Goal: Task Accomplishment & Management: Manage account settings

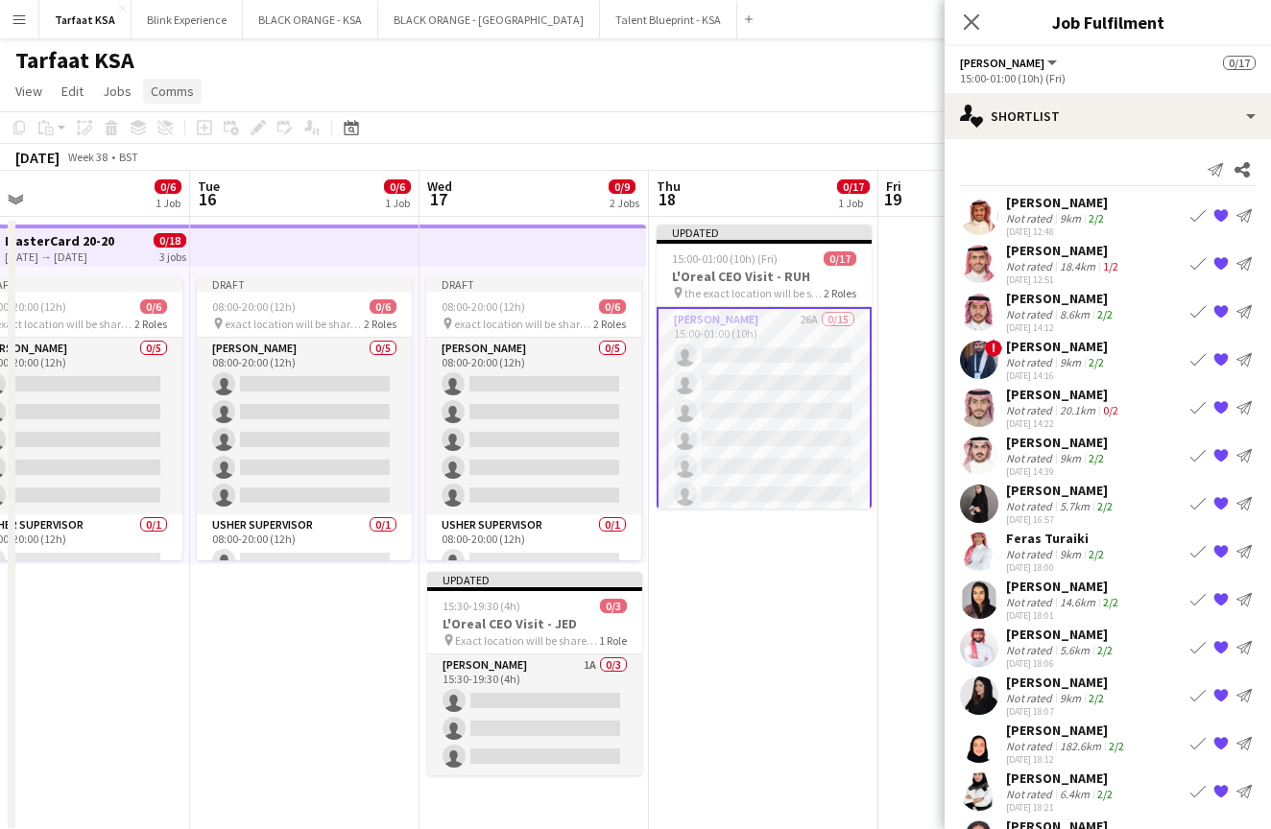
click at [158, 91] on span "Comms" at bounding box center [172, 91] width 43 height 17
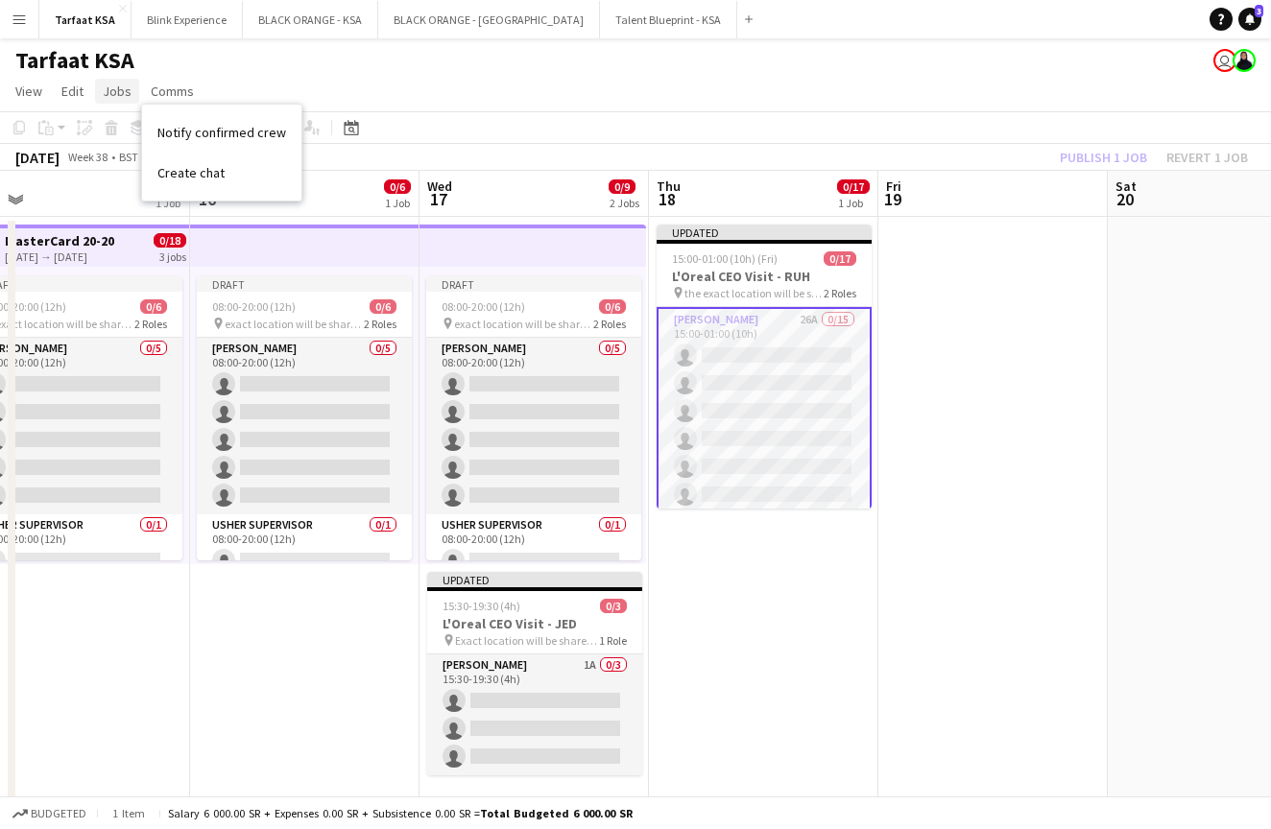
click at [116, 91] on span "Jobs" at bounding box center [117, 91] width 29 height 17
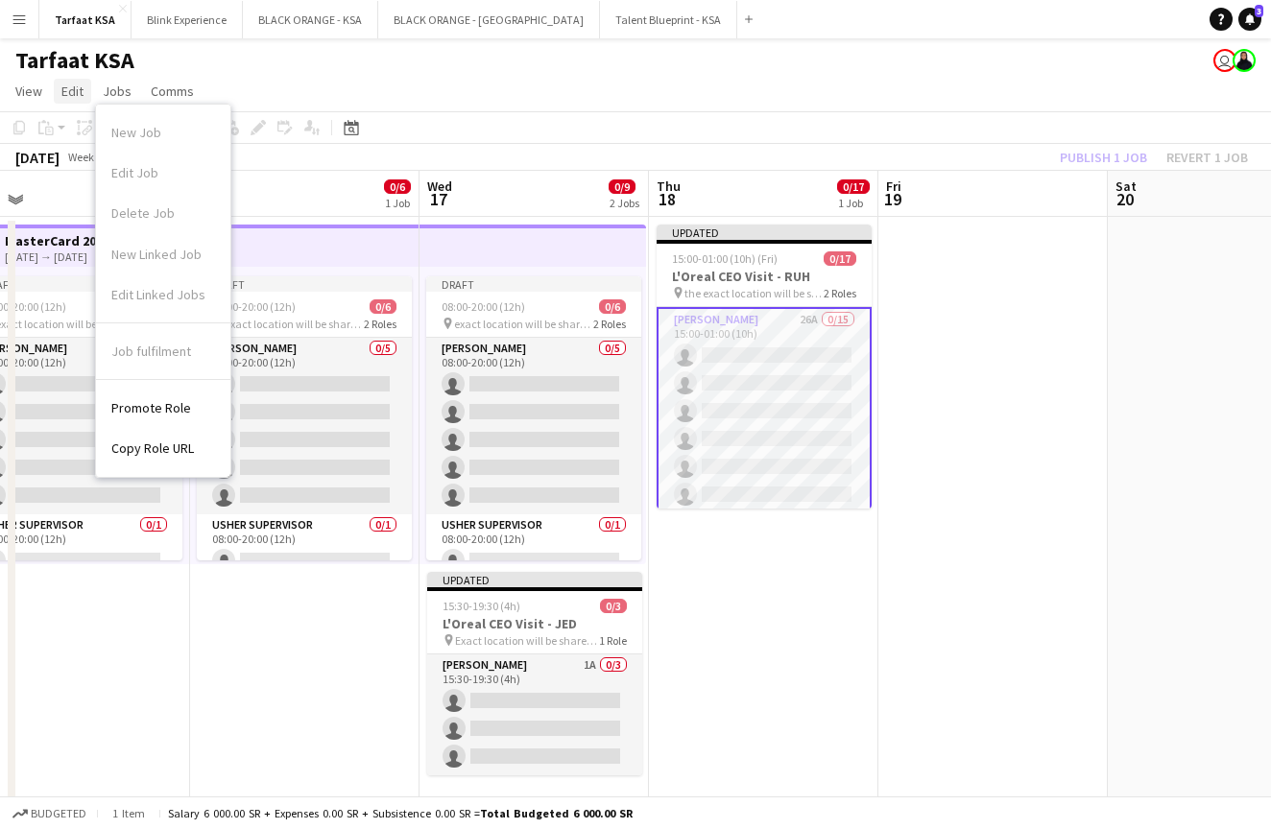
click at [72, 87] on span "Edit" at bounding box center [72, 91] width 22 height 17
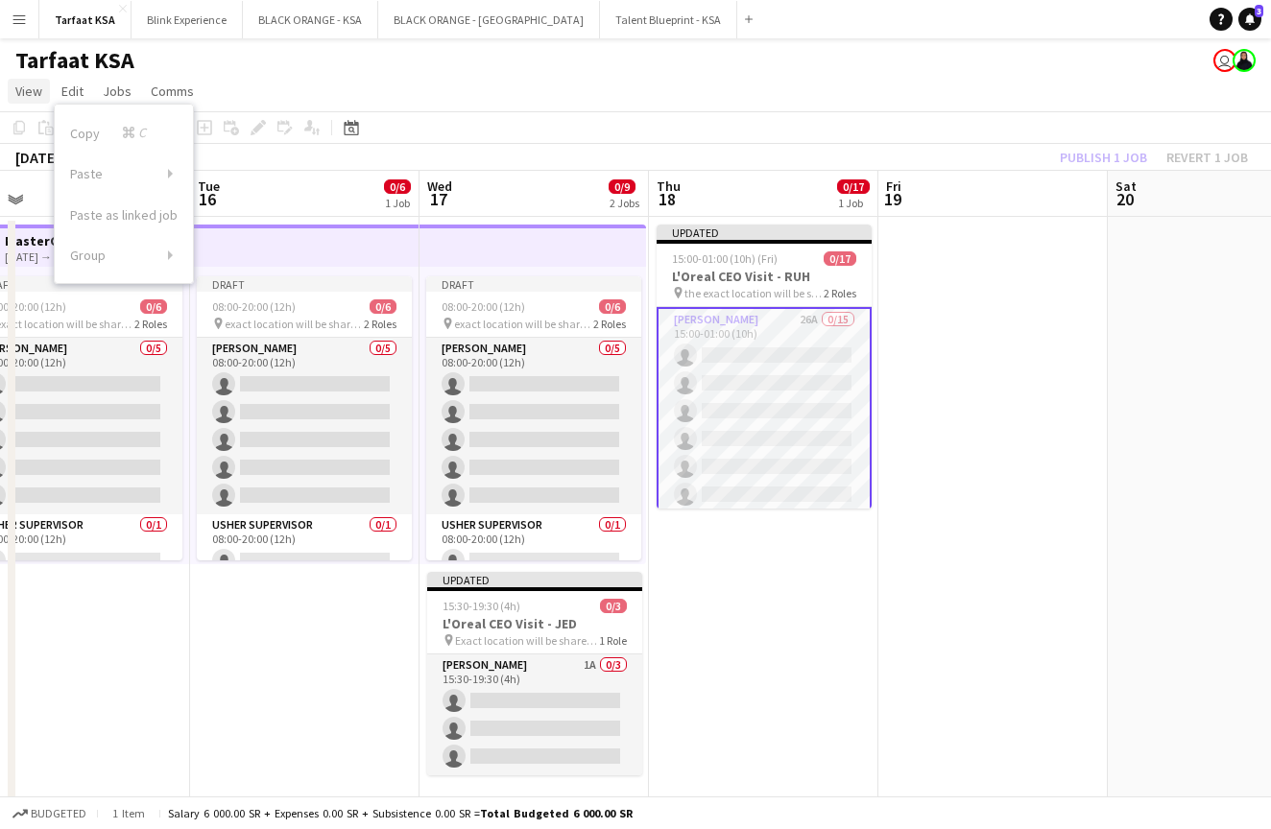
click at [36, 84] on span "View" at bounding box center [28, 91] width 27 height 17
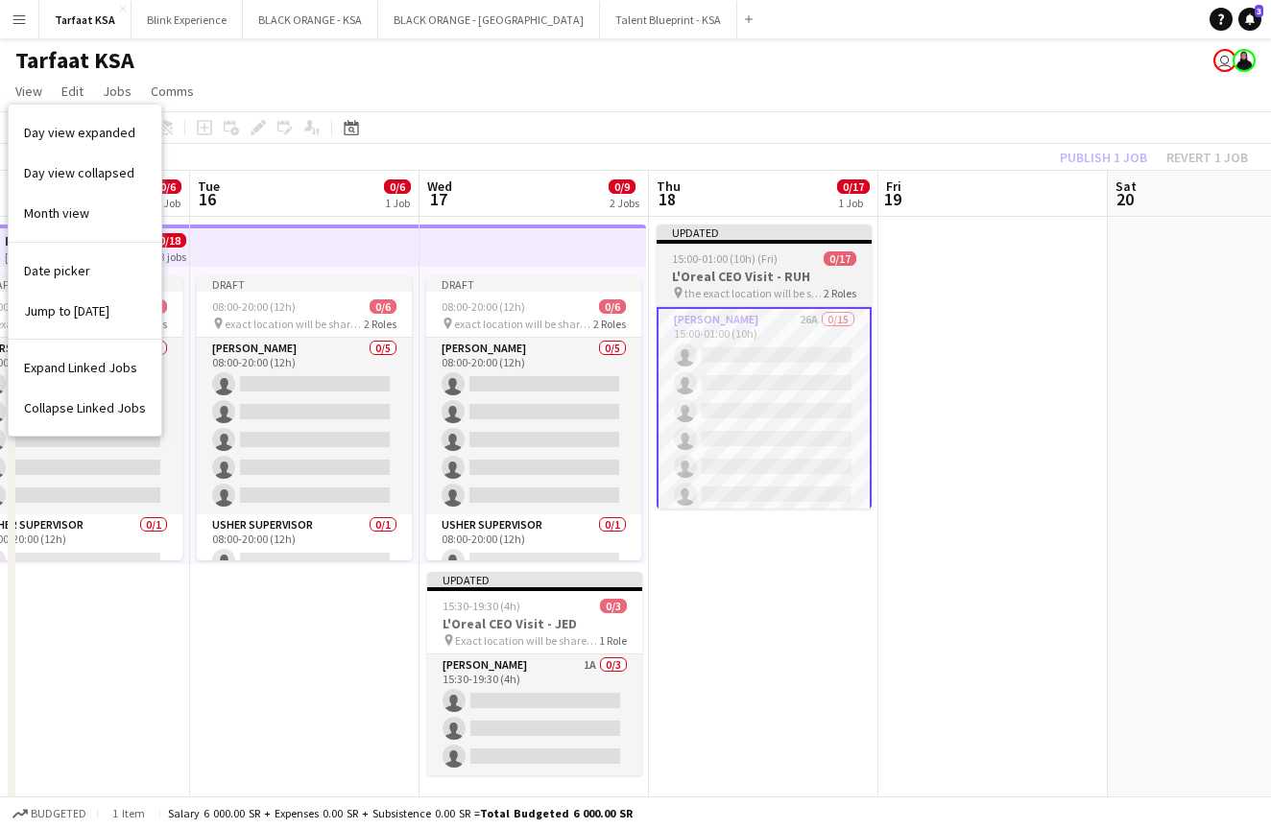
click at [753, 243] on div at bounding box center [764, 242] width 215 height 4
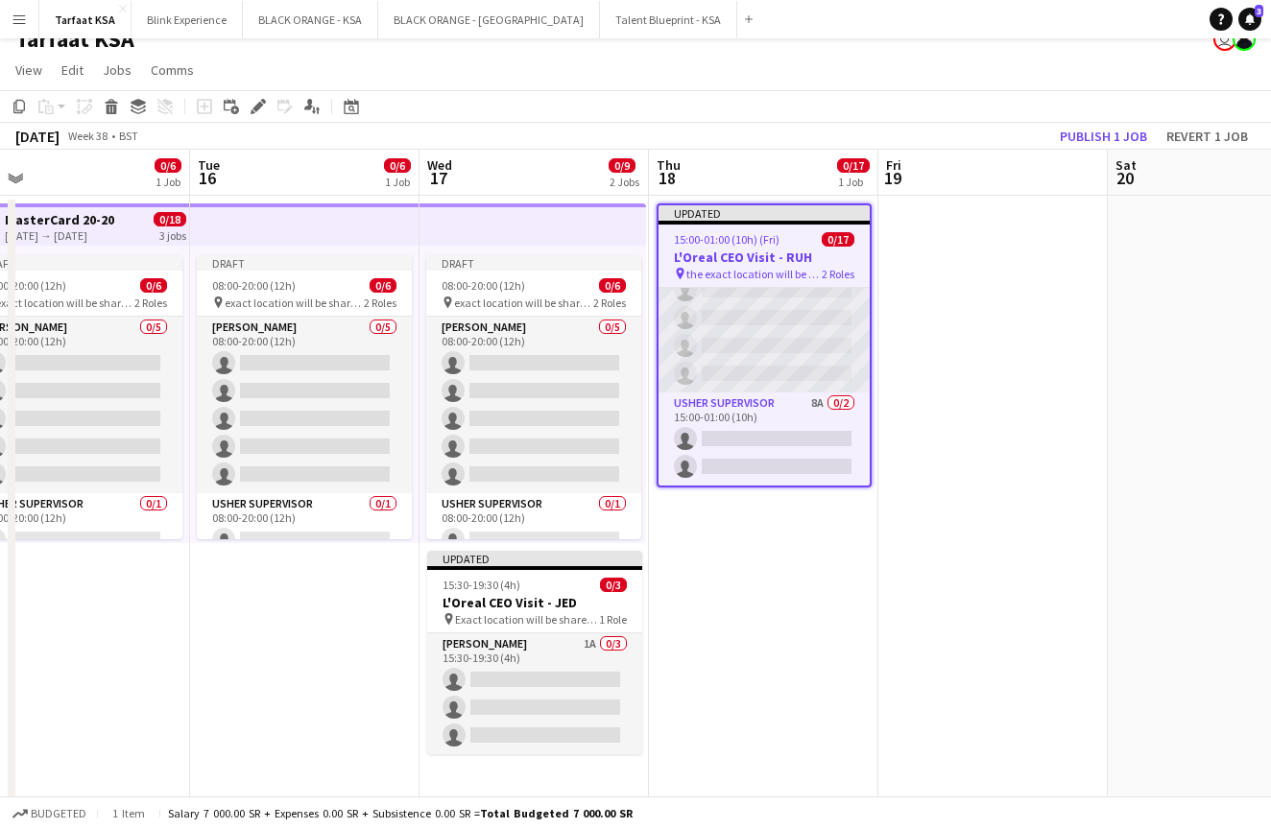
scroll to position [27, 0]
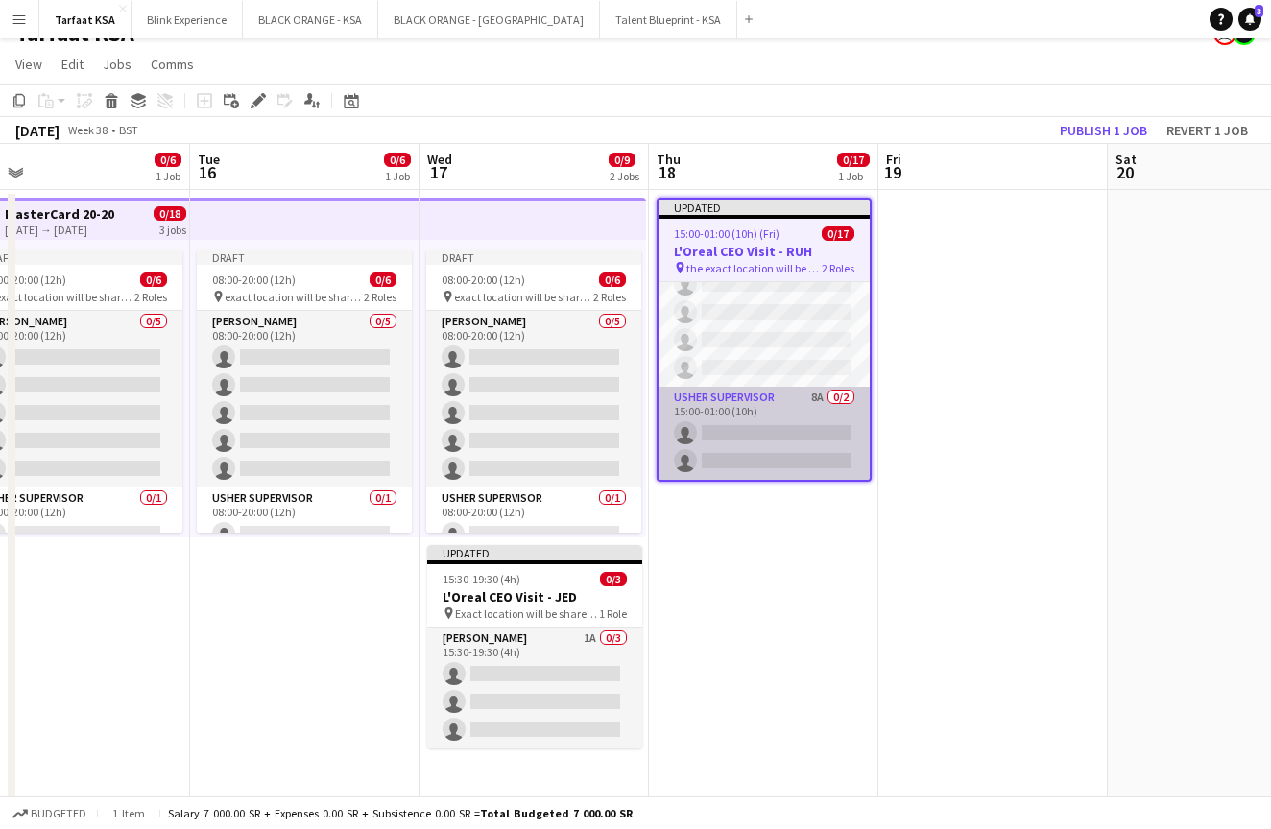
click at [761, 407] on app-card-role "Usher Supervisor 8A 0/2 15:00-01:00 (10h) single-neutral-actions single-neutral…" at bounding box center [764, 433] width 211 height 93
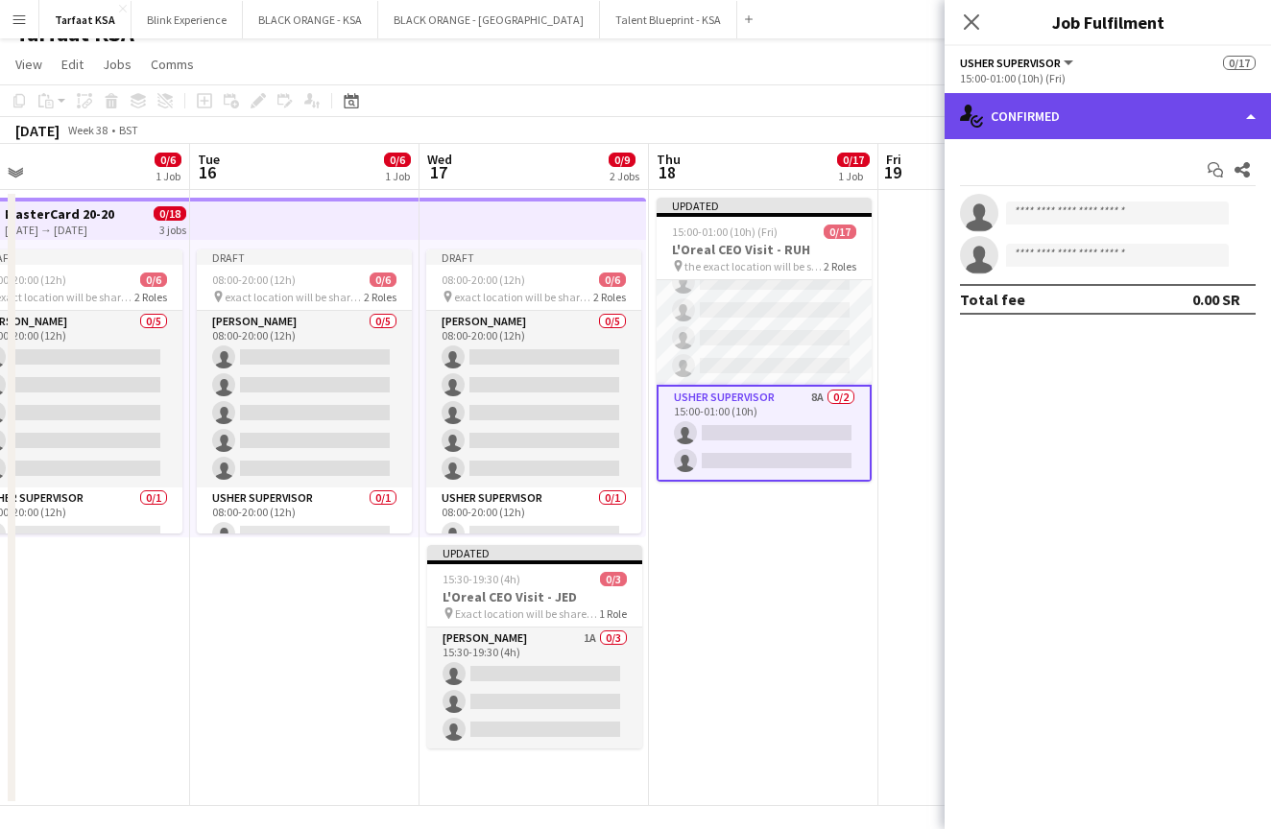
click at [1118, 109] on div "single-neutral-actions-check-2 Confirmed" at bounding box center [1108, 116] width 326 height 46
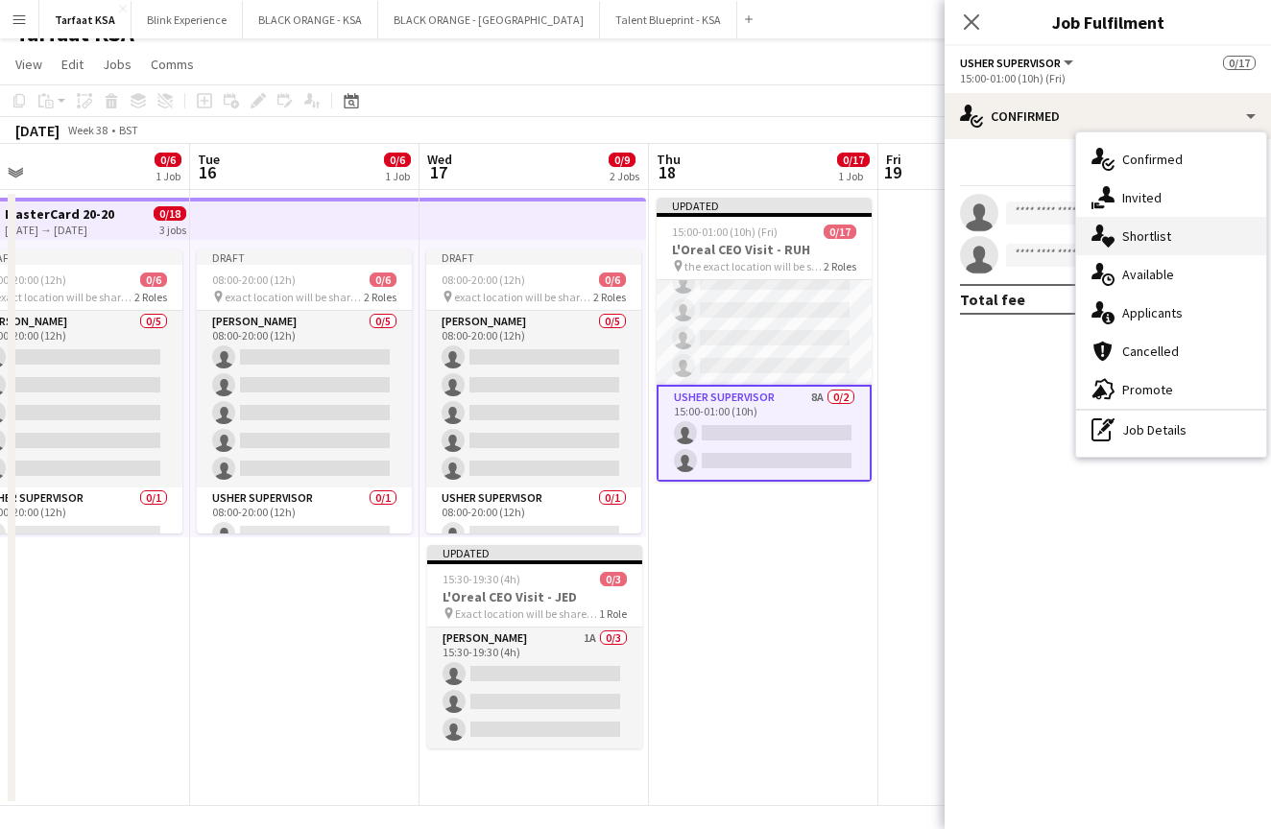
click at [1149, 235] on span "Shortlist" at bounding box center [1146, 236] width 49 height 17
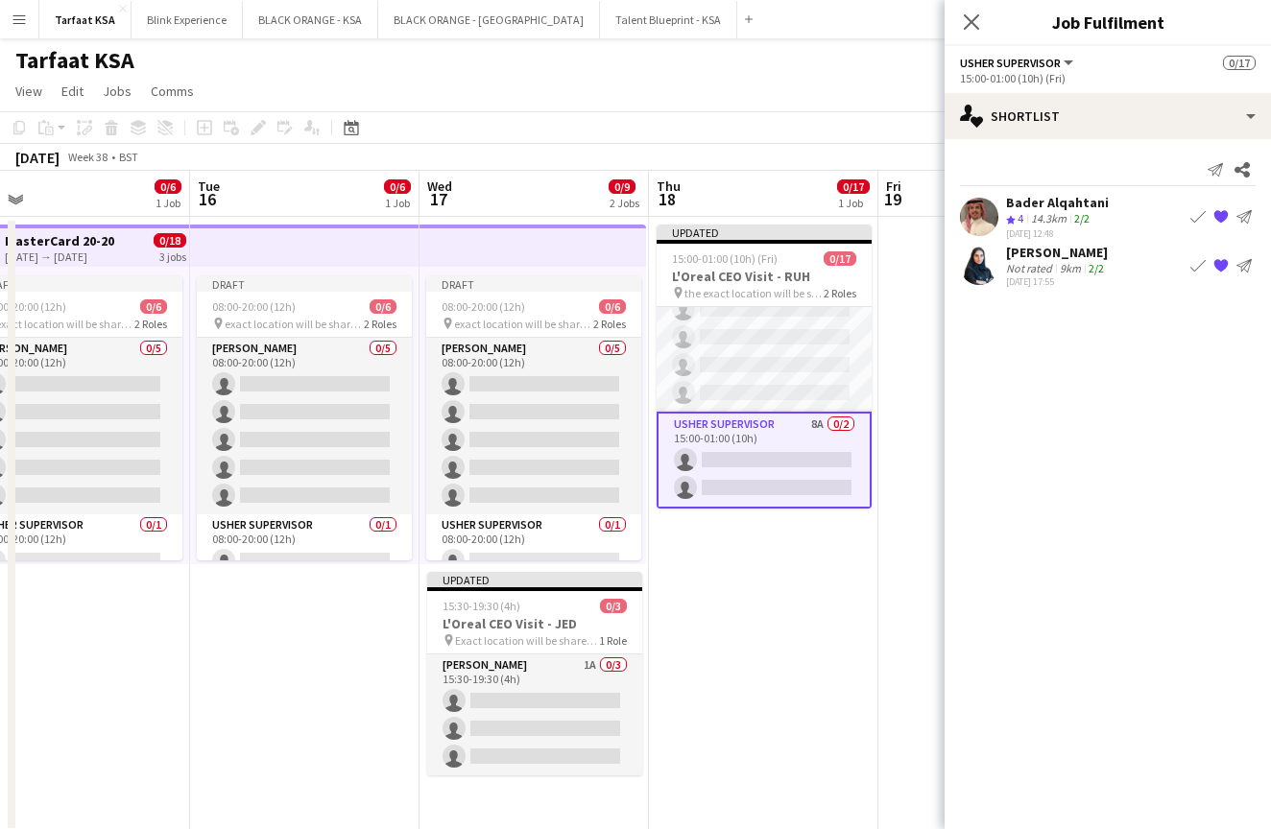
scroll to position [0, 0]
click at [973, 17] on icon "Close pop-in" at bounding box center [971, 21] width 18 height 18
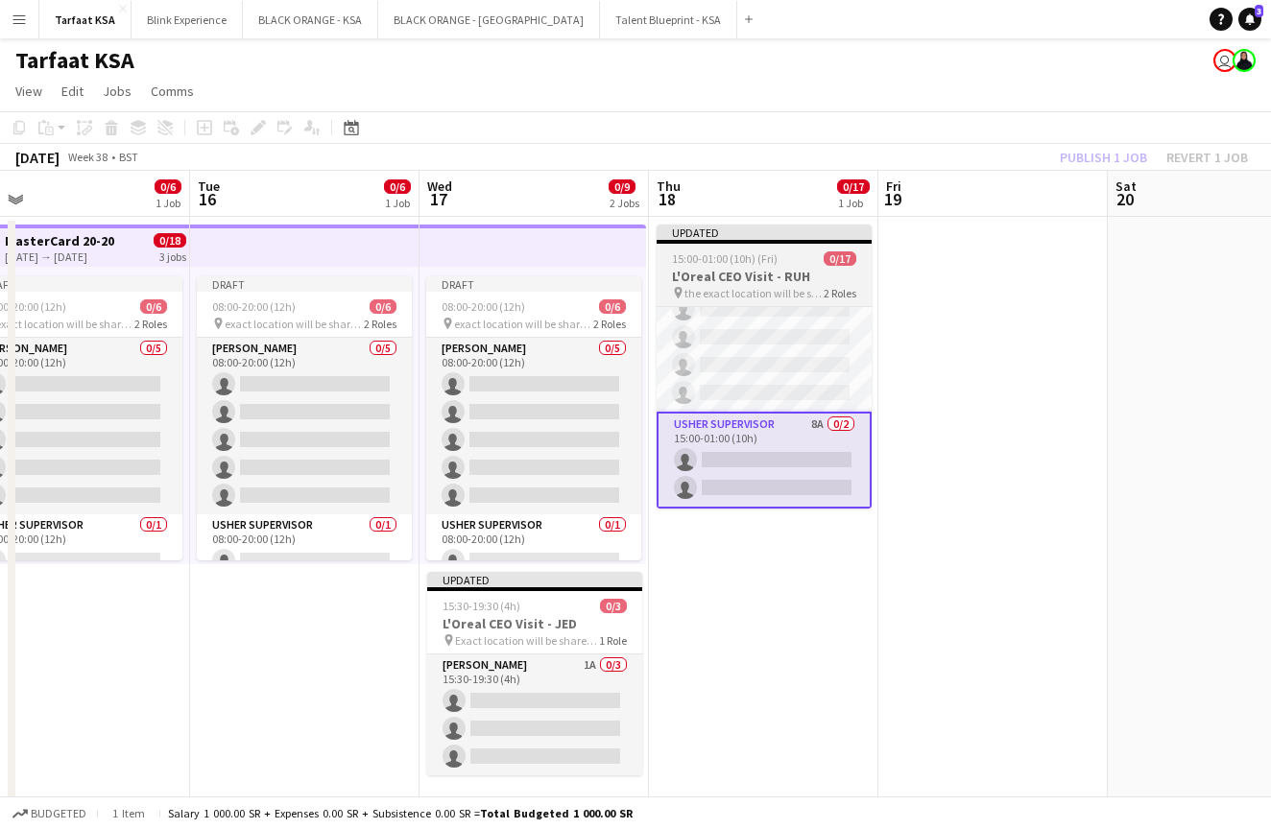
click at [743, 262] on span "15:00-01:00 (10h) (Fri)" at bounding box center [725, 259] width 106 height 14
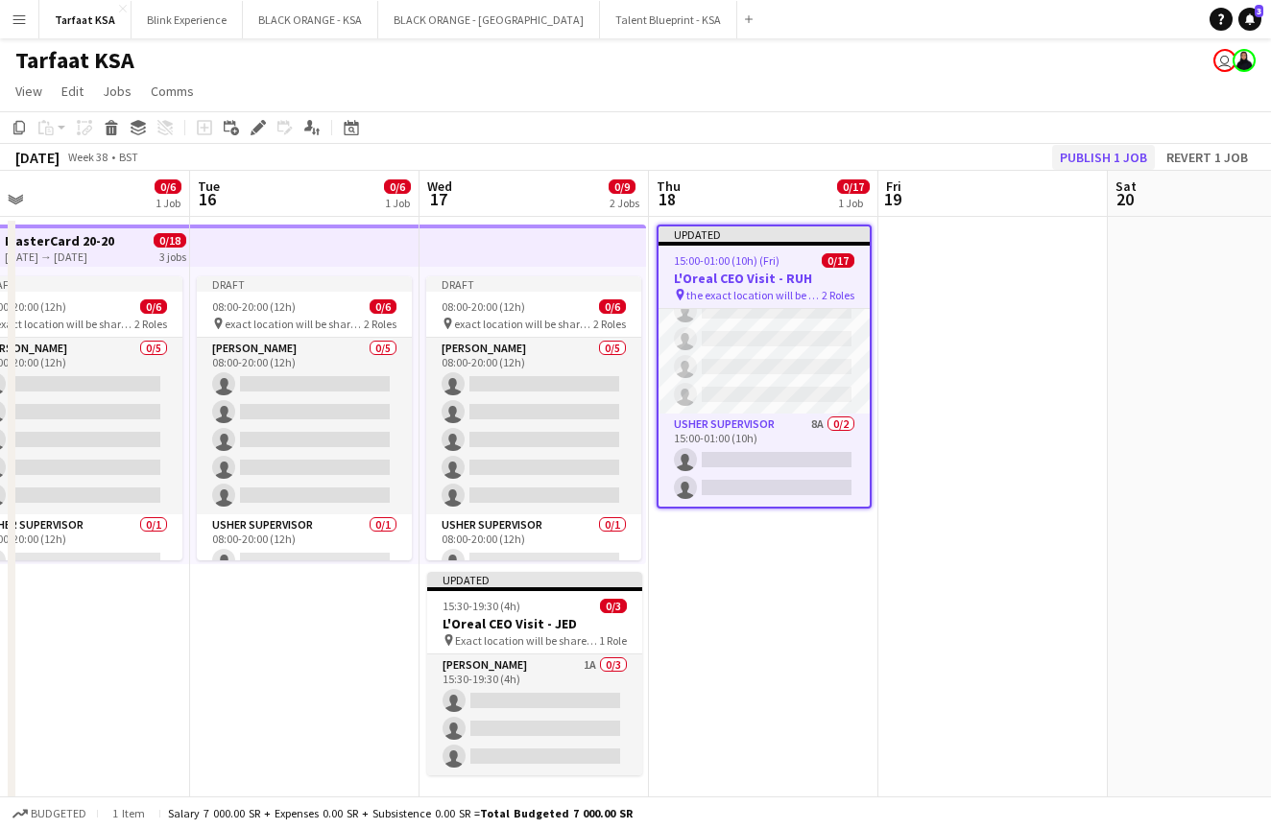
click at [1085, 158] on button "Publish 1 job" at bounding box center [1103, 157] width 103 height 25
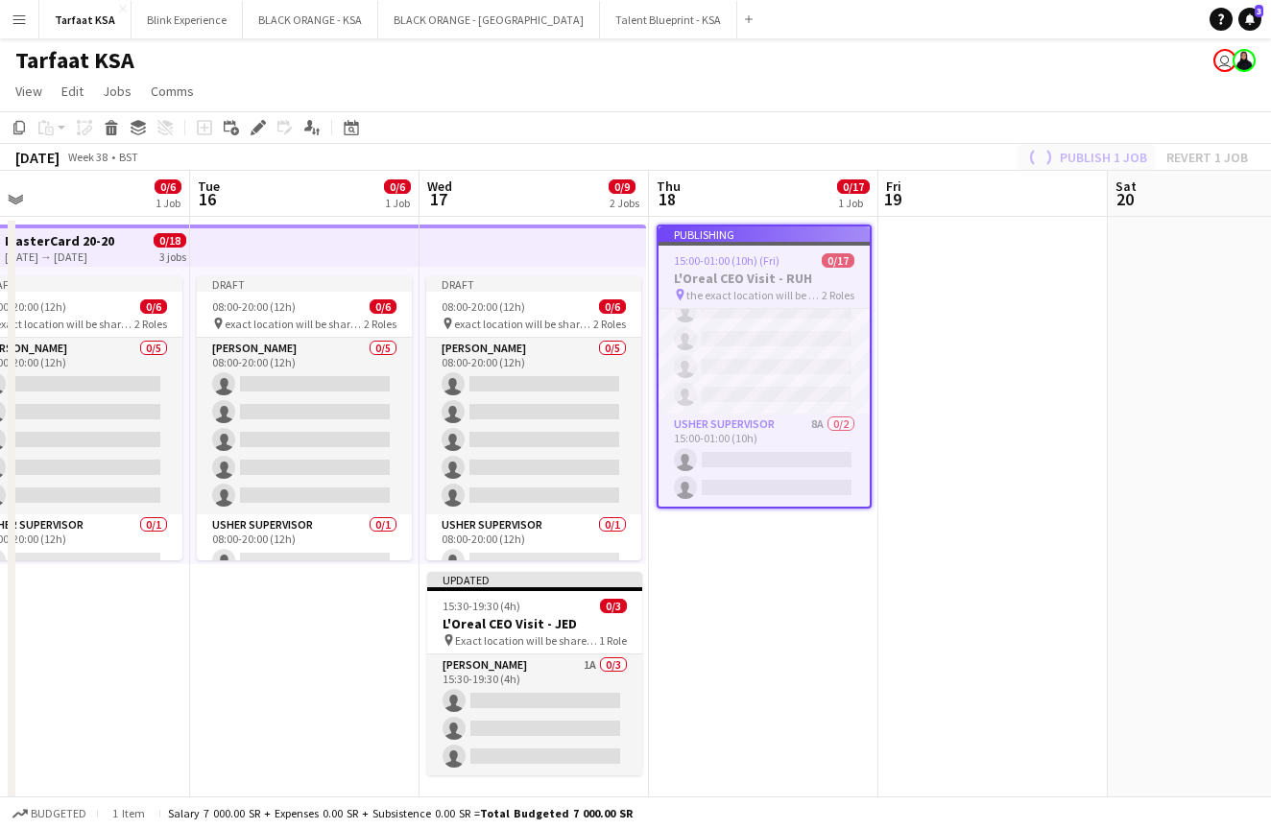
scroll to position [335, 0]
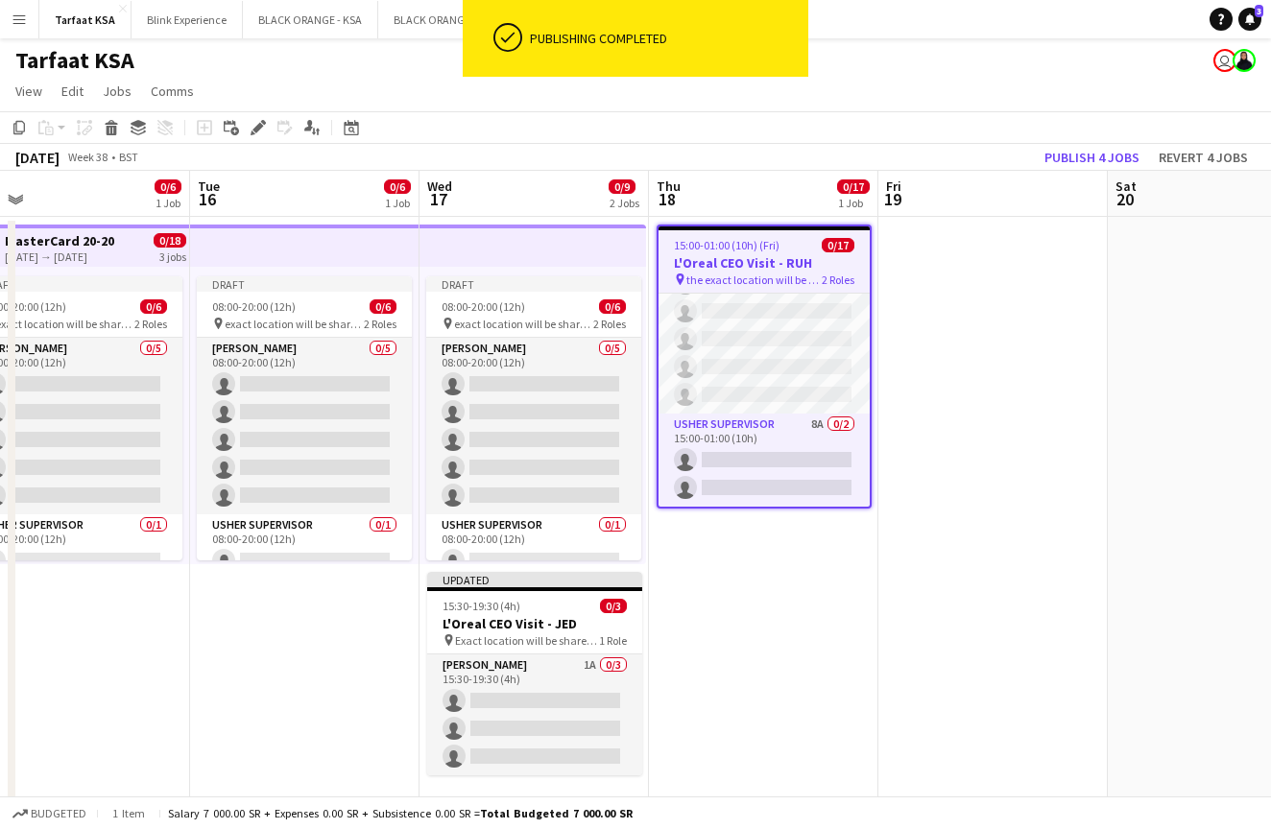
click at [789, 243] on div "15:00-01:00 (10h) (Fri) 0/17" at bounding box center [764, 245] width 211 height 14
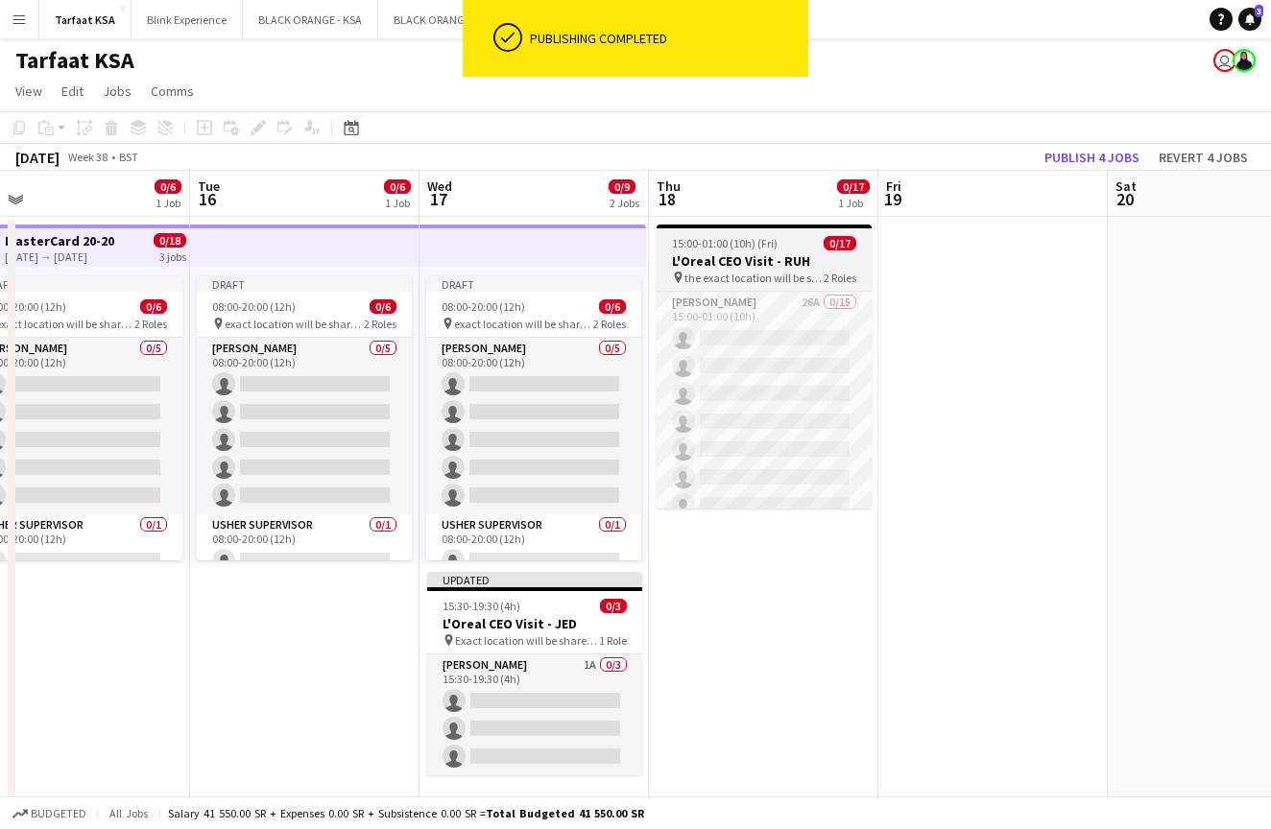
scroll to position [0, 0]
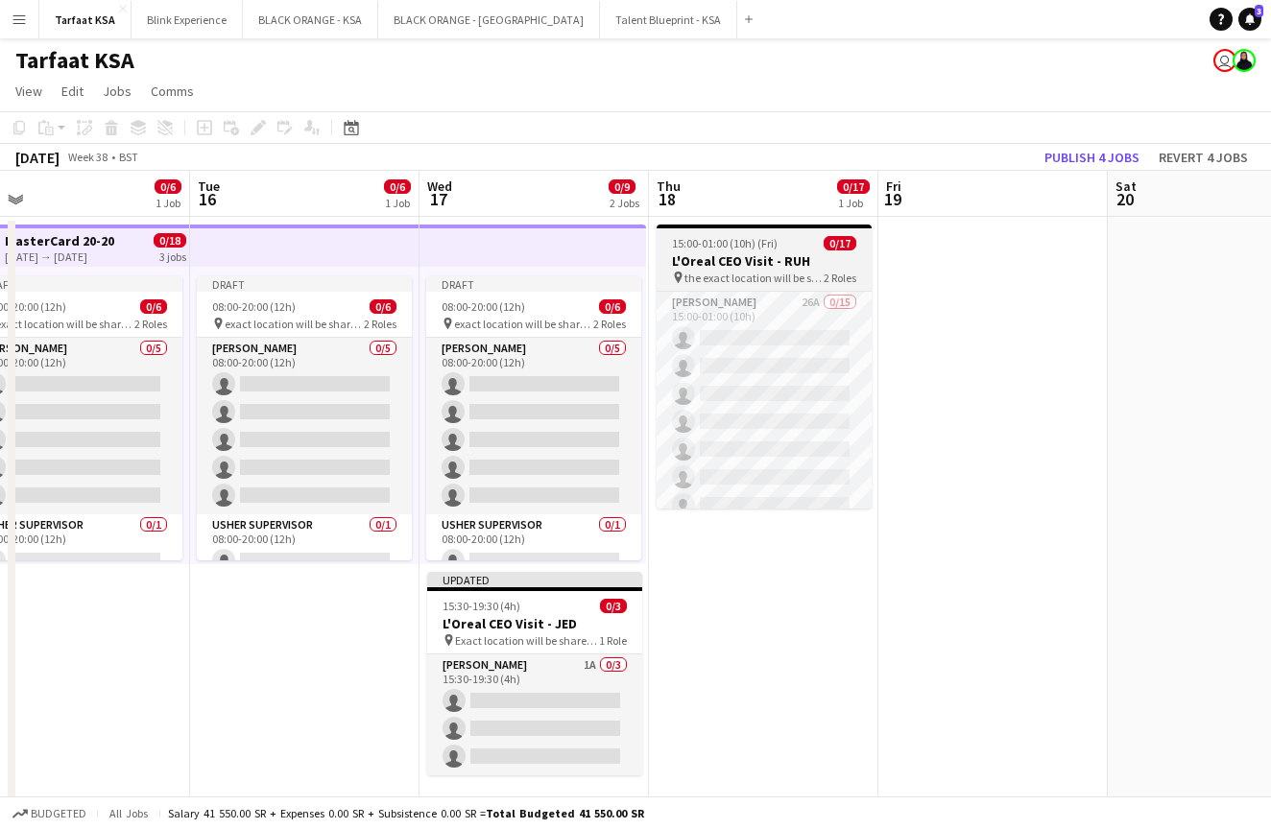
click at [775, 248] on span "15:00-01:00 (10h) (Fri)" at bounding box center [725, 243] width 106 height 14
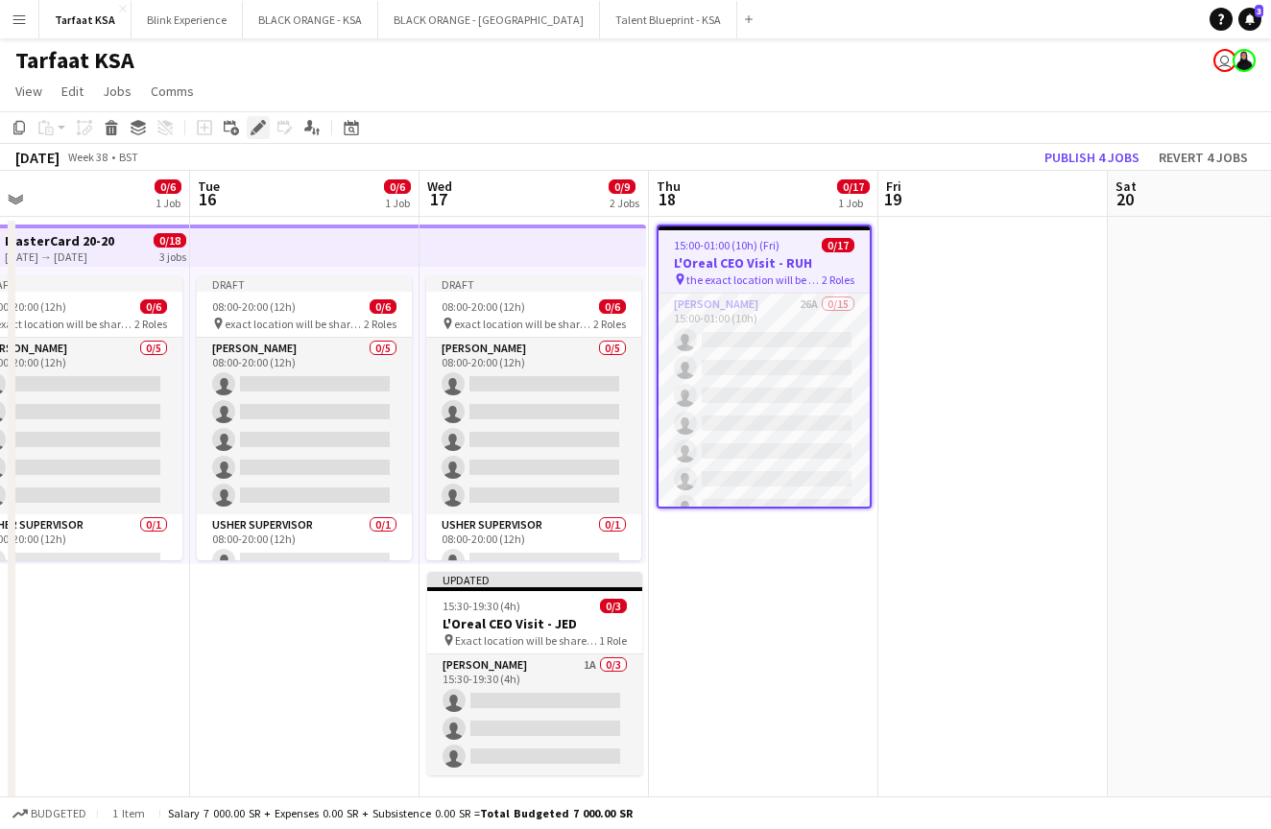
click at [261, 131] on icon "Edit" at bounding box center [258, 127] width 15 height 15
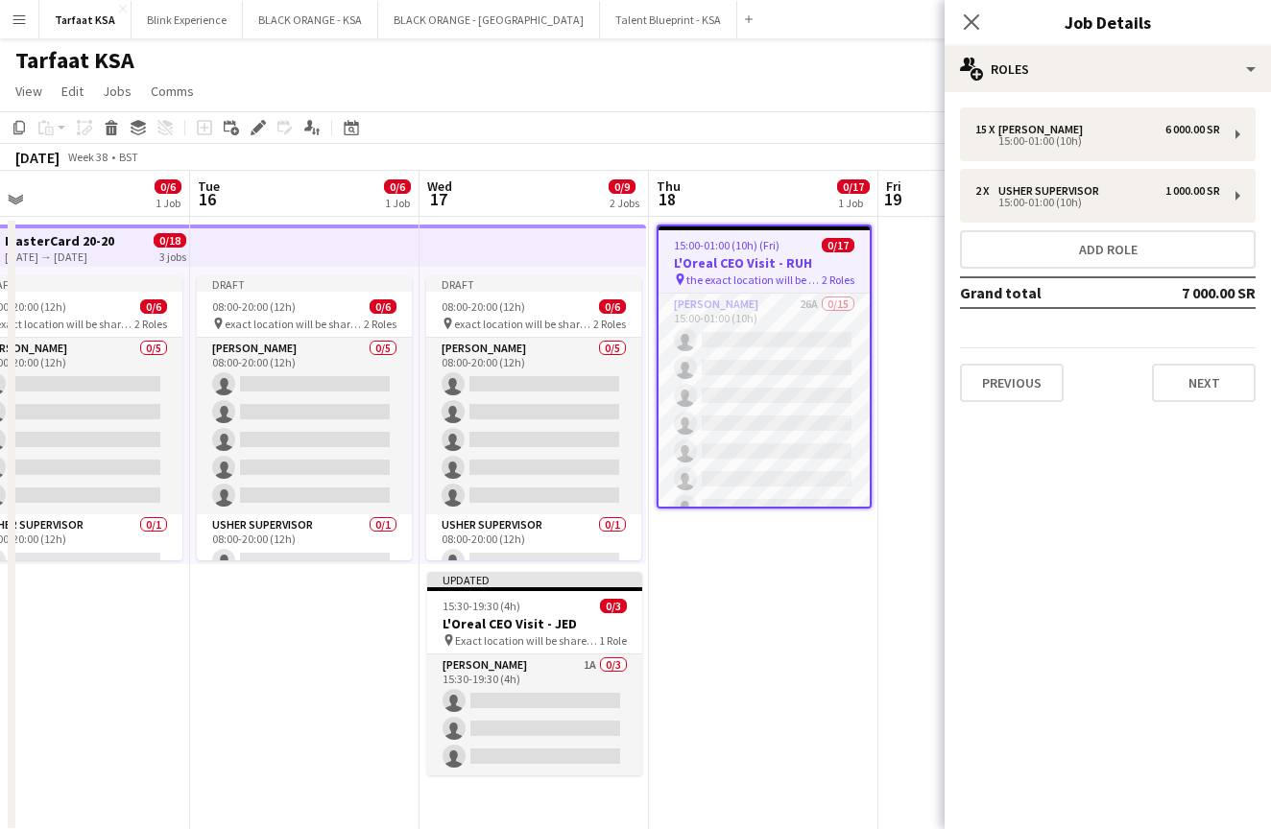
scroll to position [0, 727]
click at [734, 643] on app-date-cell "15:00-01:00 (10h) (Fri) 0/17 L'Oreal CEO Visit - RUH pin the exact location wil…" at bounding box center [764, 525] width 229 height 616
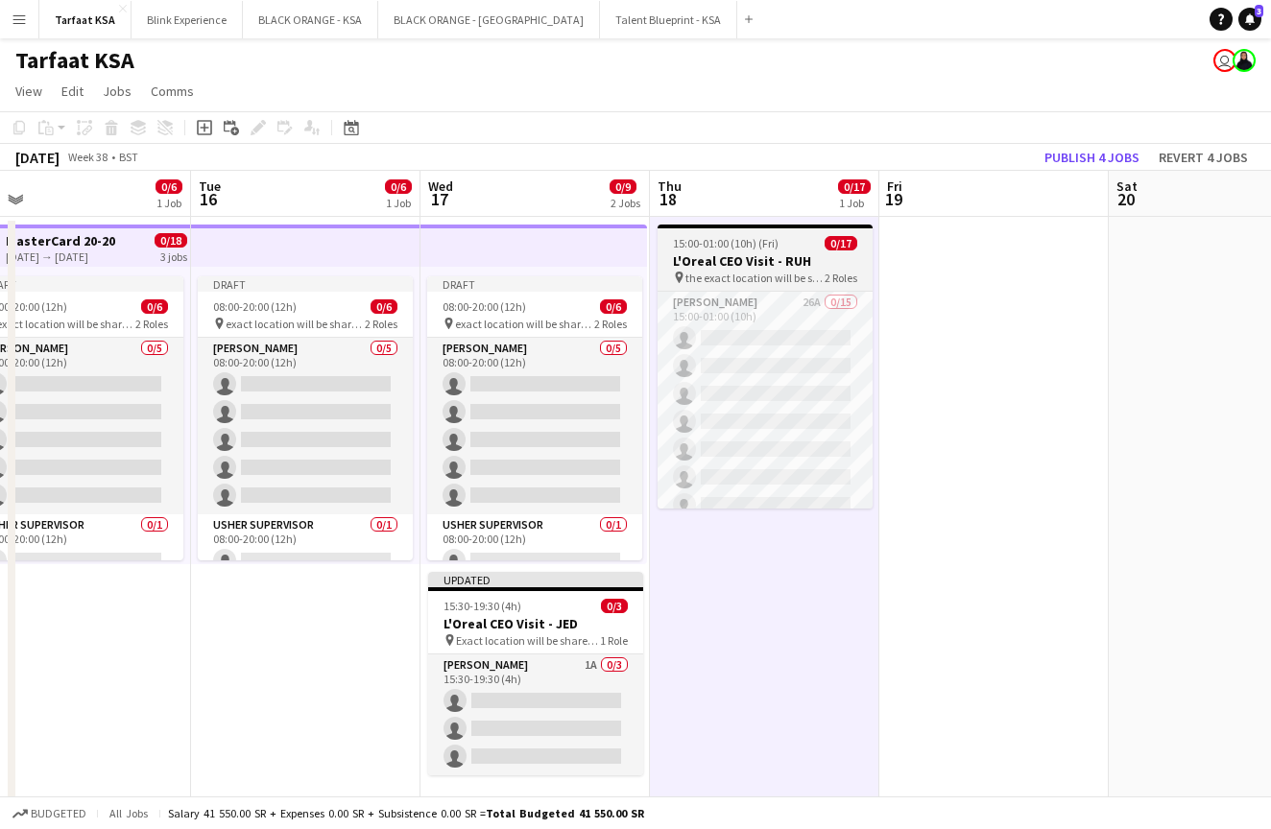
click at [767, 247] on span "15:00-01:00 (10h) (Fri)" at bounding box center [726, 243] width 106 height 14
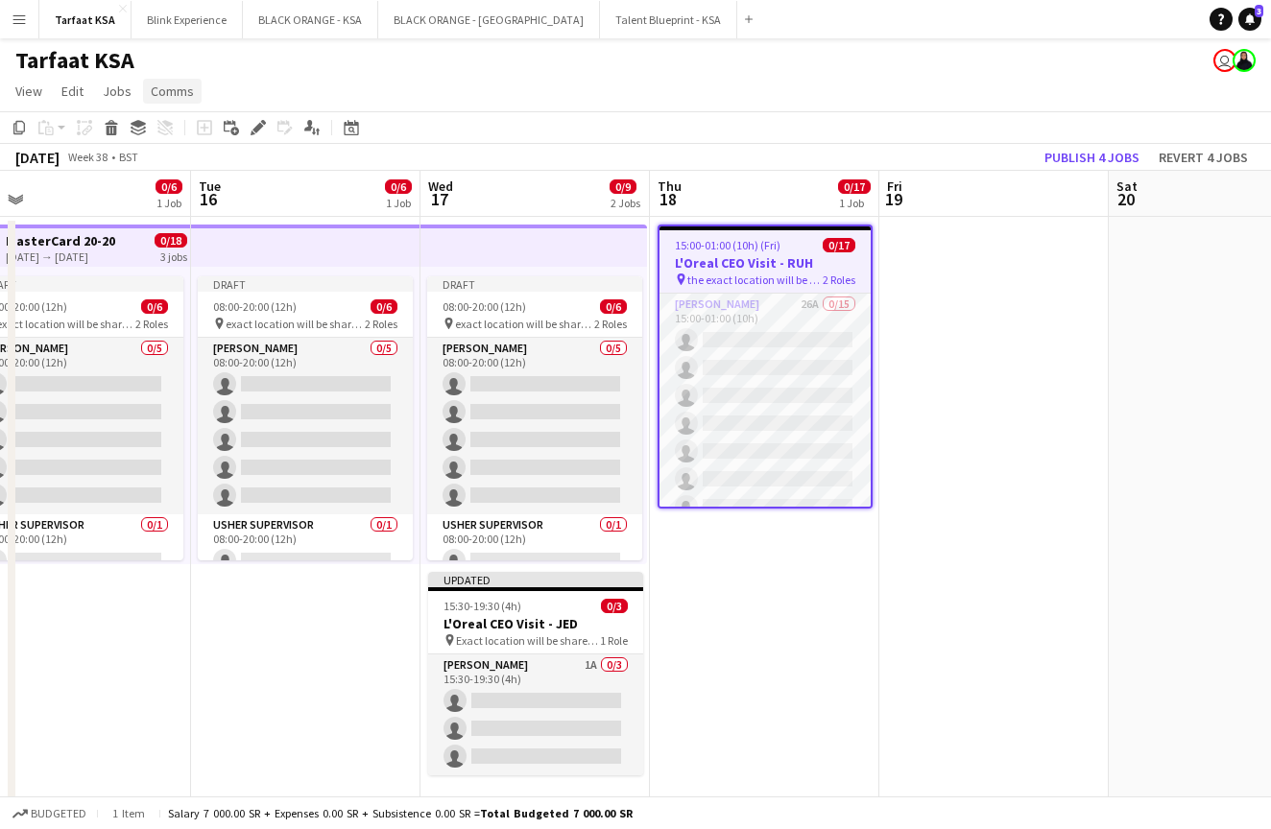
click at [167, 93] on span "Comms" at bounding box center [172, 91] width 43 height 17
click at [779, 238] on div "15:00-01:00 (10h) (Fri) 0/17" at bounding box center [765, 245] width 211 height 14
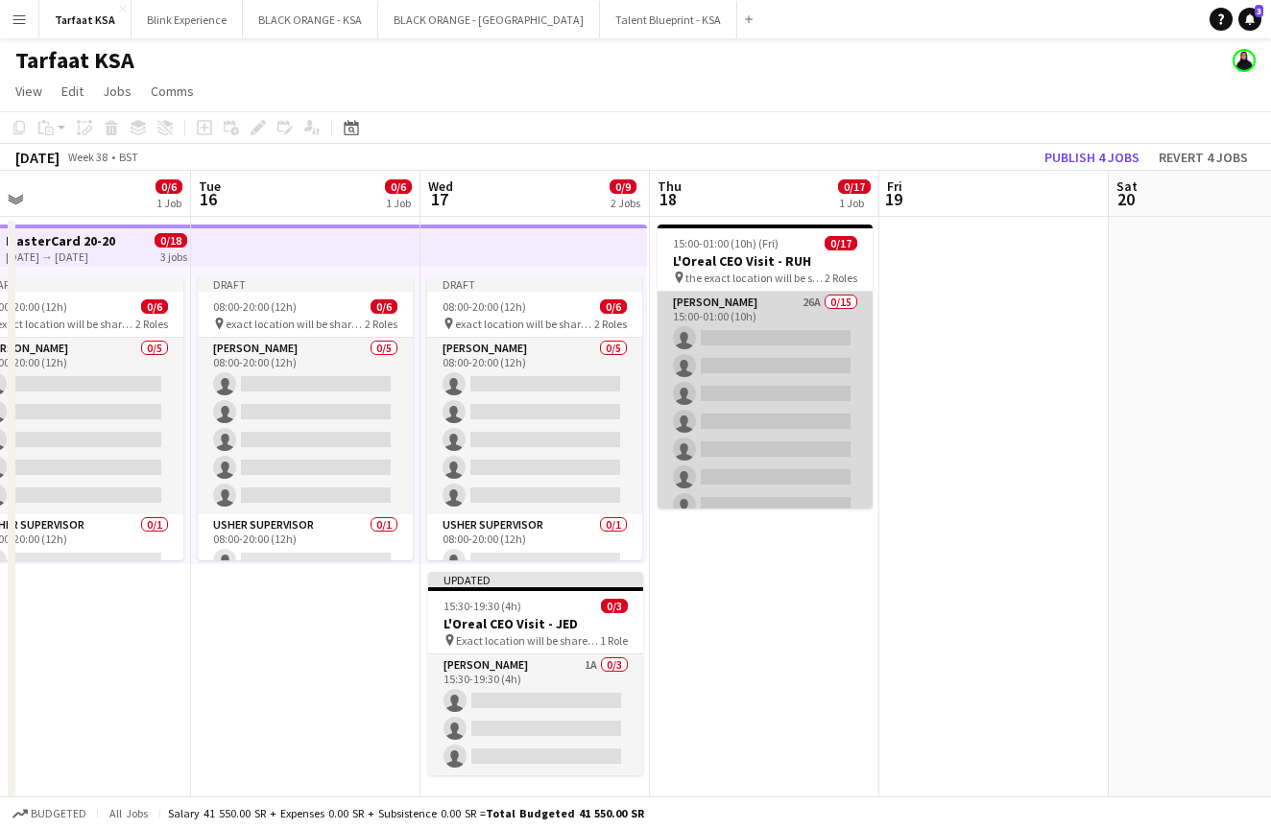
click at [754, 312] on app-card-role "[PERSON_NAME] 26A 0/15 15:00-01:00 (10h) single-neutral-actions single-neutral-…" at bounding box center [765, 519] width 215 height 455
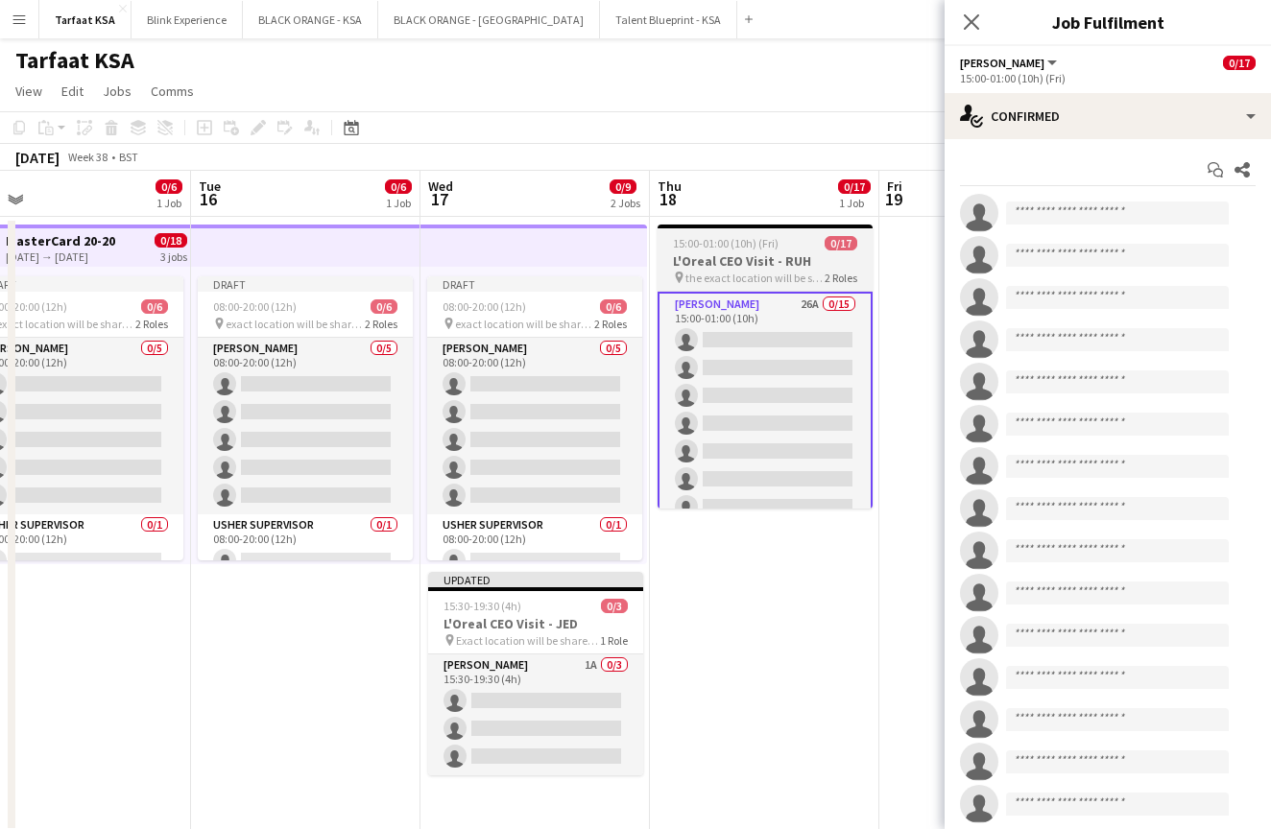
click at [760, 258] on h3 "L'Oreal CEO Visit - RUH" at bounding box center [765, 260] width 215 height 17
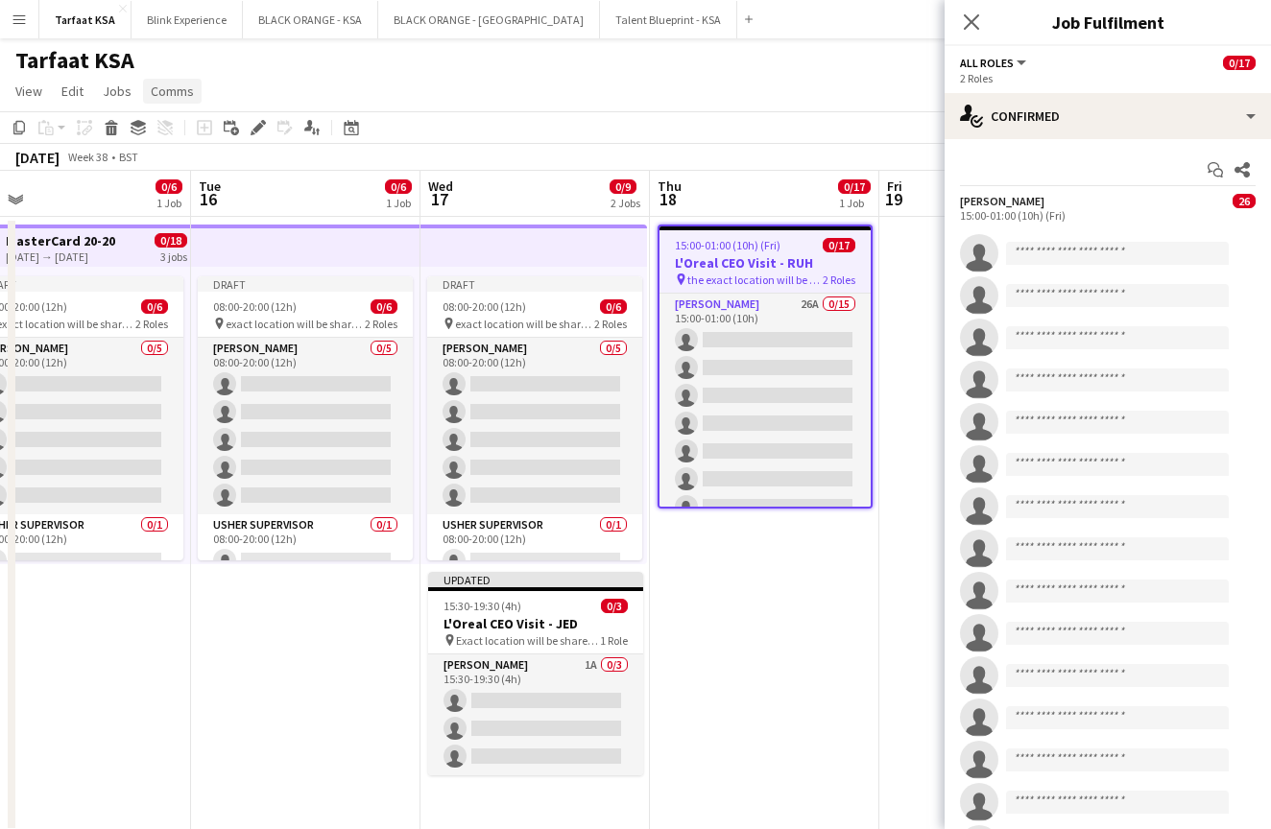
click at [170, 93] on span "Comms" at bounding box center [172, 91] width 43 height 17
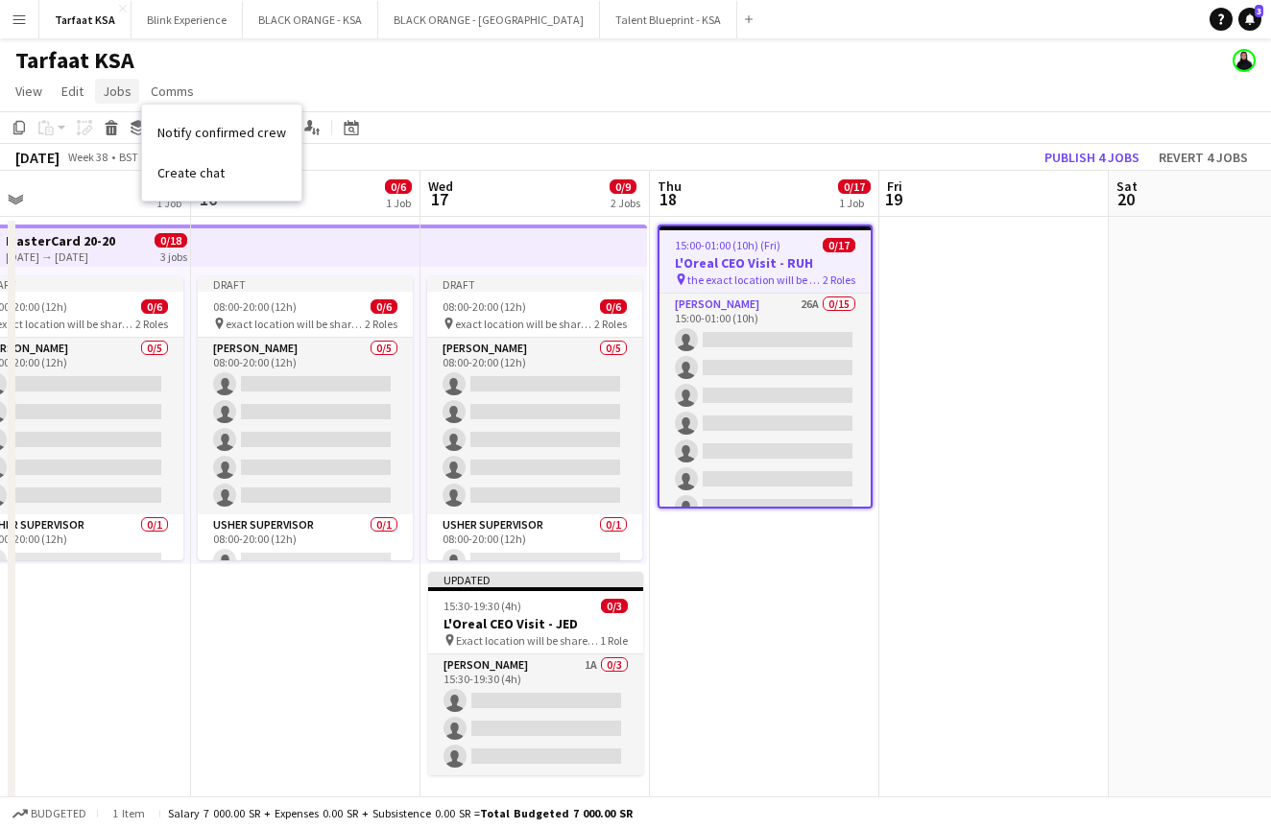
click at [122, 92] on span "Jobs" at bounding box center [117, 91] width 29 height 17
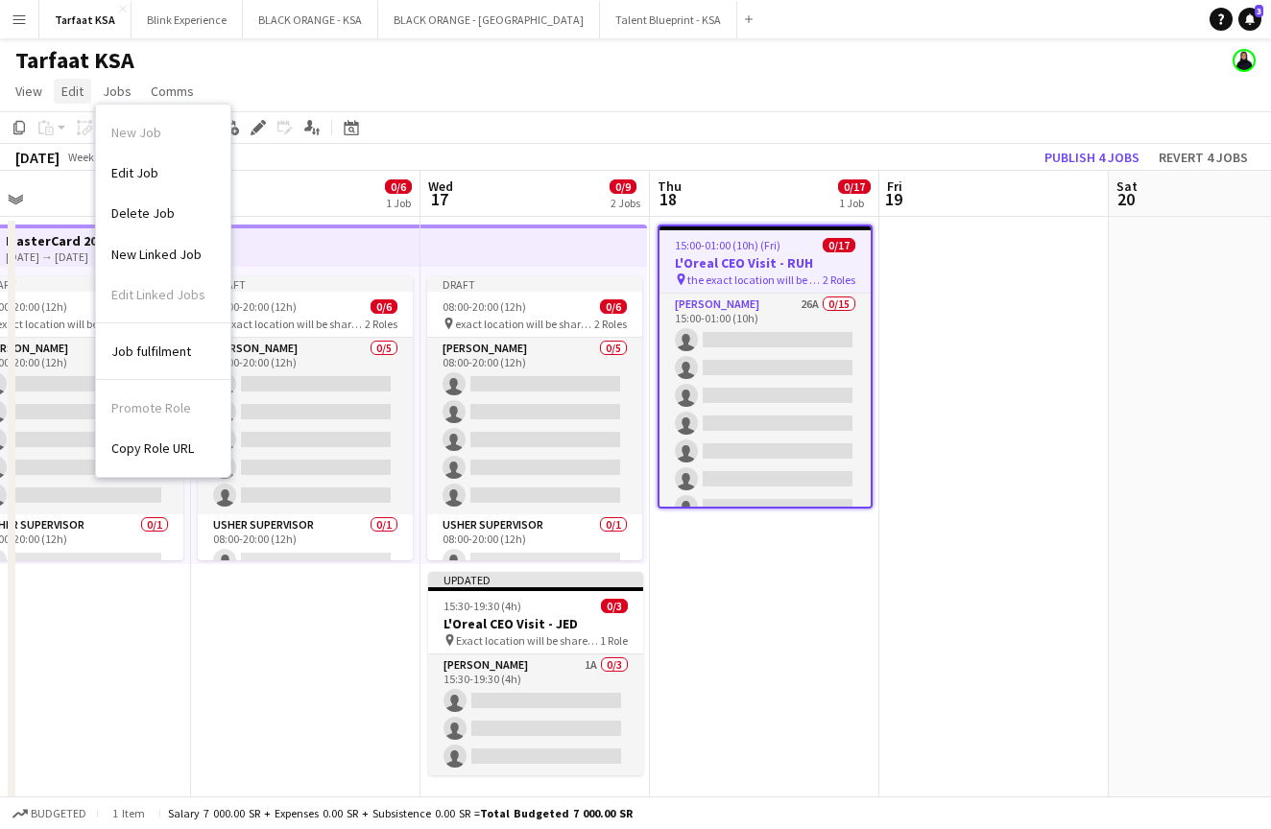
click at [67, 83] on span "Edit" at bounding box center [72, 91] width 22 height 17
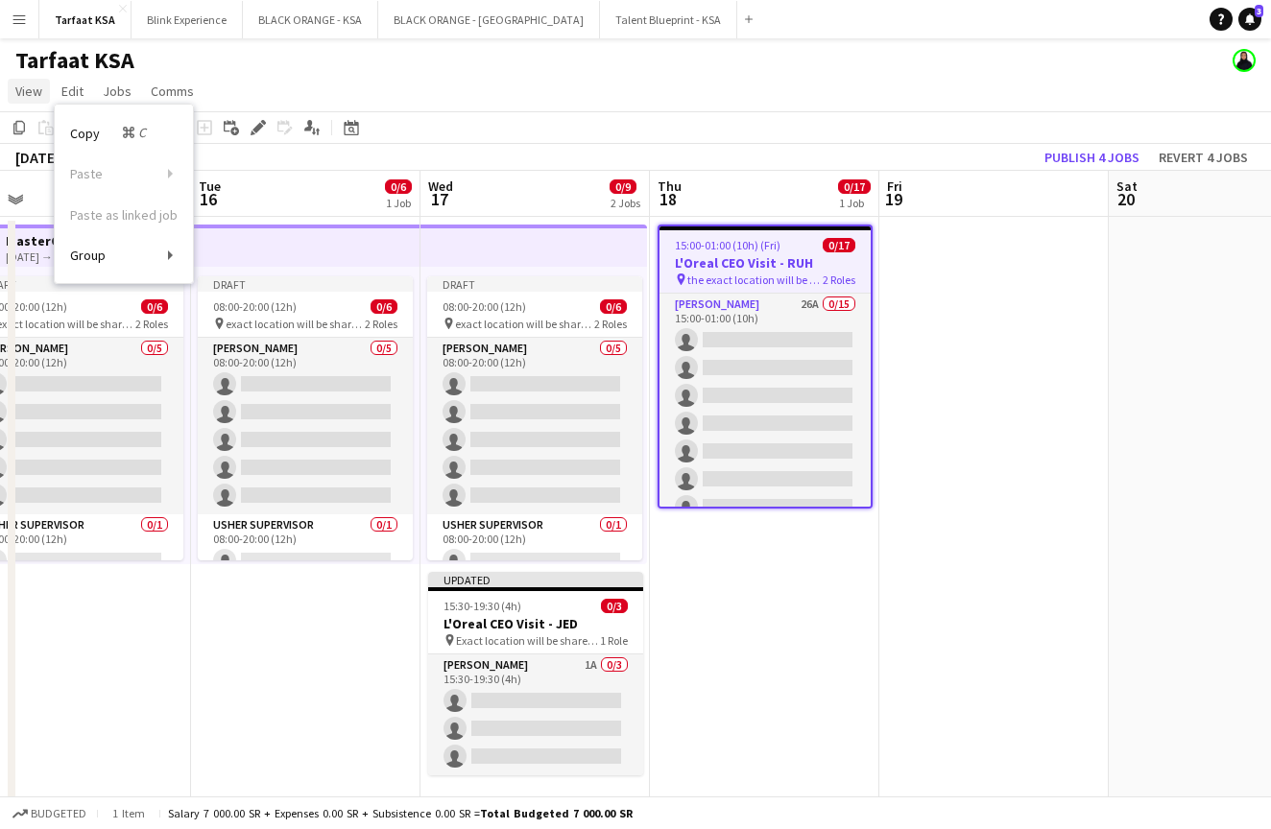
click at [30, 90] on span "View" at bounding box center [28, 91] width 27 height 17
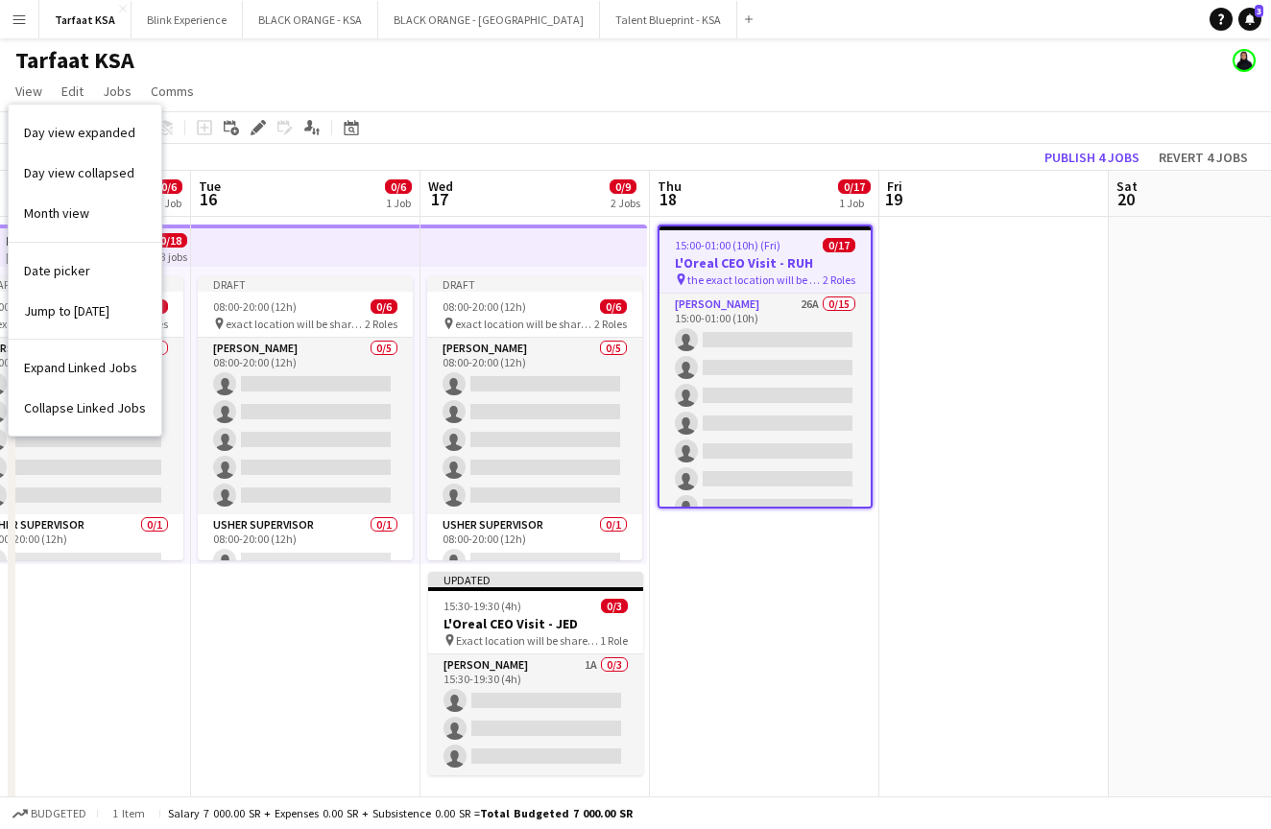
click at [874, 631] on app-date-cell "15:00-01:00 (10h) (Fri) 0/17 L'Oreal CEO Visit - RUH pin the exact location wil…" at bounding box center [764, 525] width 229 height 616
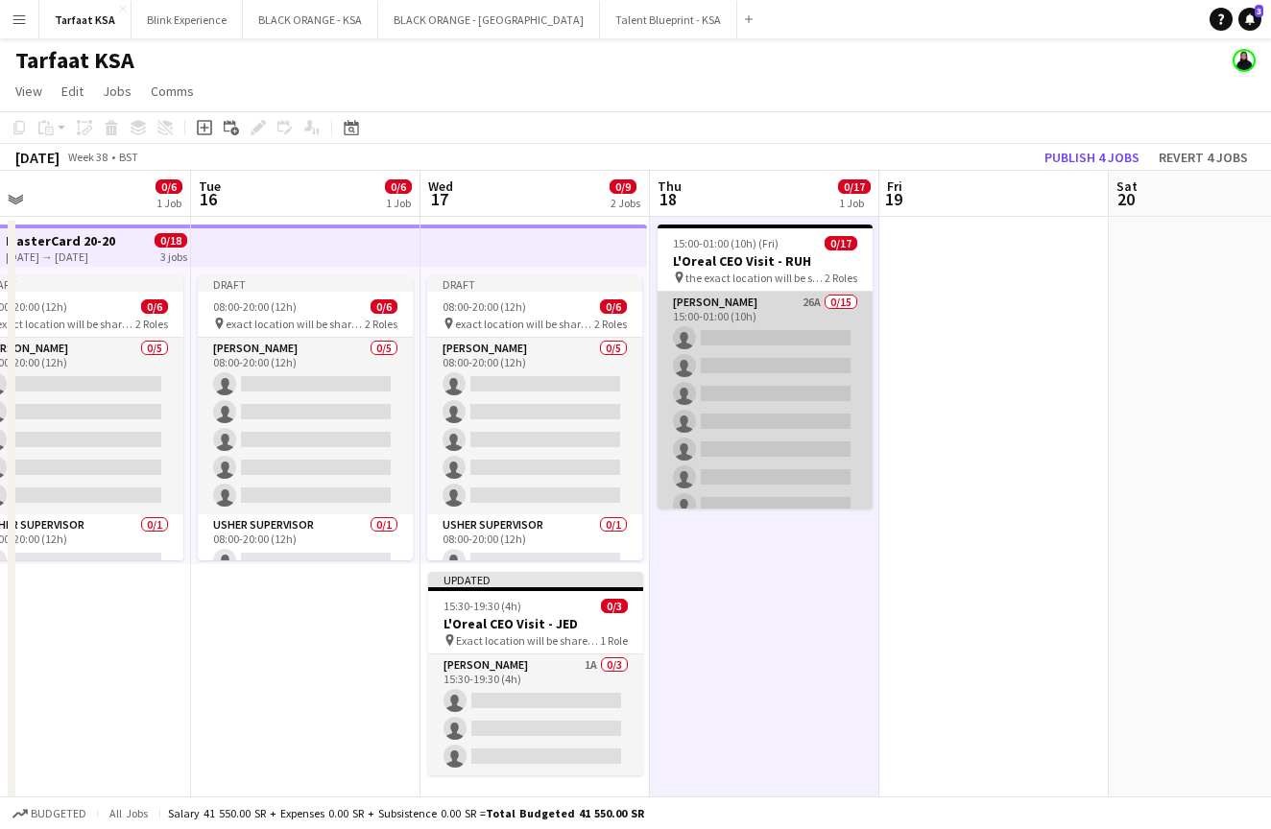
click at [754, 302] on app-card-role "[PERSON_NAME] 26A 0/15 15:00-01:00 (10h) single-neutral-actions single-neutral-…" at bounding box center [765, 519] width 215 height 455
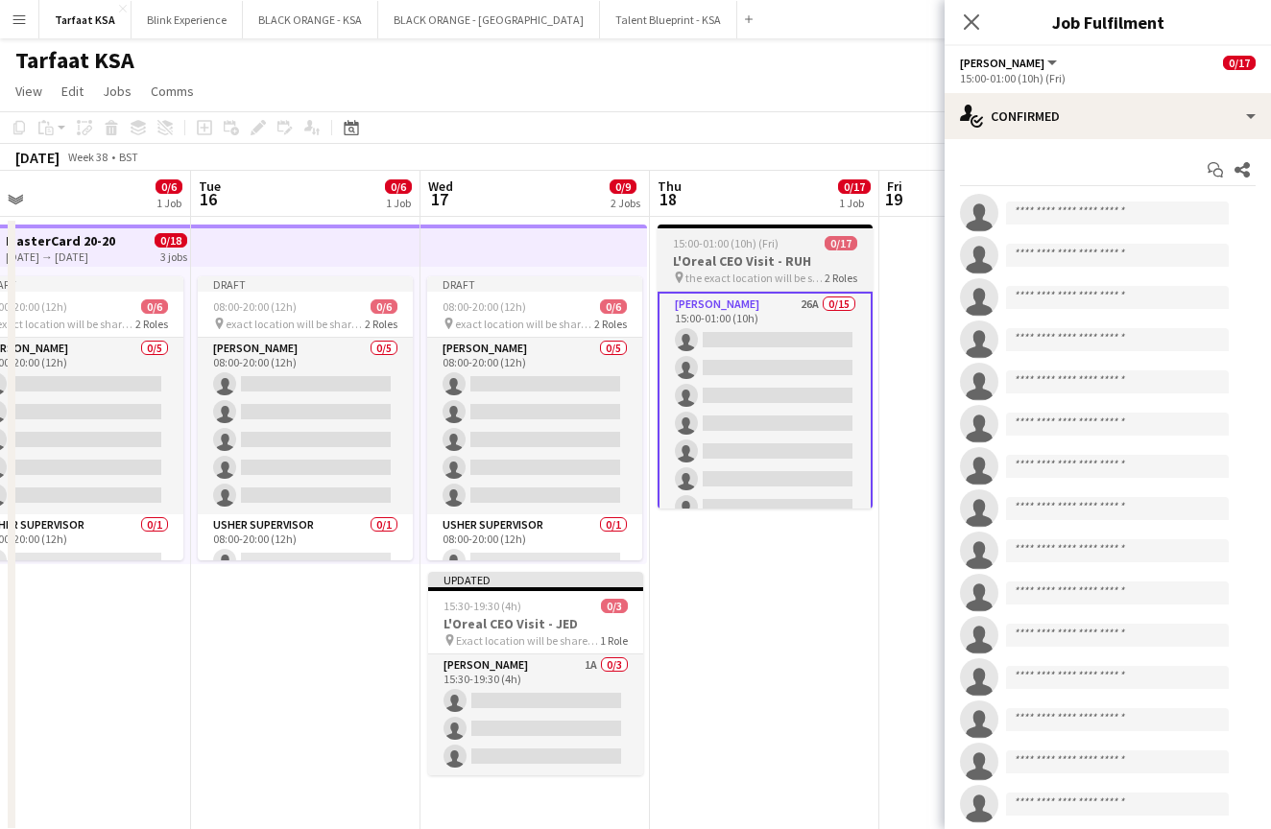
click at [745, 272] on span "the exact location will be shared later" at bounding box center [754, 278] width 139 height 14
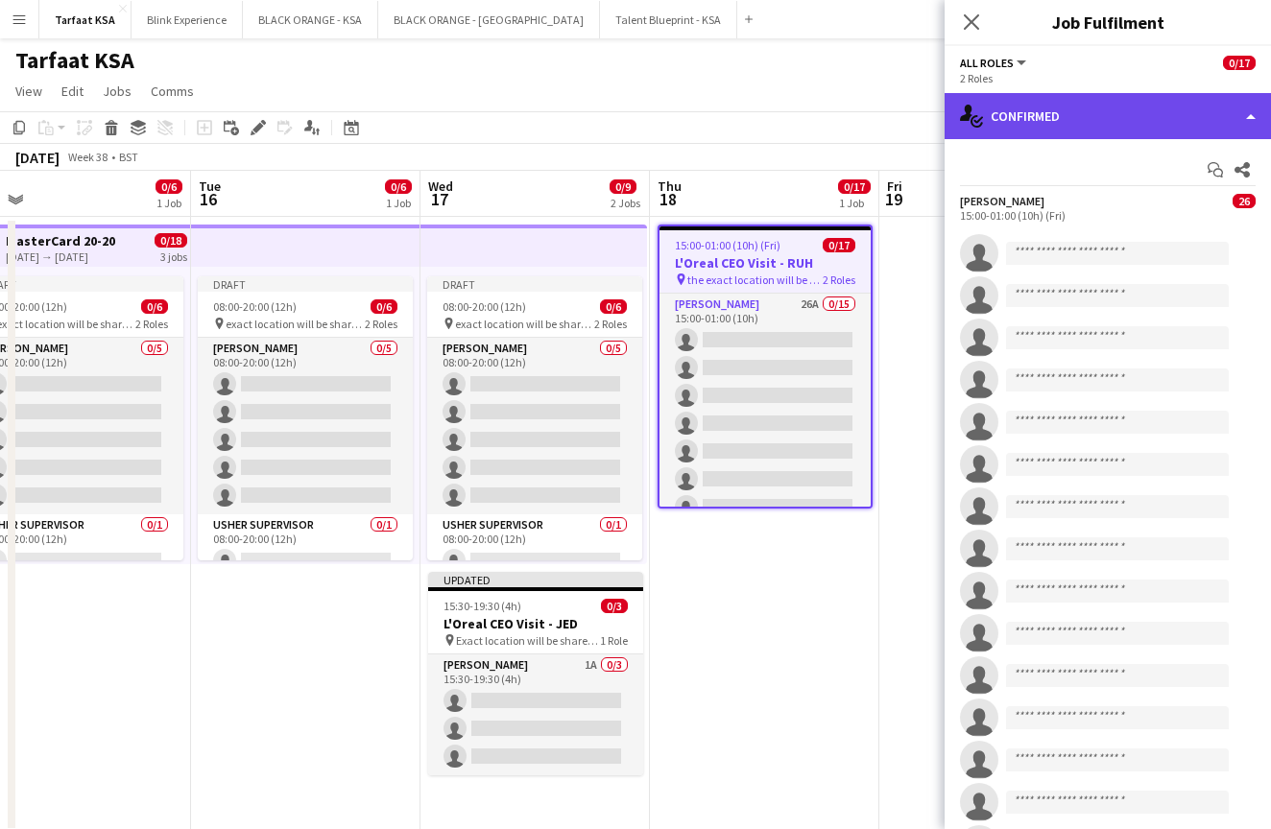
click at [1248, 115] on div "single-neutral-actions-check-2 Confirmed" at bounding box center [1108, 116] width 326 height 46
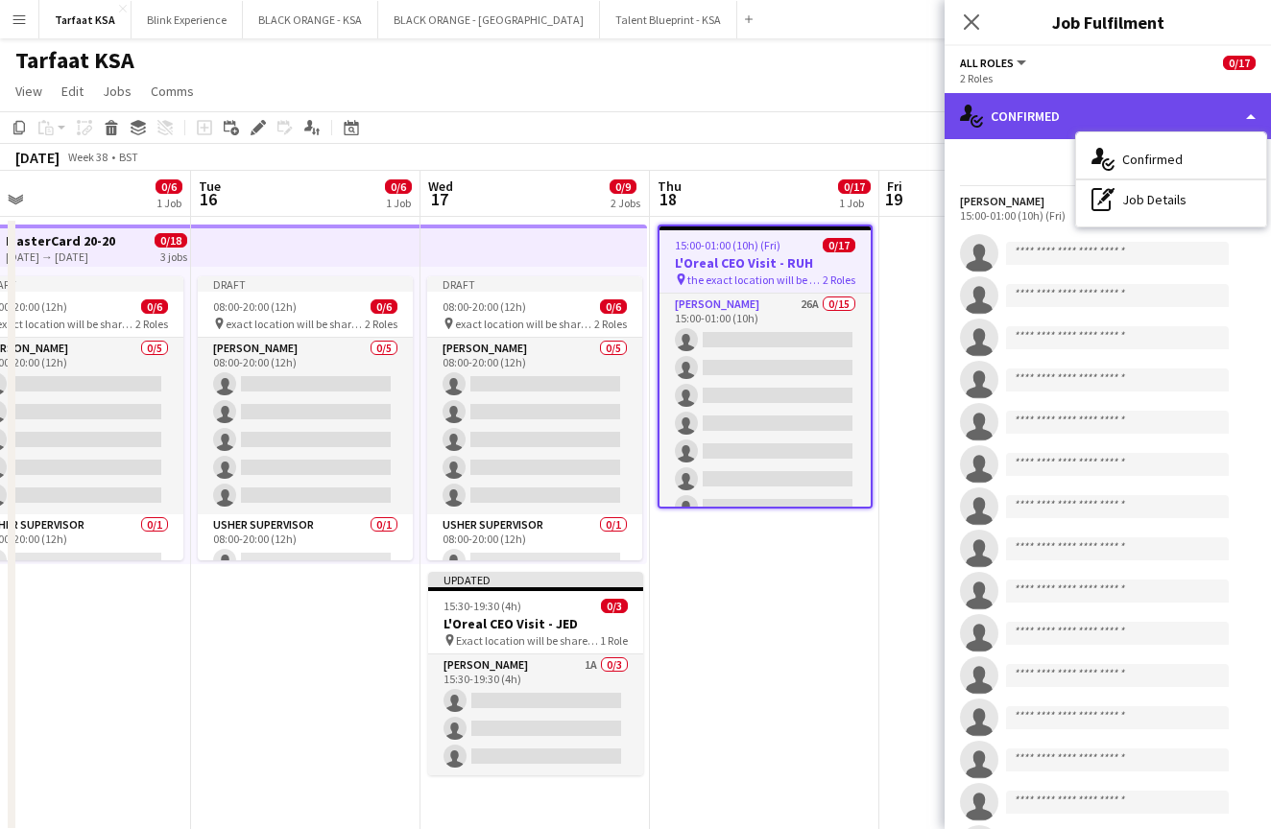
click at [1248, 116] on div "single-neutral-actions-check-2 Confirmed" at bounding box center [1108, 116] width 326 height 46
click at [1220, 118] on div "single-neutral-actions-check-2 Confirmed" at bounding box center [1108, 116] width 326 height 46
click at [1156, 95] on div "single-neutral-actions-check-2 Confirmed" at bounding box center [1108, 116] width 326 height 46
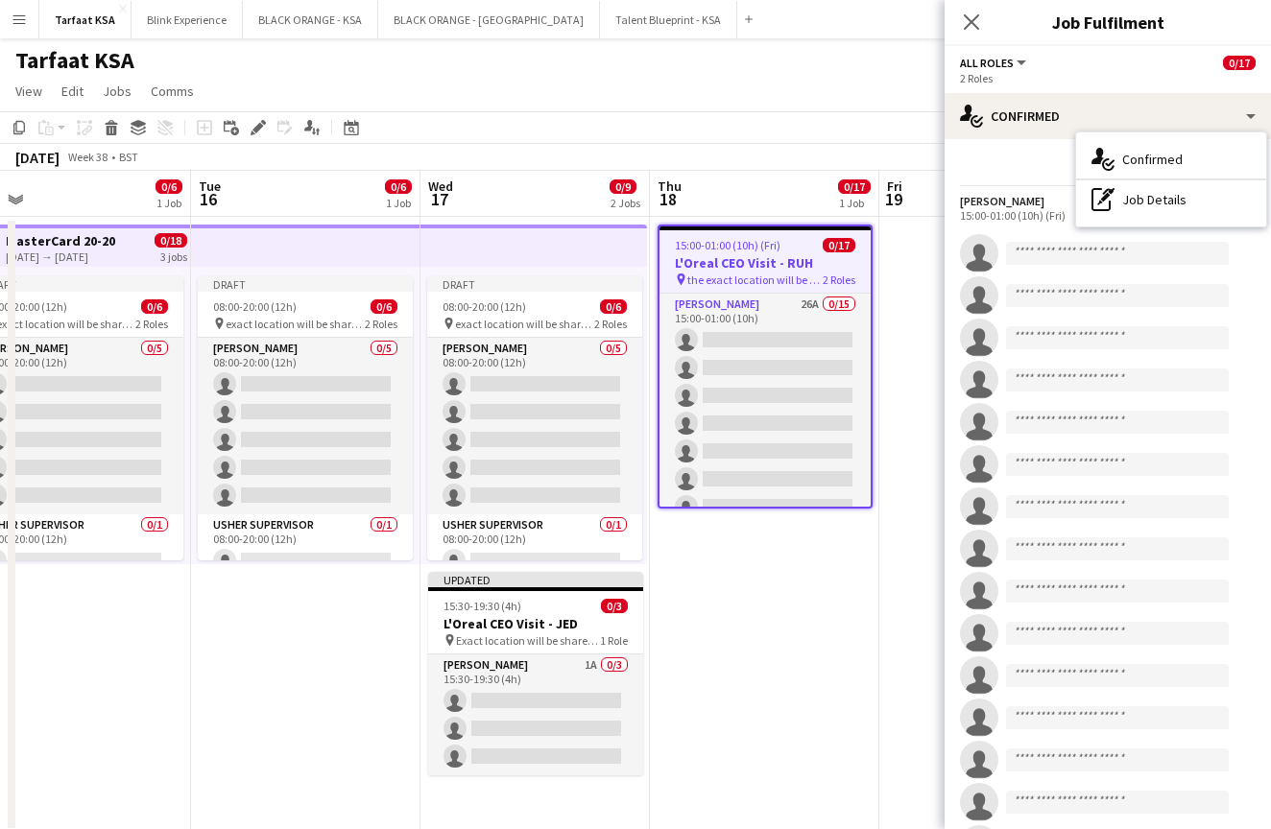
click at [1054, 78] on div "2 Roles" at bounding box center [1108, 78] width 296 height 14
click at [1243, 169] on icon "Share" at bounding box center [1242, 169] width 15 height 15
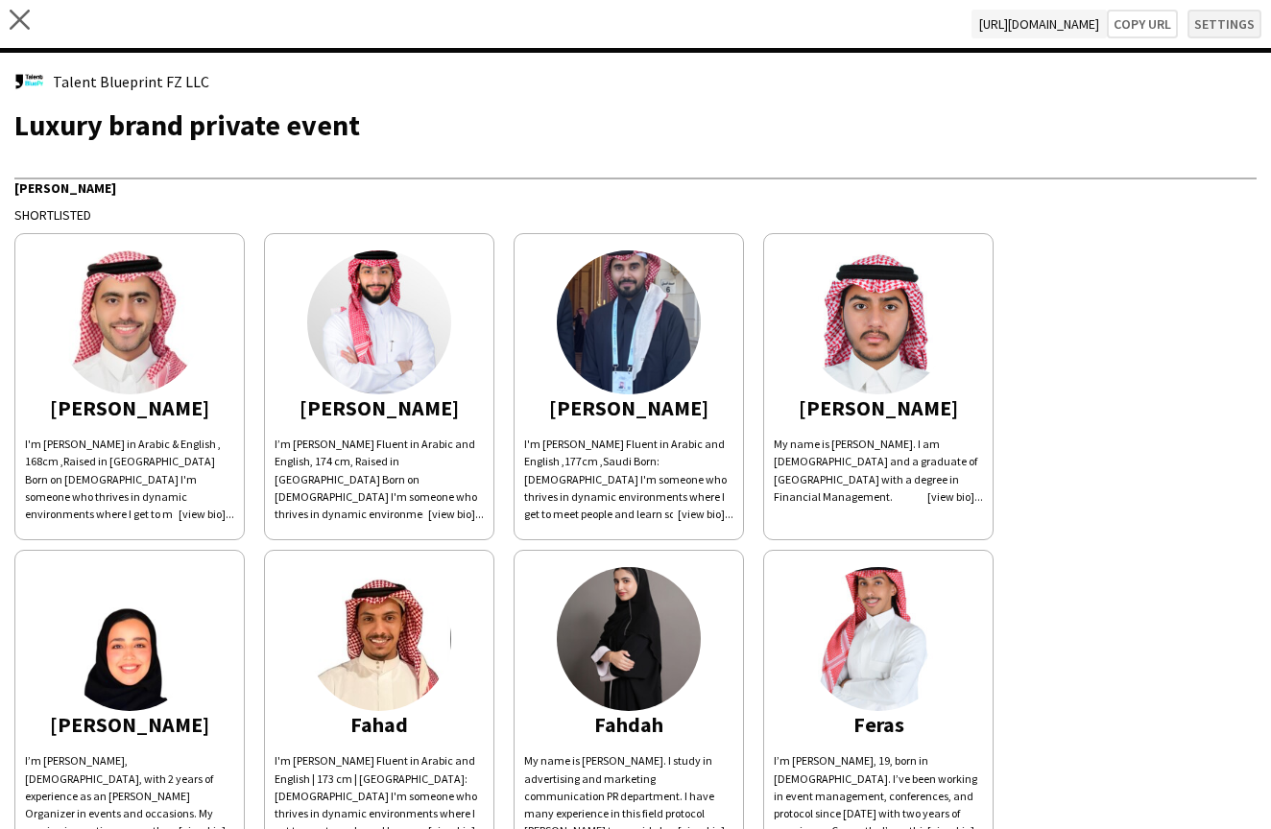
click at [1227, 30] on button "Settings" at bounding box center [1225, 24] width 74 height 29
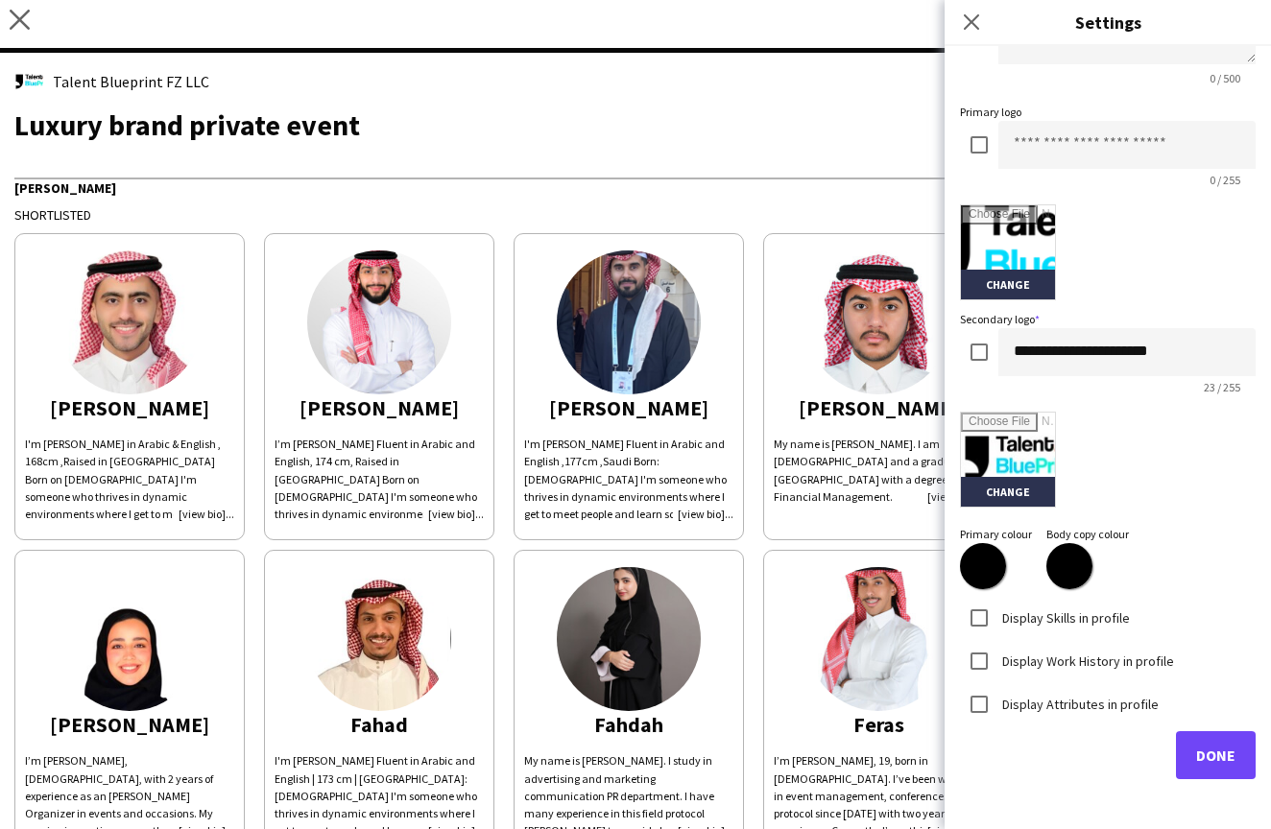
click at [992, 564] on input "*******" at bounding box center [983, 566] width 69 height 69
click at [979, 564] on input "*******" at bounding box center [983, 566] width 69 height 69
type input "*******"
click at [974, 18] on icon at bounding box center [971, 21] width 18 height 18
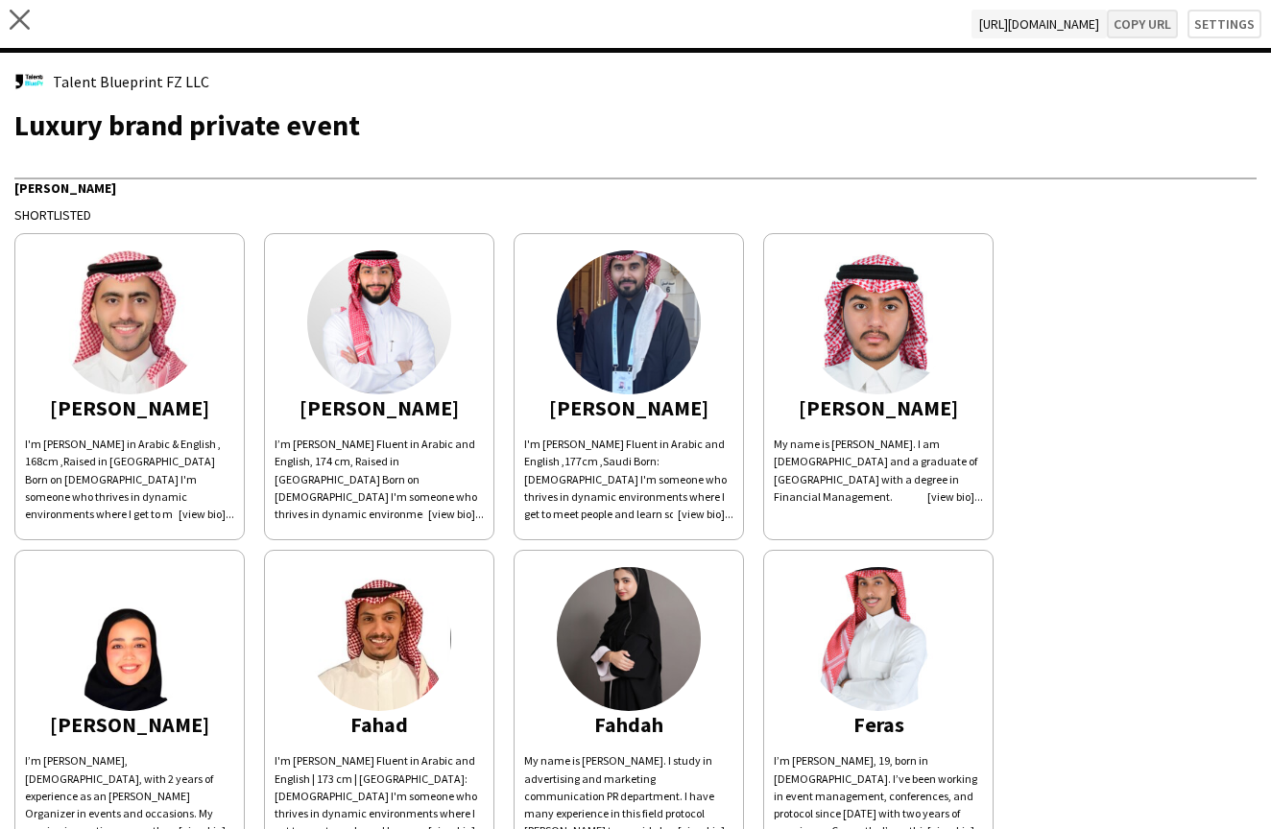
click at [1151, 20] on button "Copy url" at bounding box center [1142, 24] width 71 height 29
click at [1228, 22] on button "Settings" at bounding box center [1225, 24] width 74 height 29
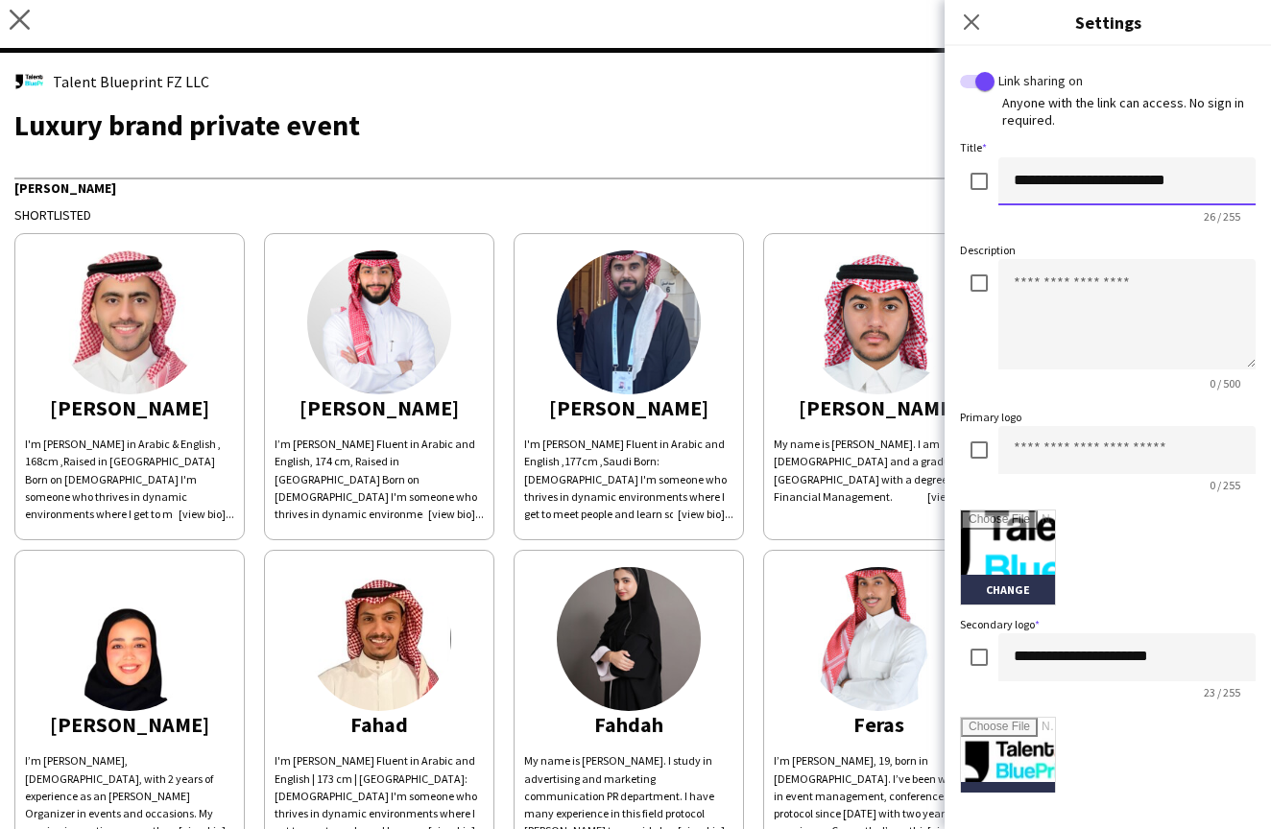
click at [1107, 180] on input "**********" at bounding box center [1126, 181] width 257 height 48
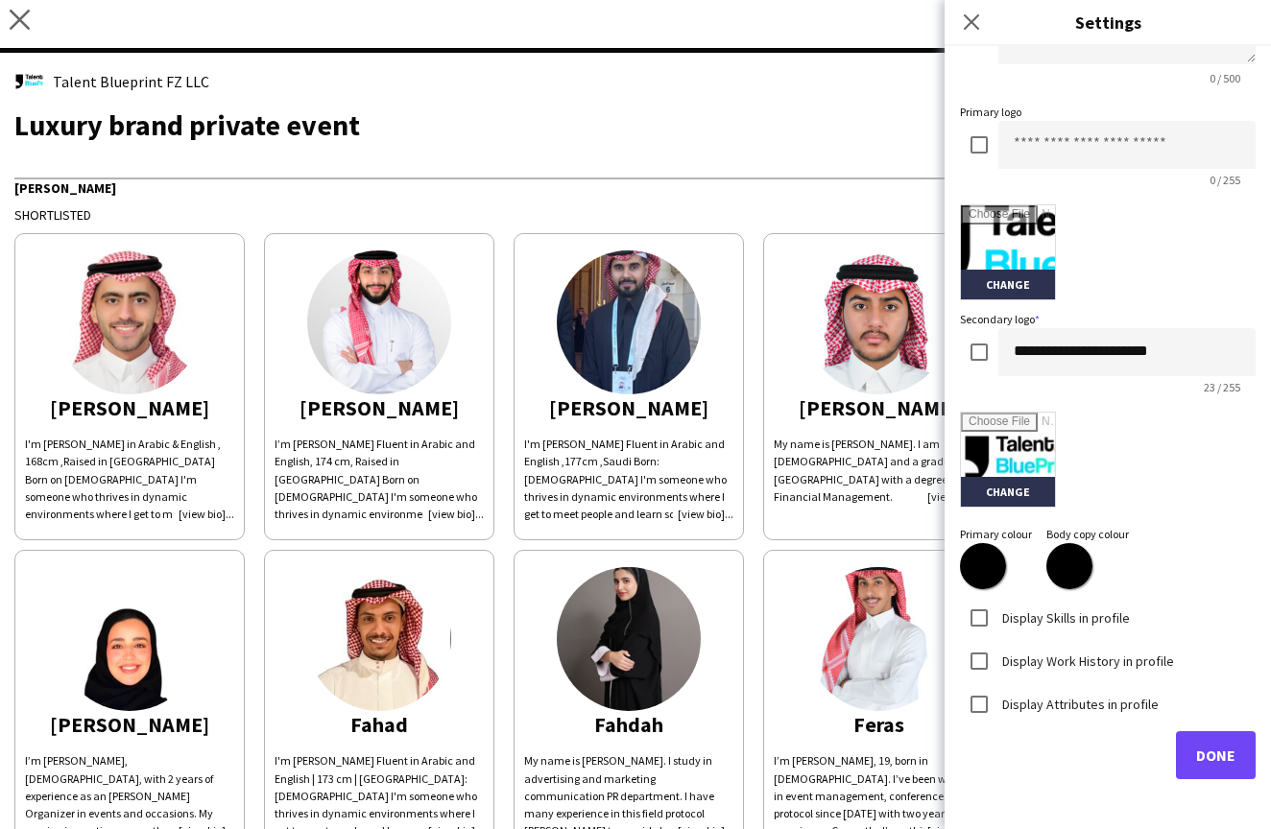
type input "**********"
click at [1213, 746] on span "Done" at bounding box center [1215, 755] width 39 height 19
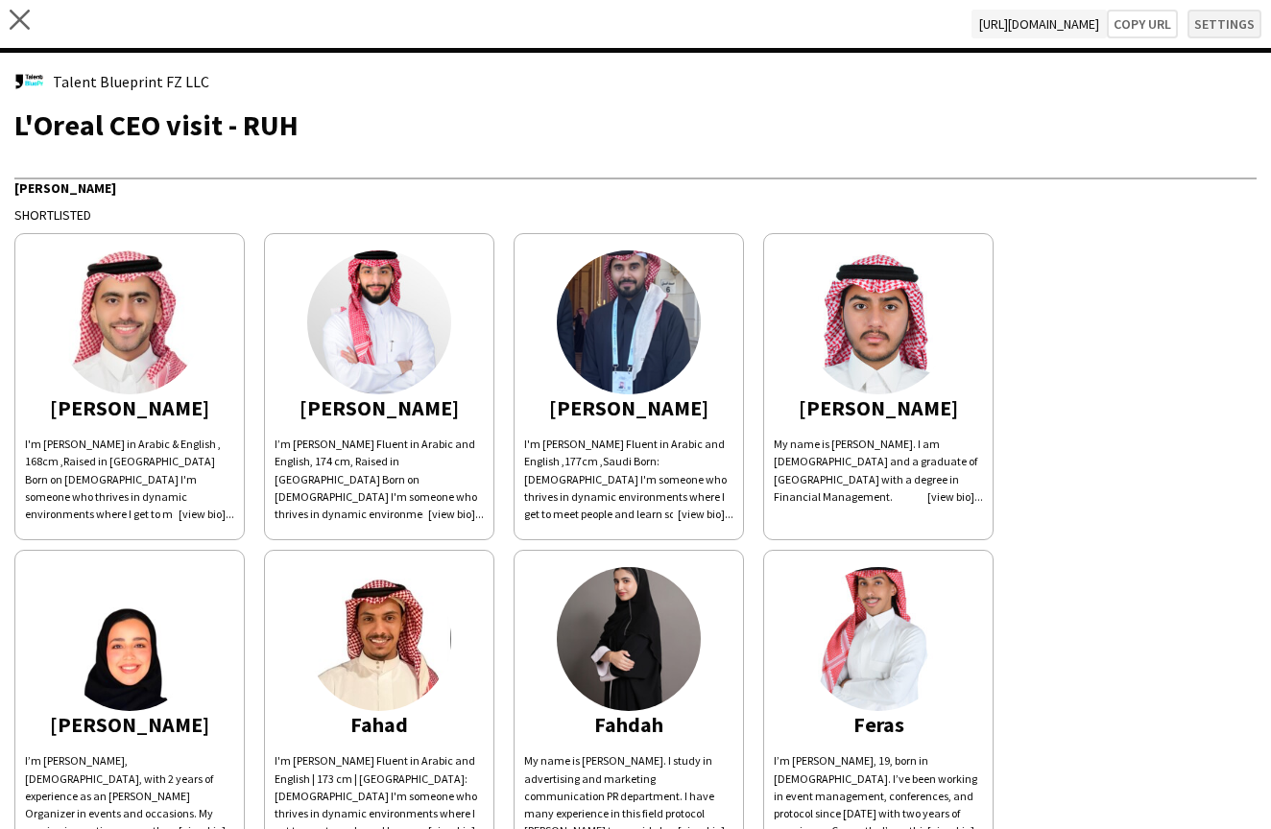
click at [1230, 31] on button "Settings" at bounding box center [1225, 24] width 74 height 29
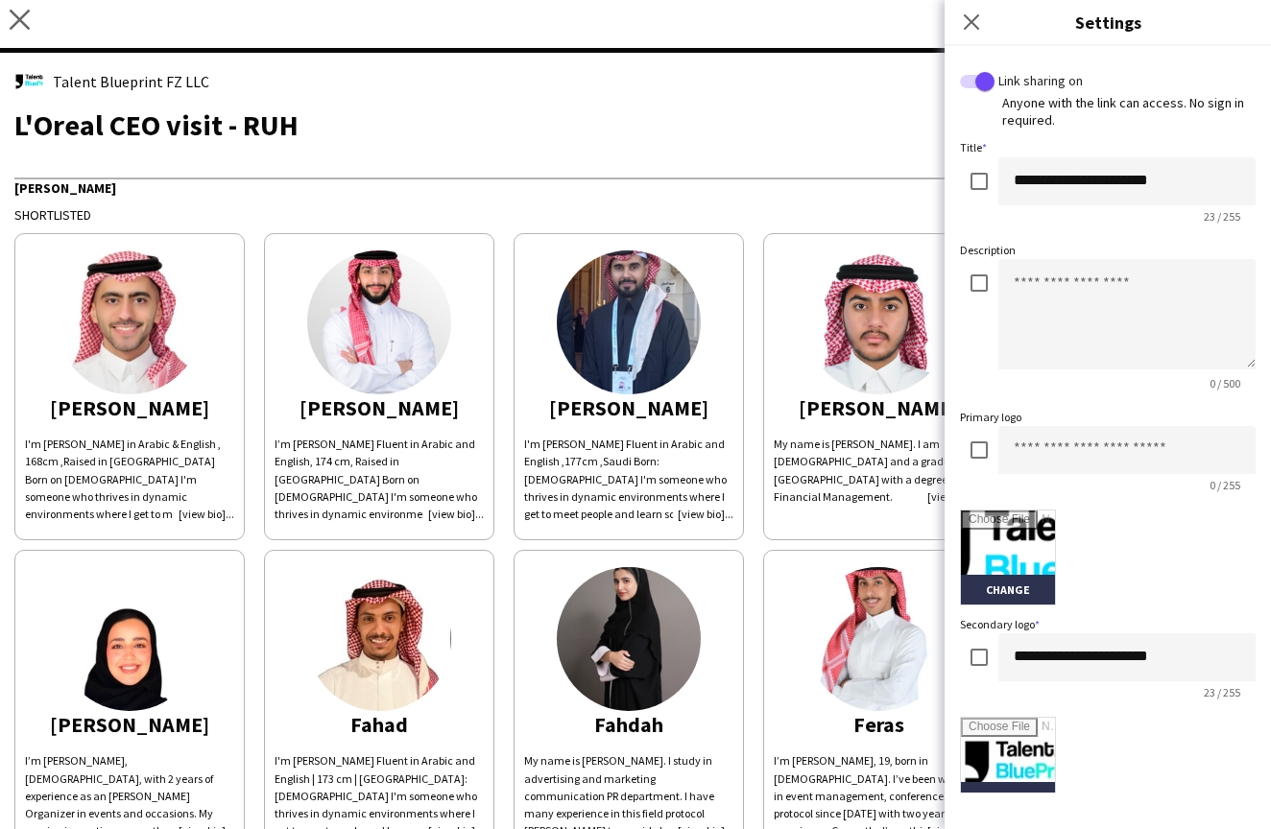
click at [891, 115] on div "L'Oreal CEO visit - RUH" at bounding box center [635, 124] width 1242 height 29
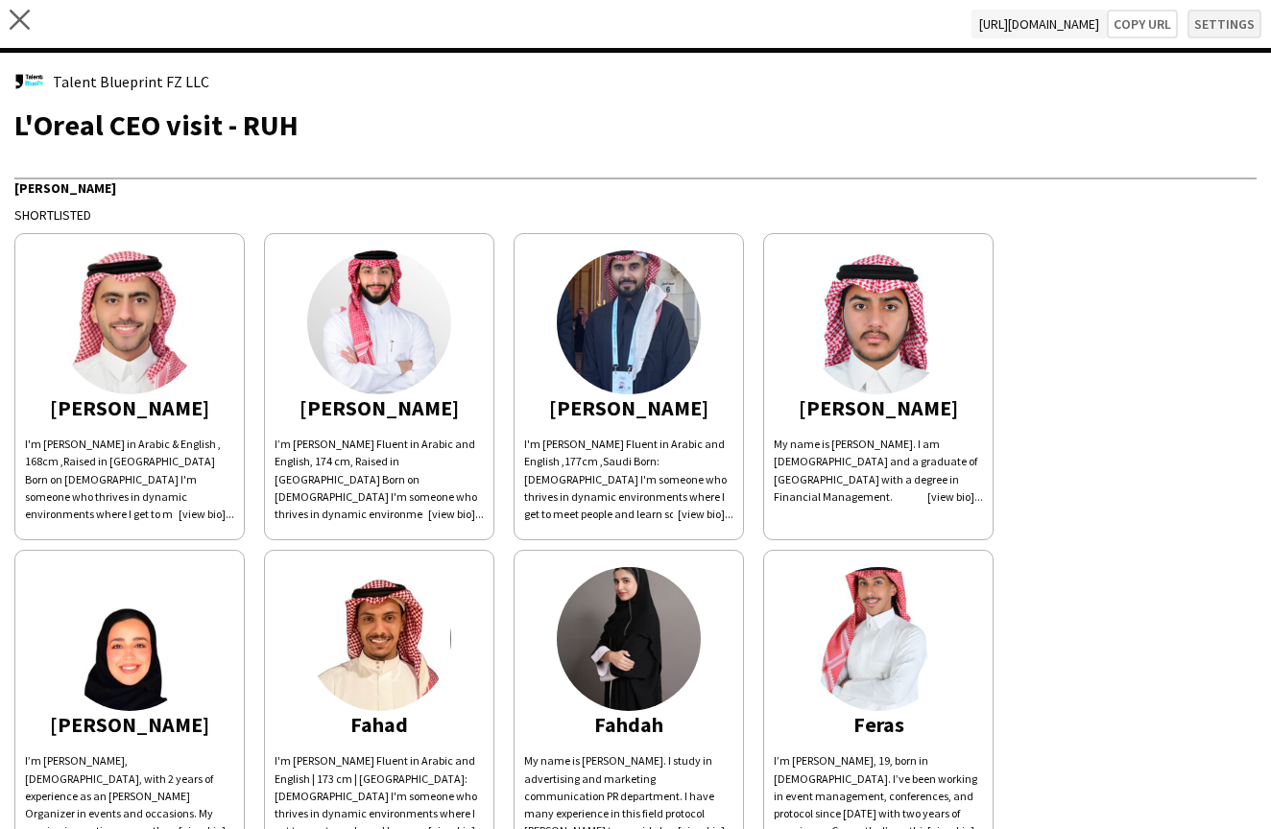
click at [1252, 34] on button "Settings" at bounding box center [1225, 24] width 74 height 29
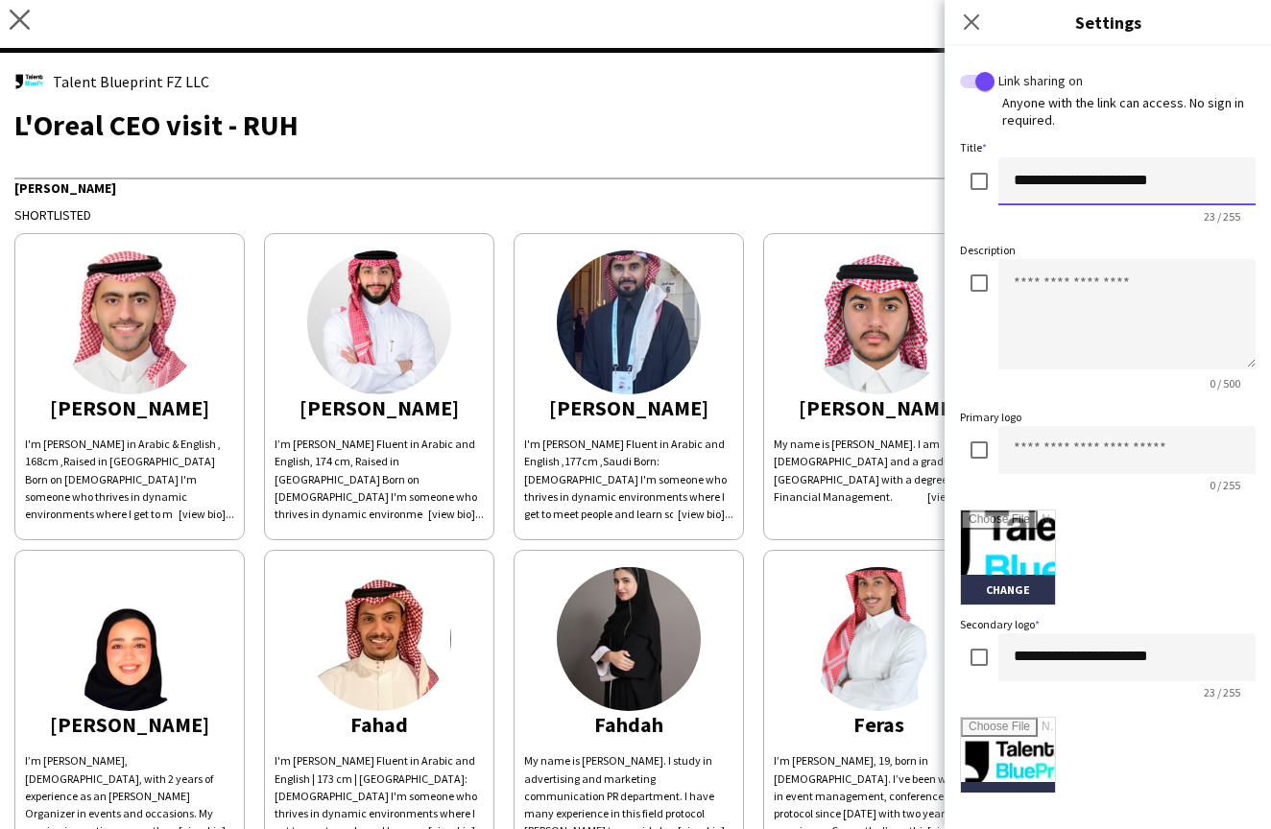
click at [1199, 177] on input "**********" at bounding box center [1126, 181] width 257 height 48
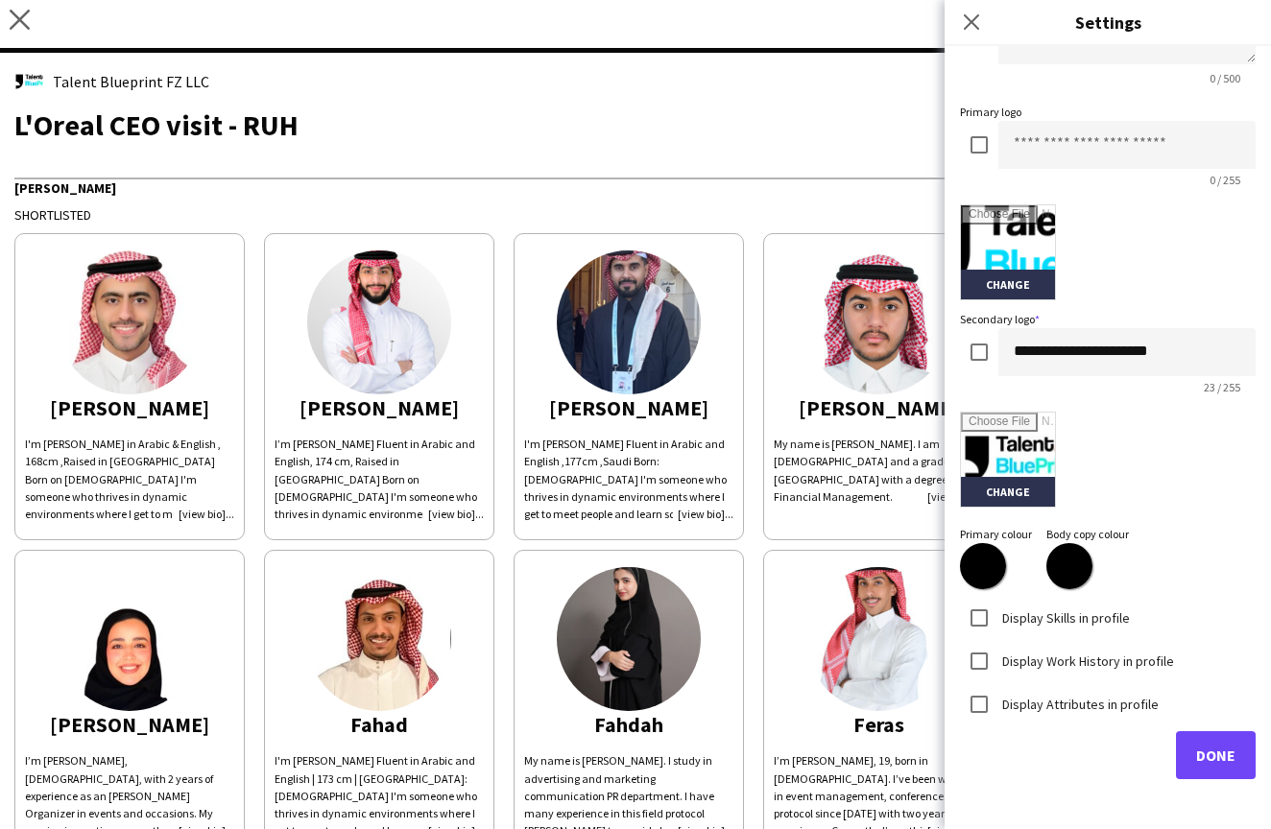
type input "**********"
click at [1241, 737] on button "Done" at bounding box center [1216, 756] width 80 height 48
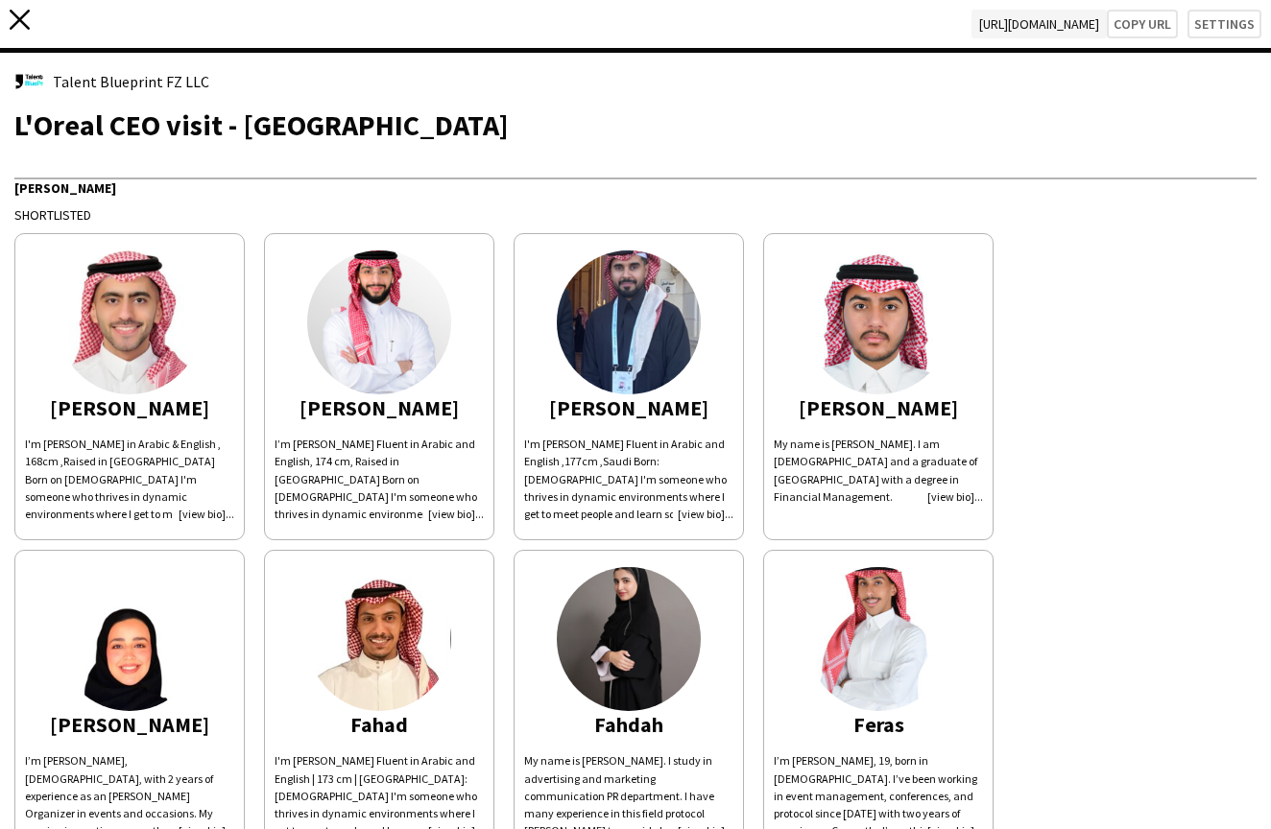
click at [11, 21] on icon "close" at bounding box center [20, 20] width 20 height 20
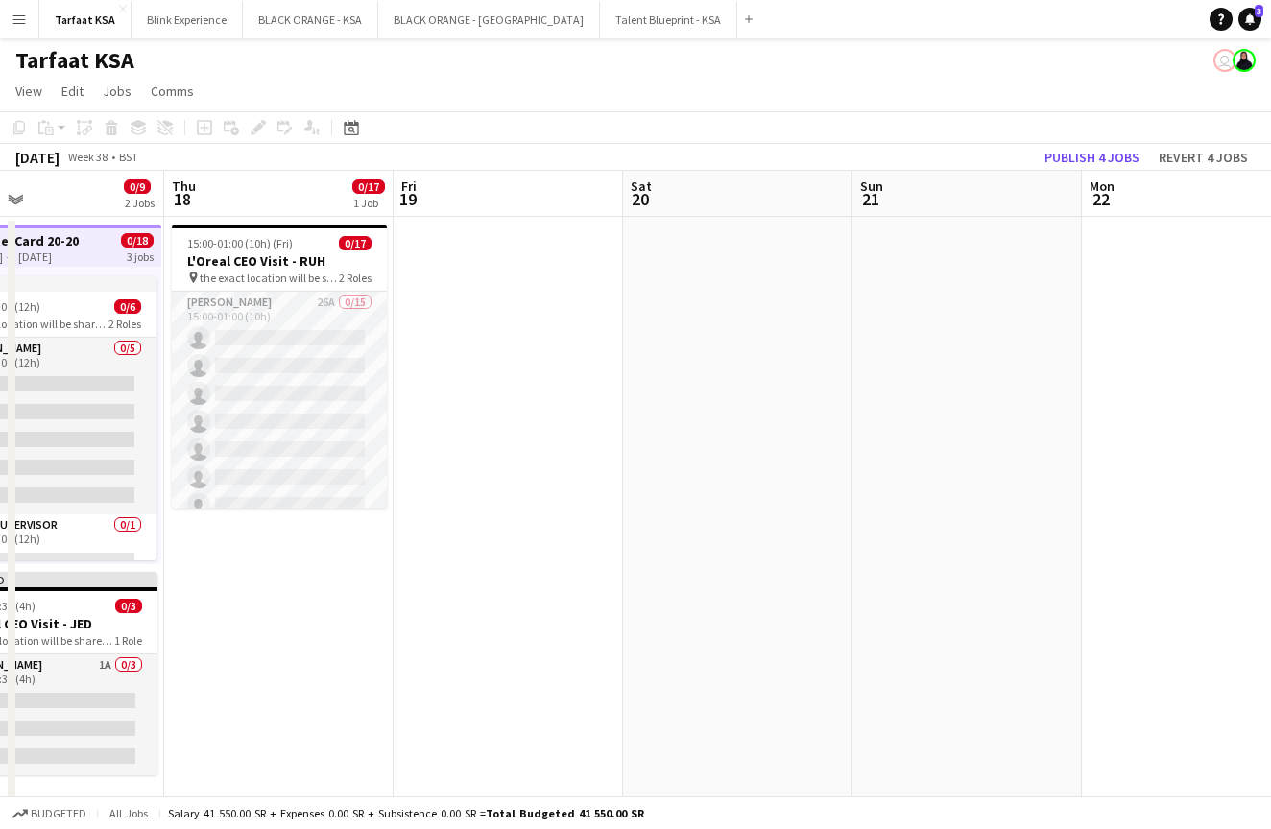
scroll to position [0, 587]
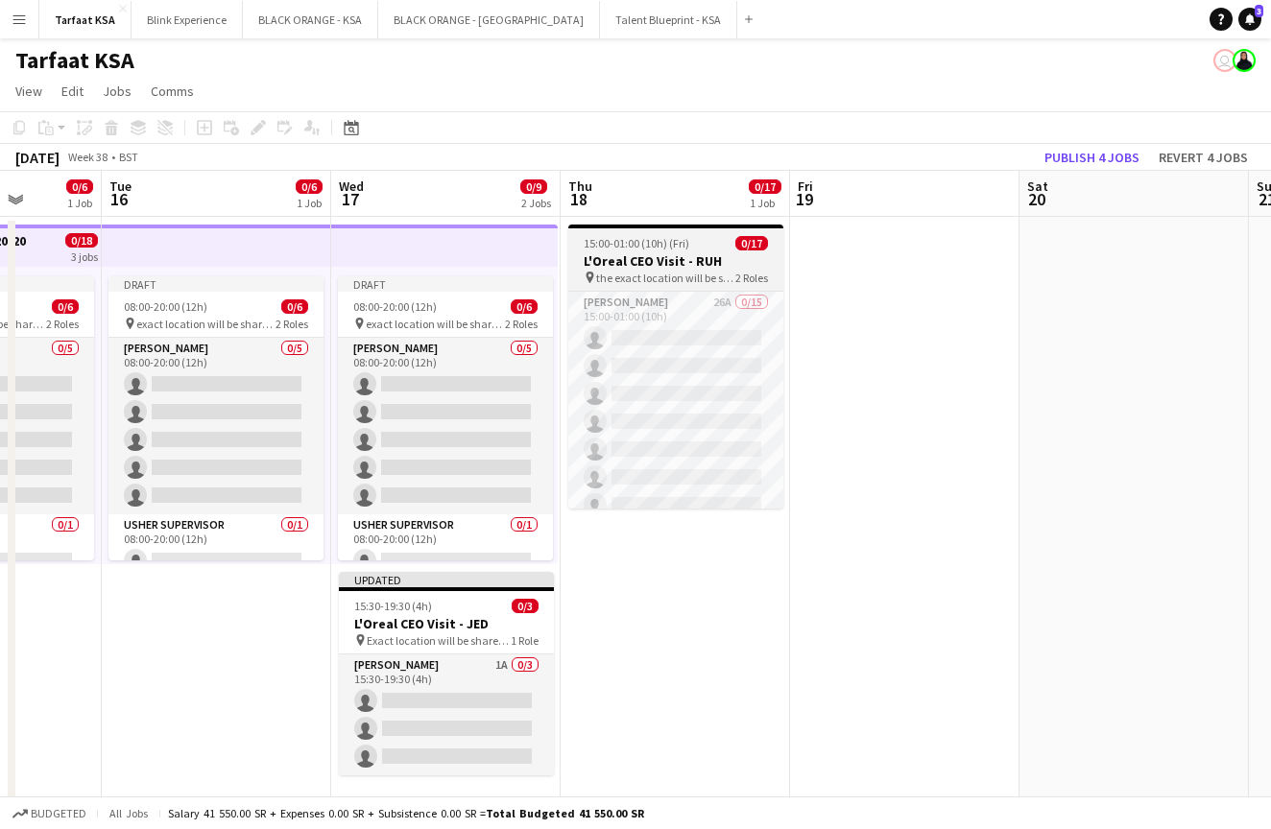
click at [657, 241] on span "15:00-01:00 (10h) (Fri)" at bounding box center [637, 243] width 106 height 14
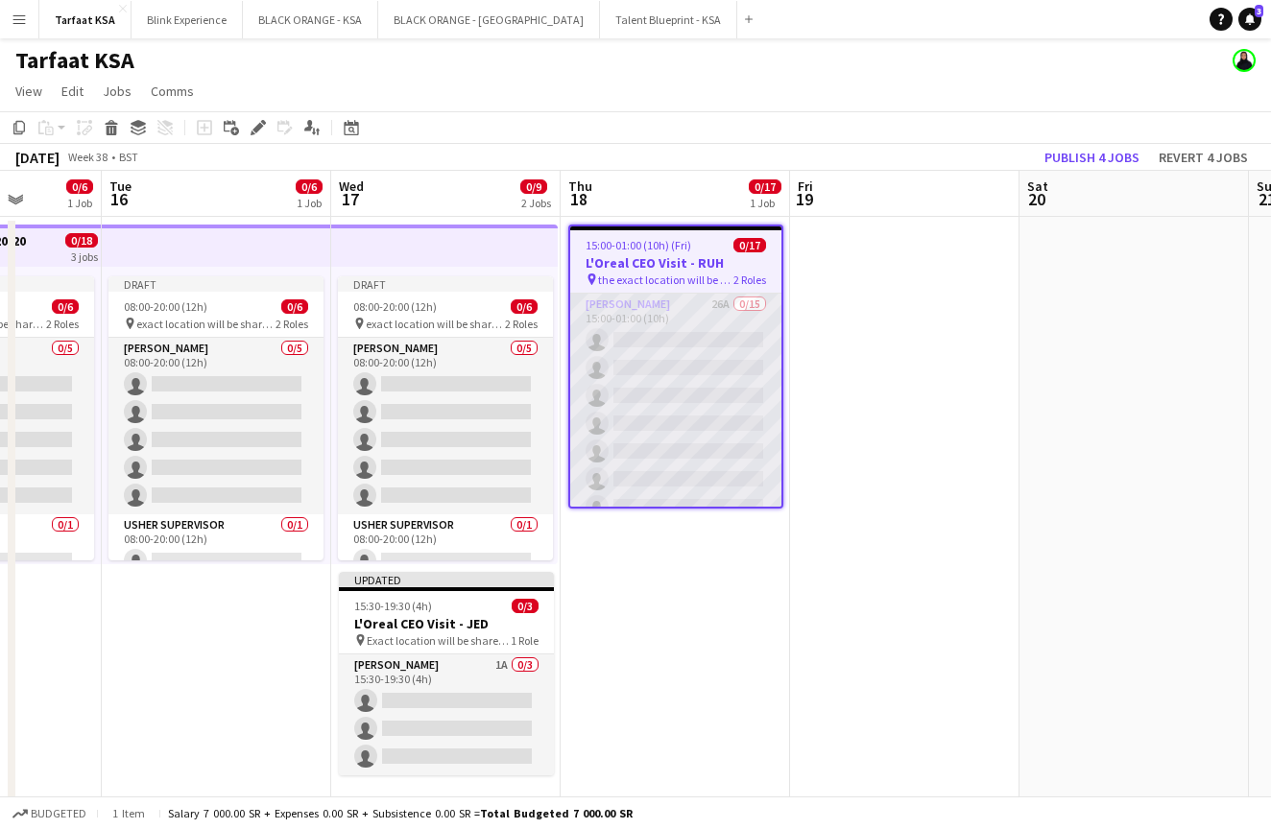
click at [672, 316] on app-card-role "[PERSON_NAME] 26A 0/15 15:00-01:00 (10h) single-neutral-actions single-neutral-…" at bounding box center [675, 521] width 211 height 455
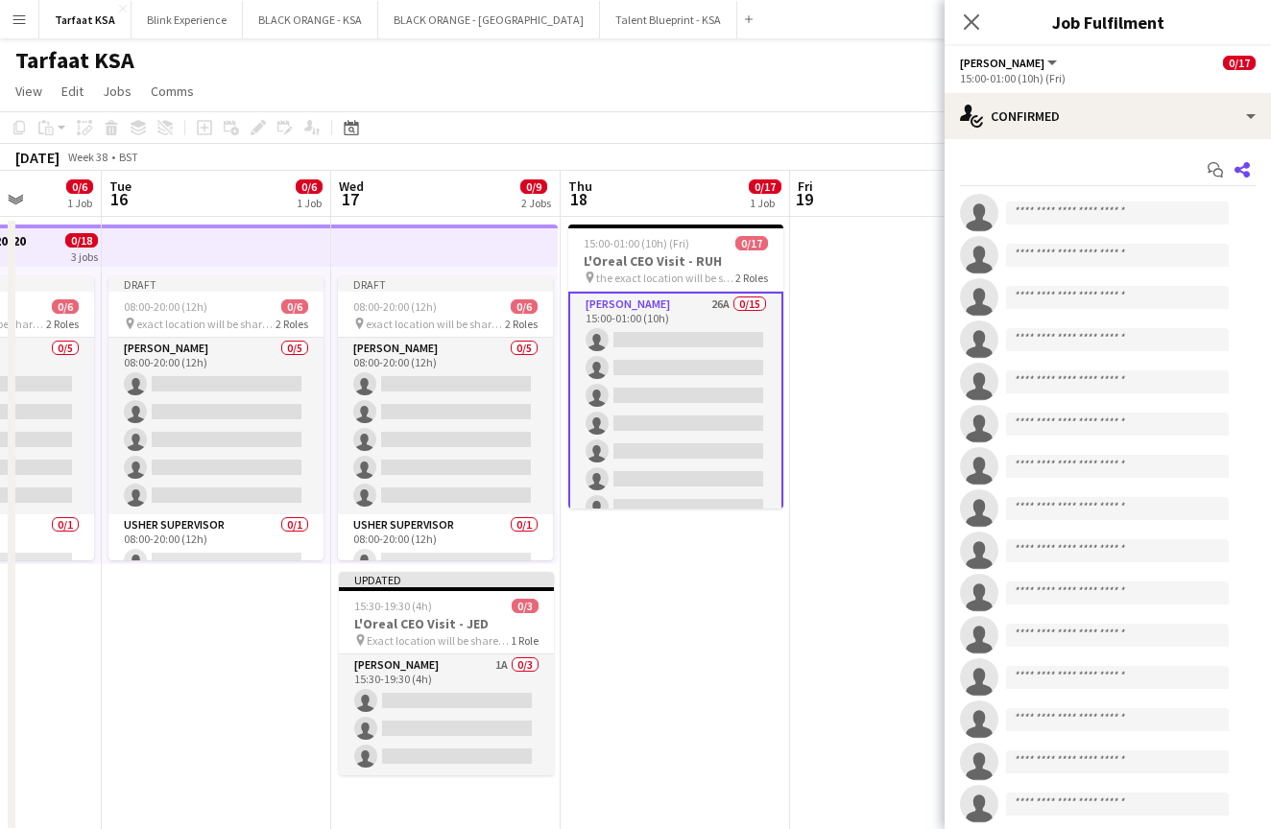
click at [1242, 169] on icon "Share" at bounding box center [1242, 169] width 15 height 15
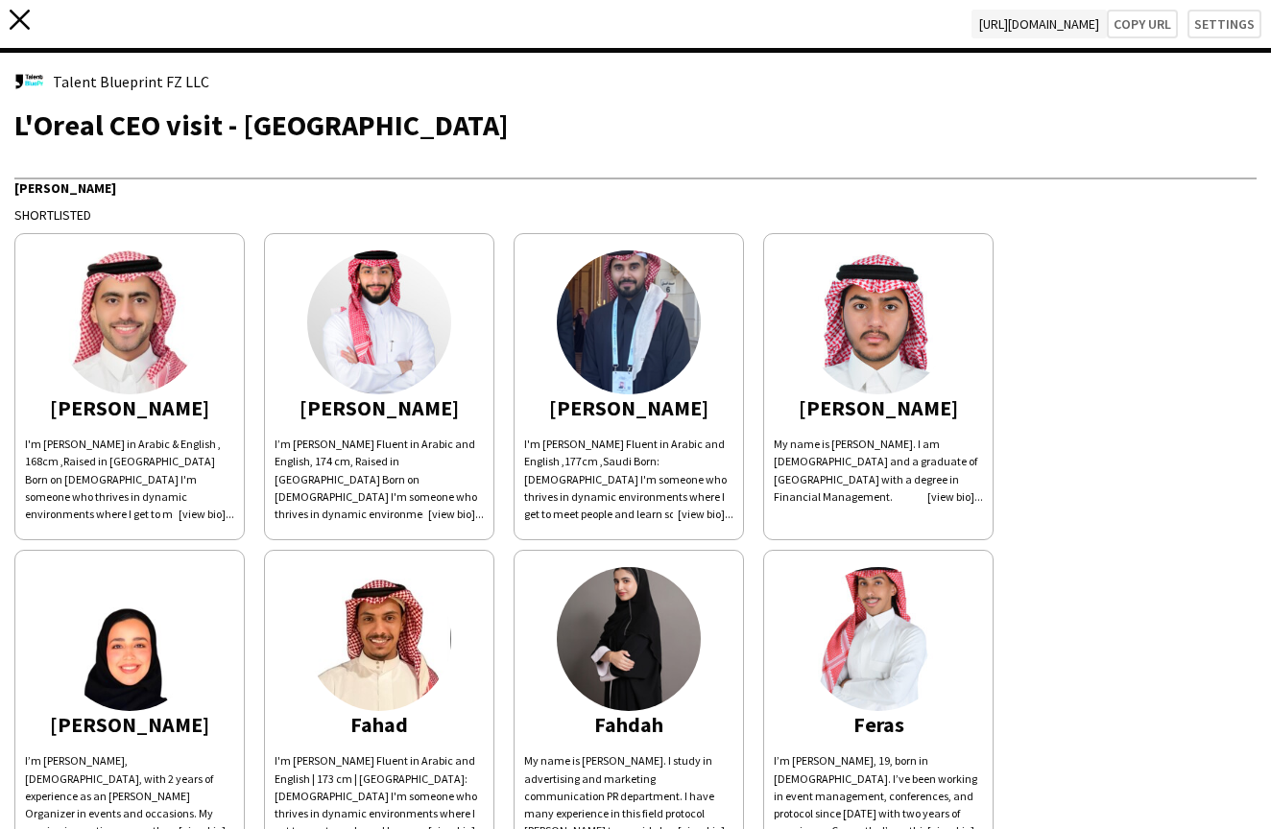
click at [25, 20] on icon "close" at bounding box center [20, 20] width 20 height 20
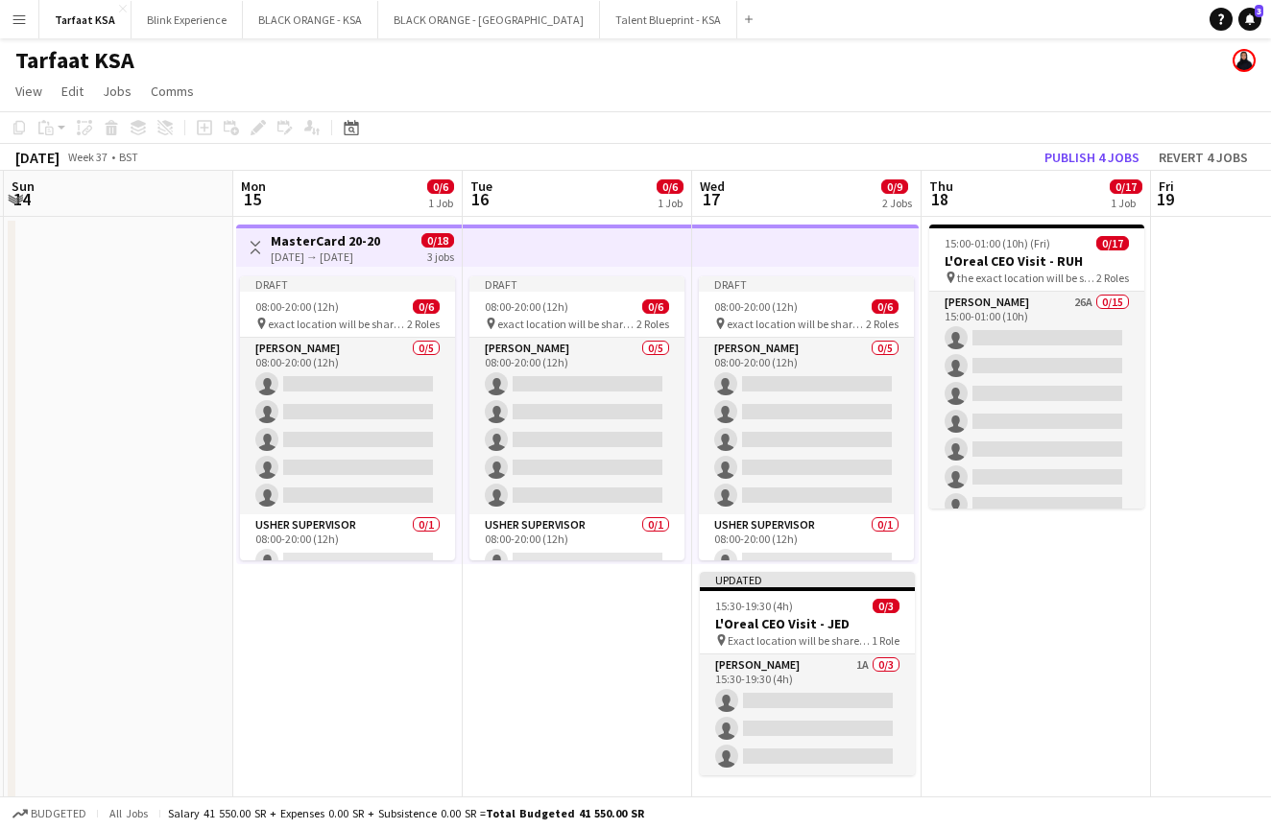
scroll to position [0, 604]
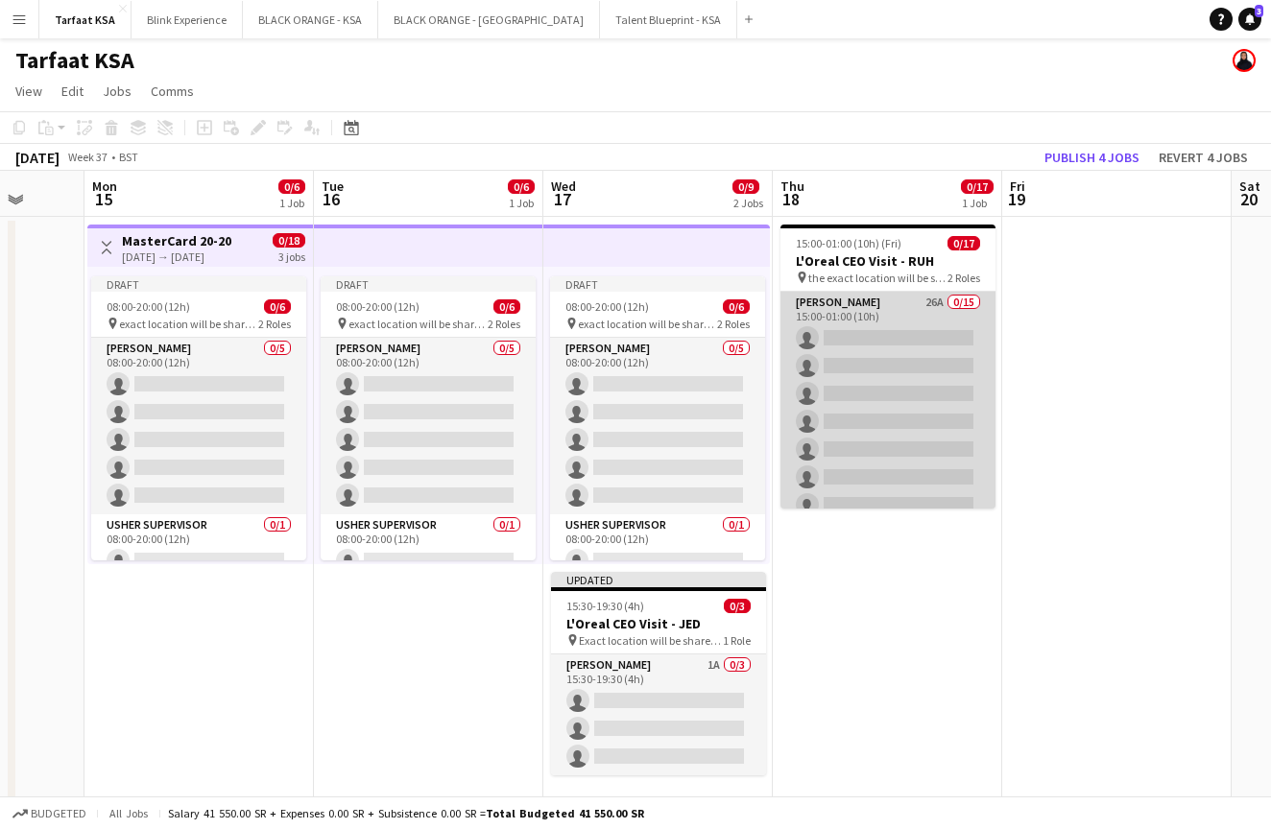
click at [900, 305] on app-card-role "[PERSON_NAME] 26A 0/15 15:00-01:00 (10h) single-neutral-actions single-neutral-…" at bounding box center [887, 519] width 215 height 455
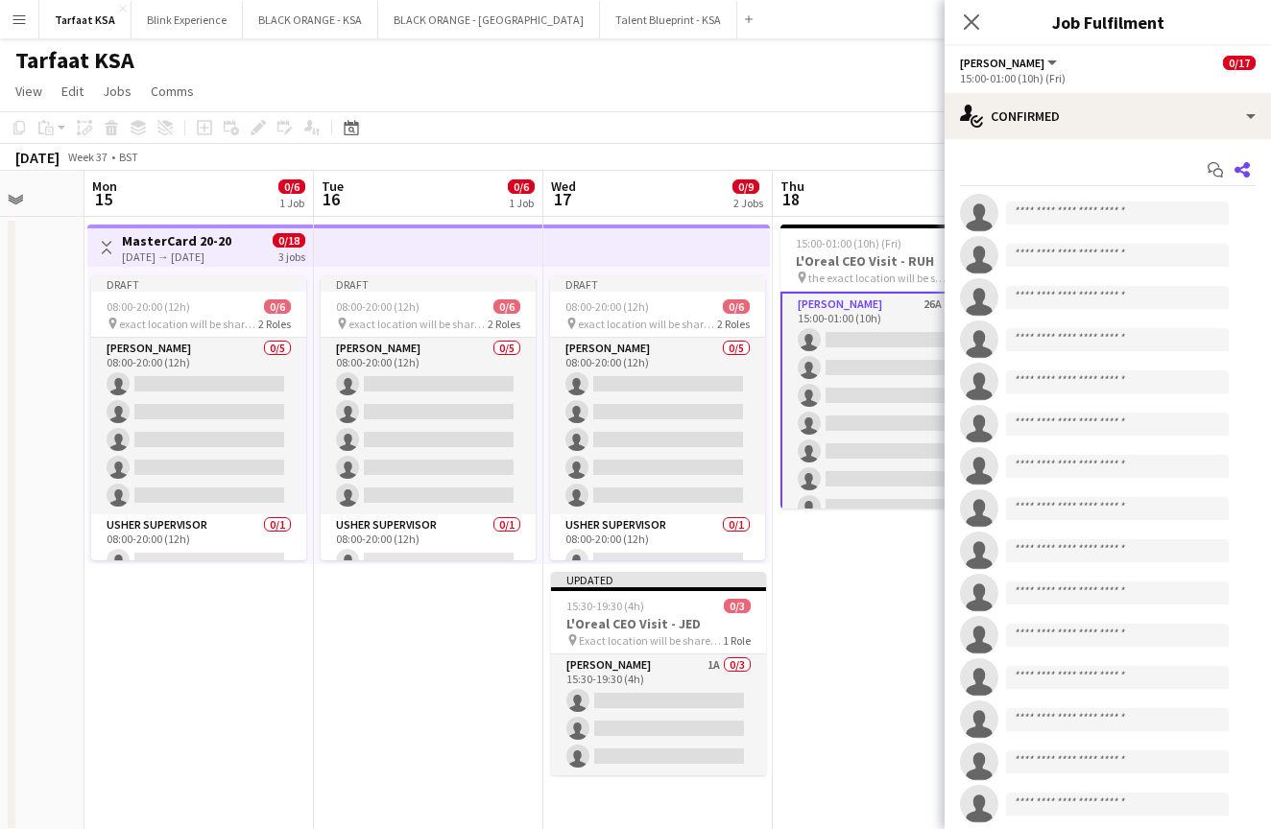
click at [1242, 170] on icon "Share" at bounding box center [1242, 169] width 15 height 15
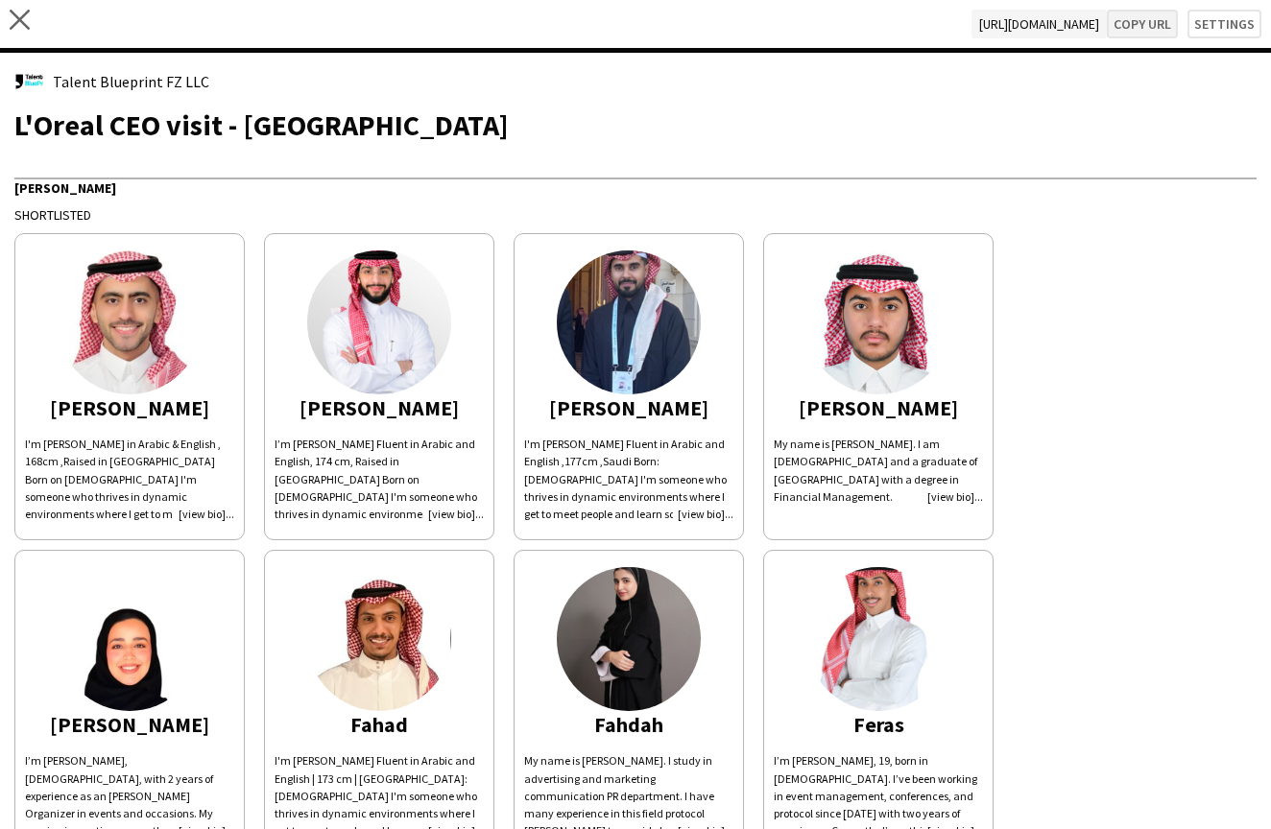
click at [1126, 30] on button "Copy url" at bounding box center [1142, 24] width 71 height 29
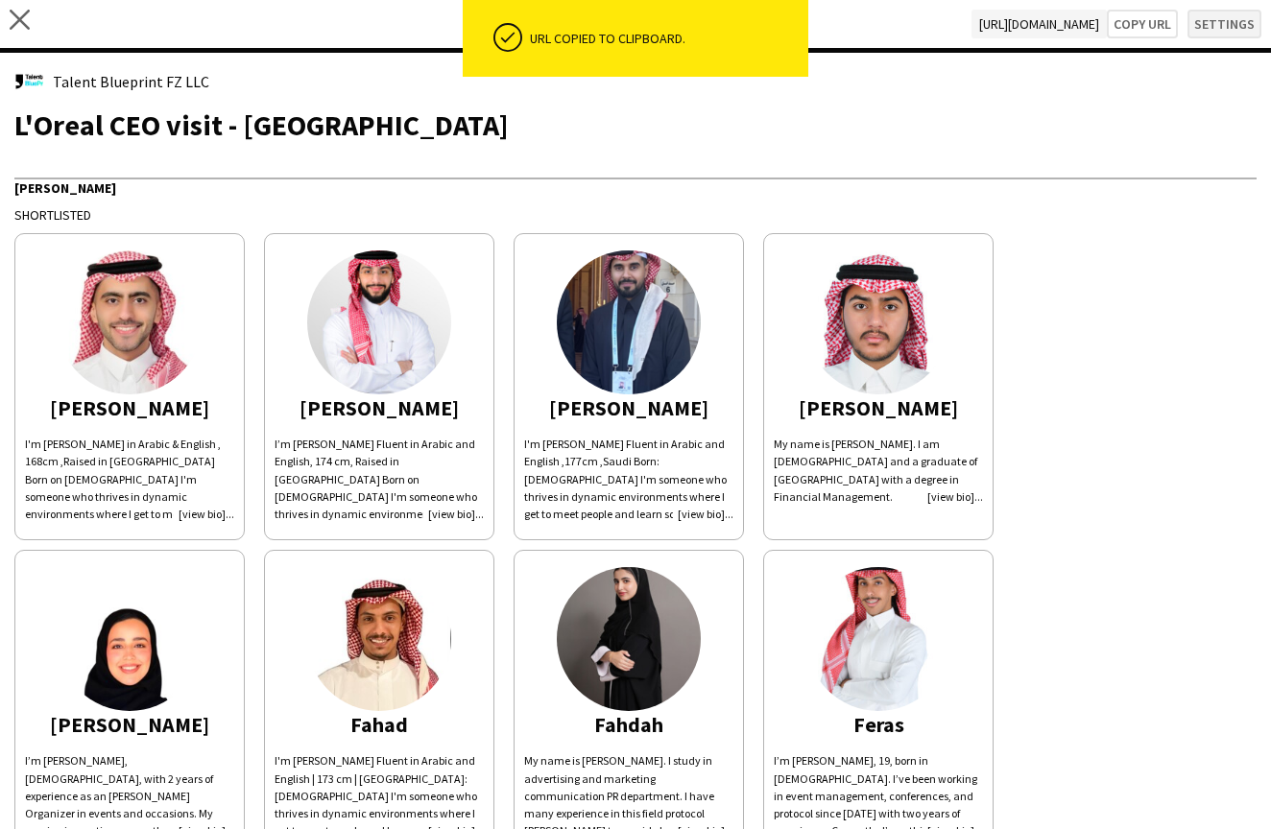
click at [1216, 30] on button "Settings" at bounding box center [1225, 24] width 74 height 29
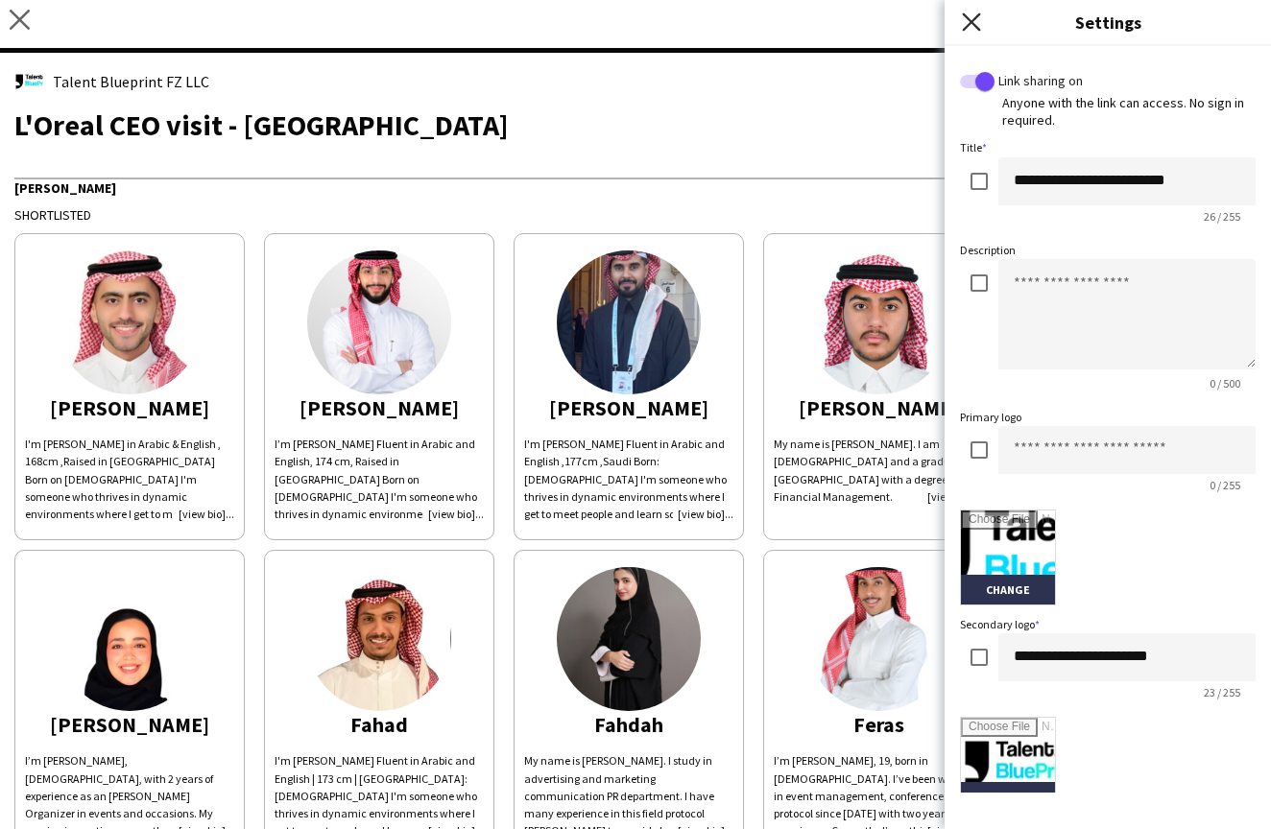
click at [969, 17] on icon "Close pop-in" at bounding box center [971, 21] width 18 height 18
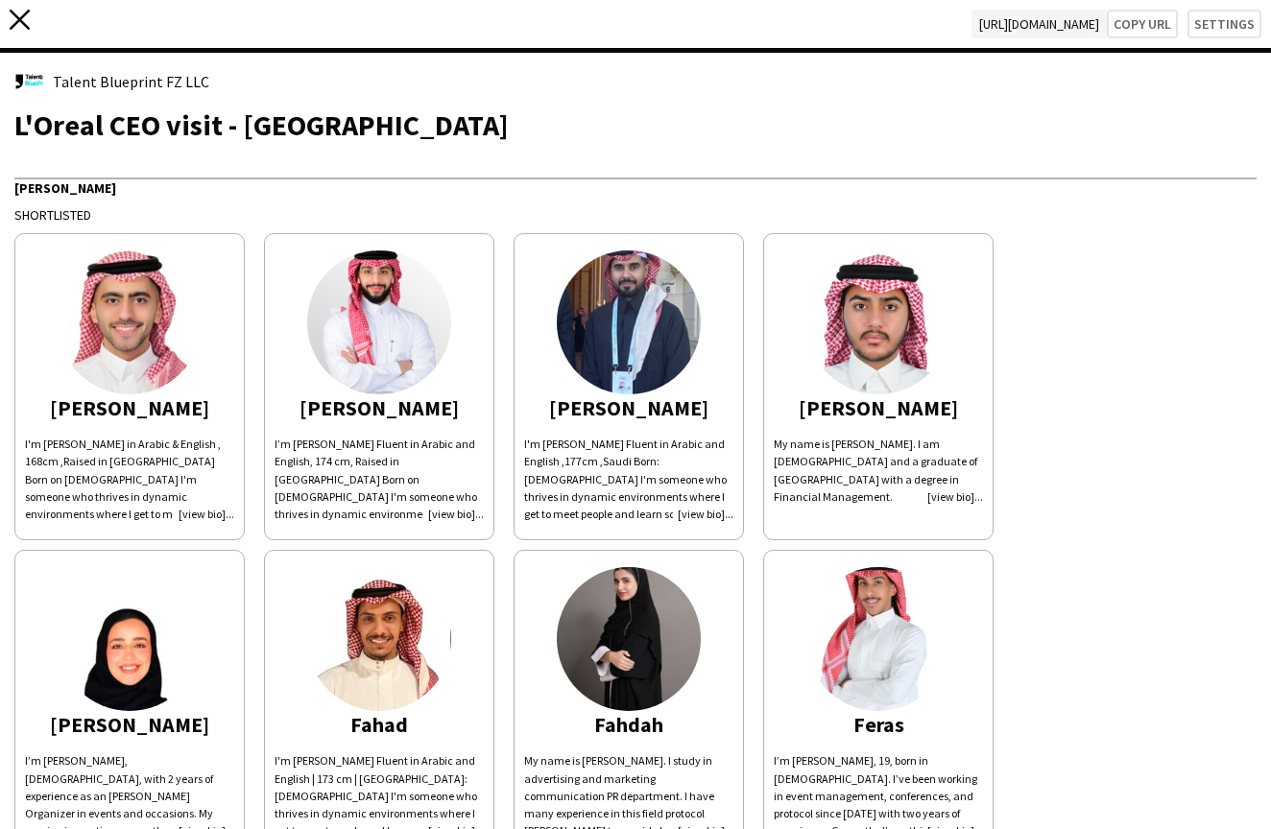
click at [24, 24] on icon at bounding box center [20, 20] width 20 height 20
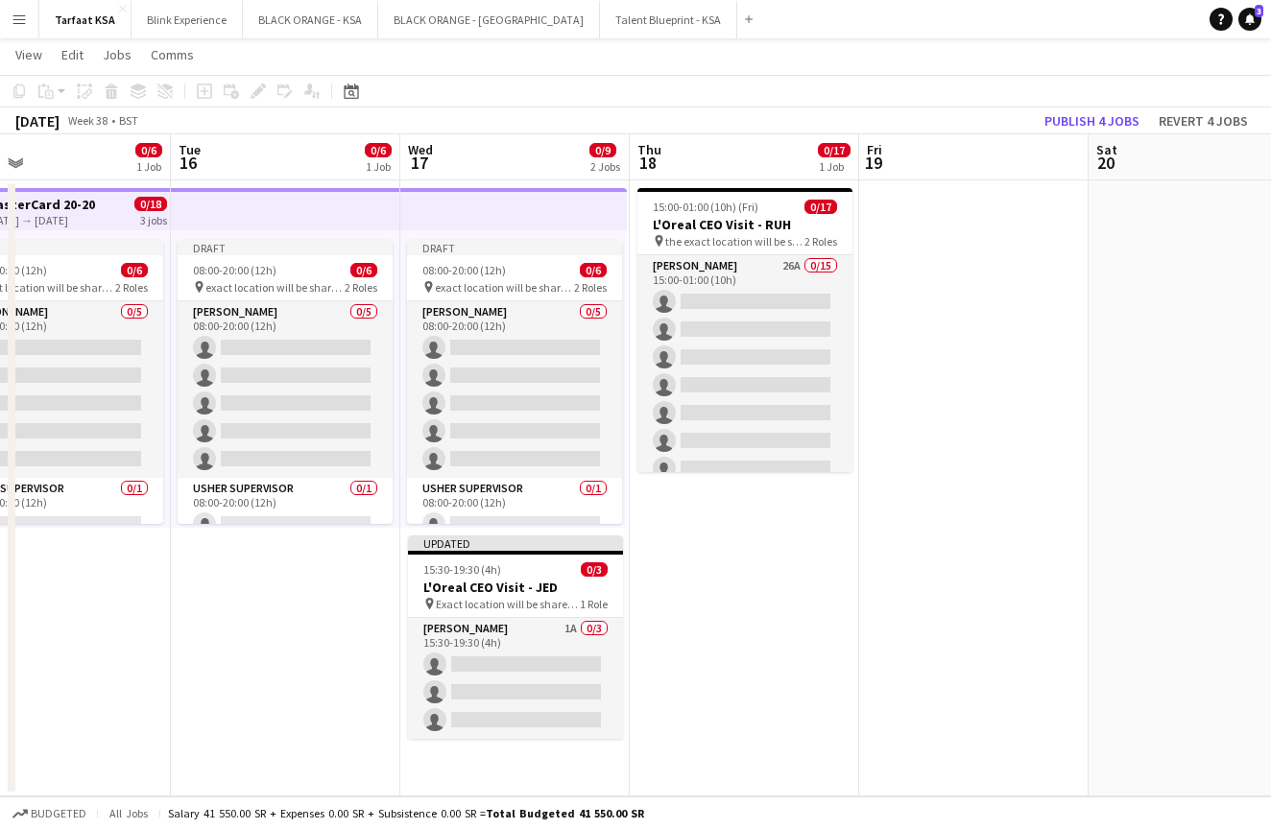
scroll to position [36, 0]
click at [551, 577] on app-job-card "Updated 15:30-19:30 (4h) 0/3 L'Oreal CEO Visit - [PERSON_NAME] pin Exact locati…" at bounding box center [515, 638] width 215 height 204
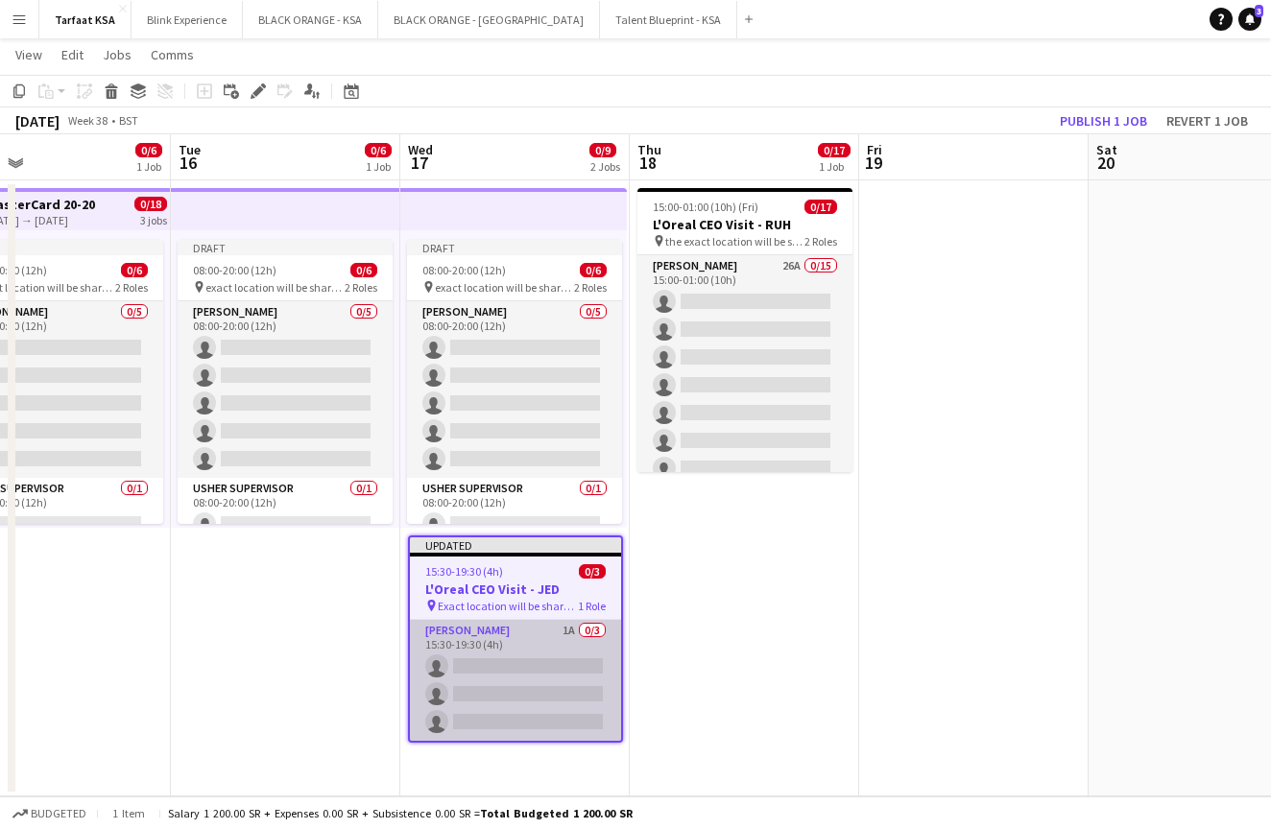
click at [550, 636] on app-card-role "[PERSON_NAME] 1A 0/3 15:30-19:30 (4h) single-neutral-actions single-neutral-act…" at bounding box center [515, 680] width 211 height 121
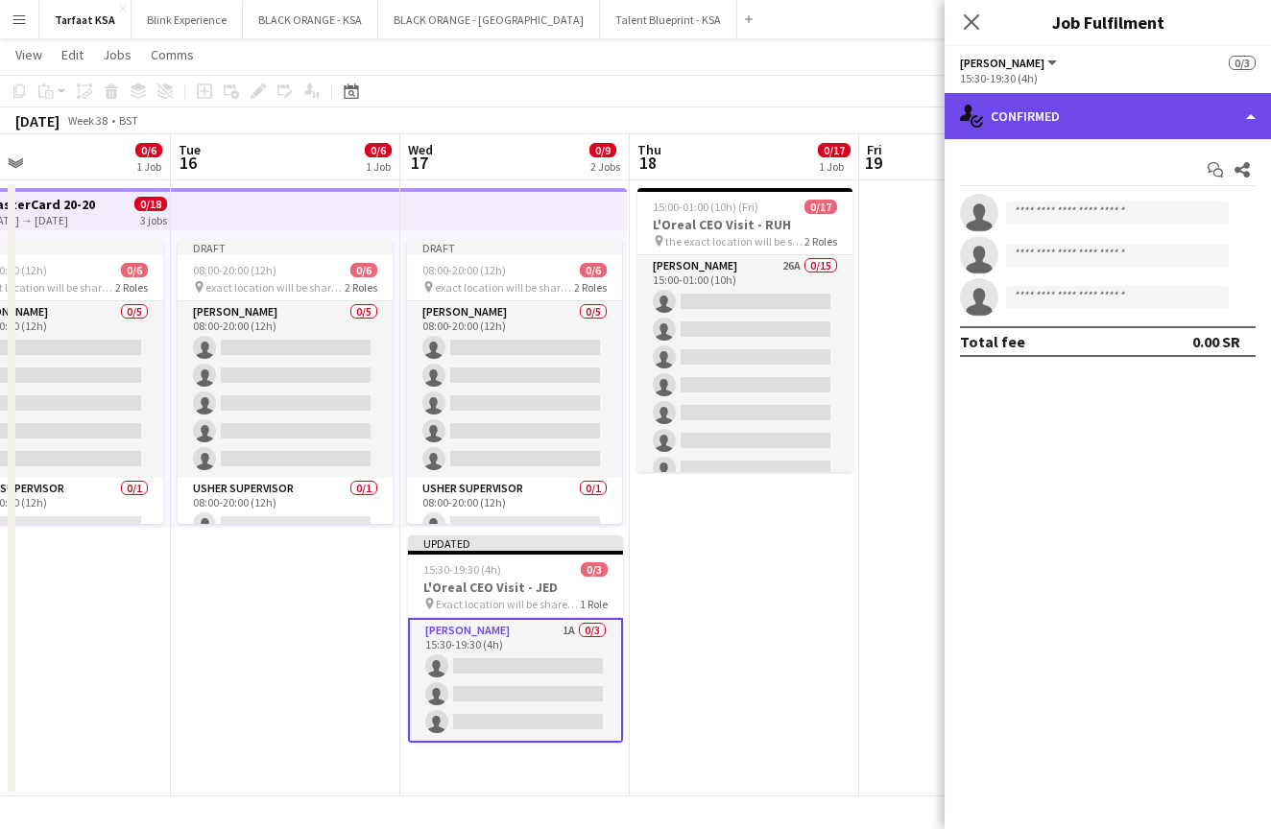
click at [1251, 119] on div "single-neutral-actions-check-2 Confirmed" at bounding box center [1108, 116] width 326 height 46
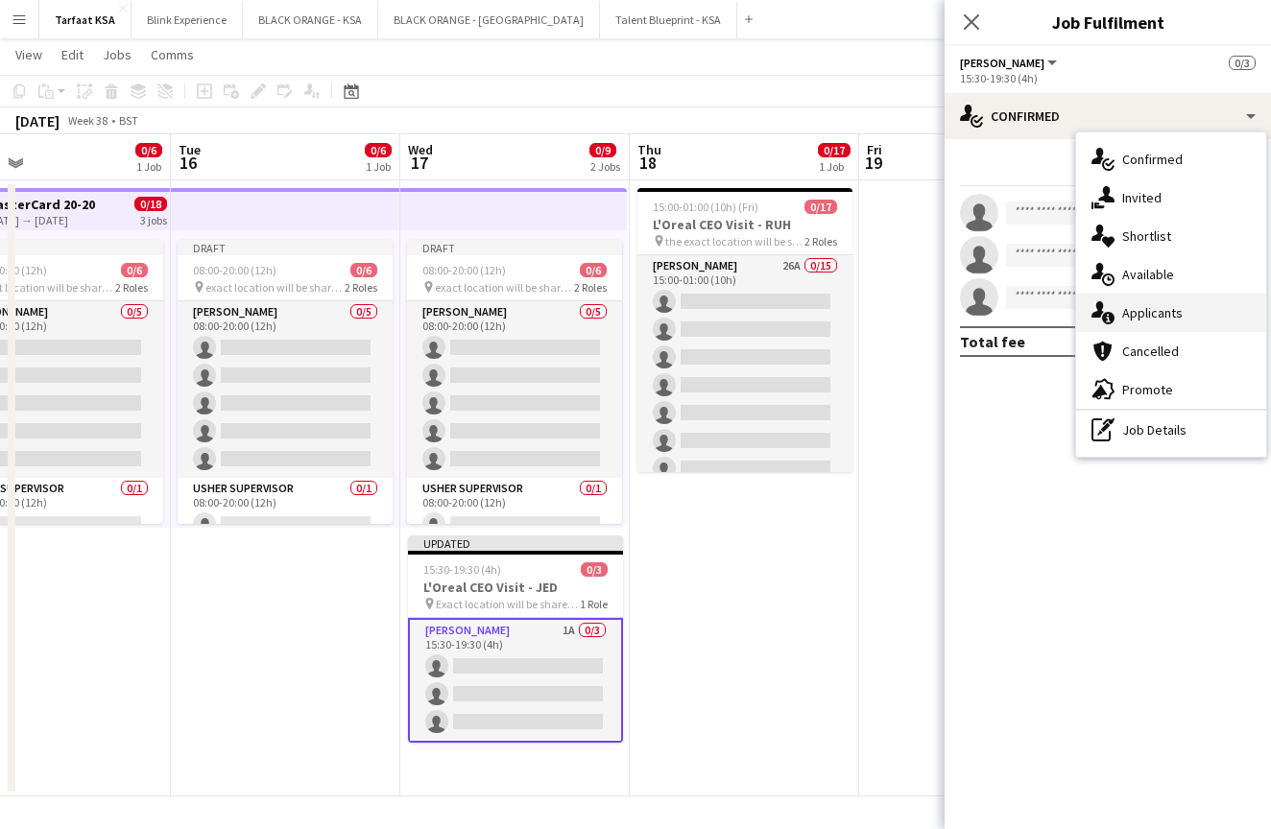
click at [1165, 310] on span "Applicants" at bounding box center [1152, 312] width 60 height 17
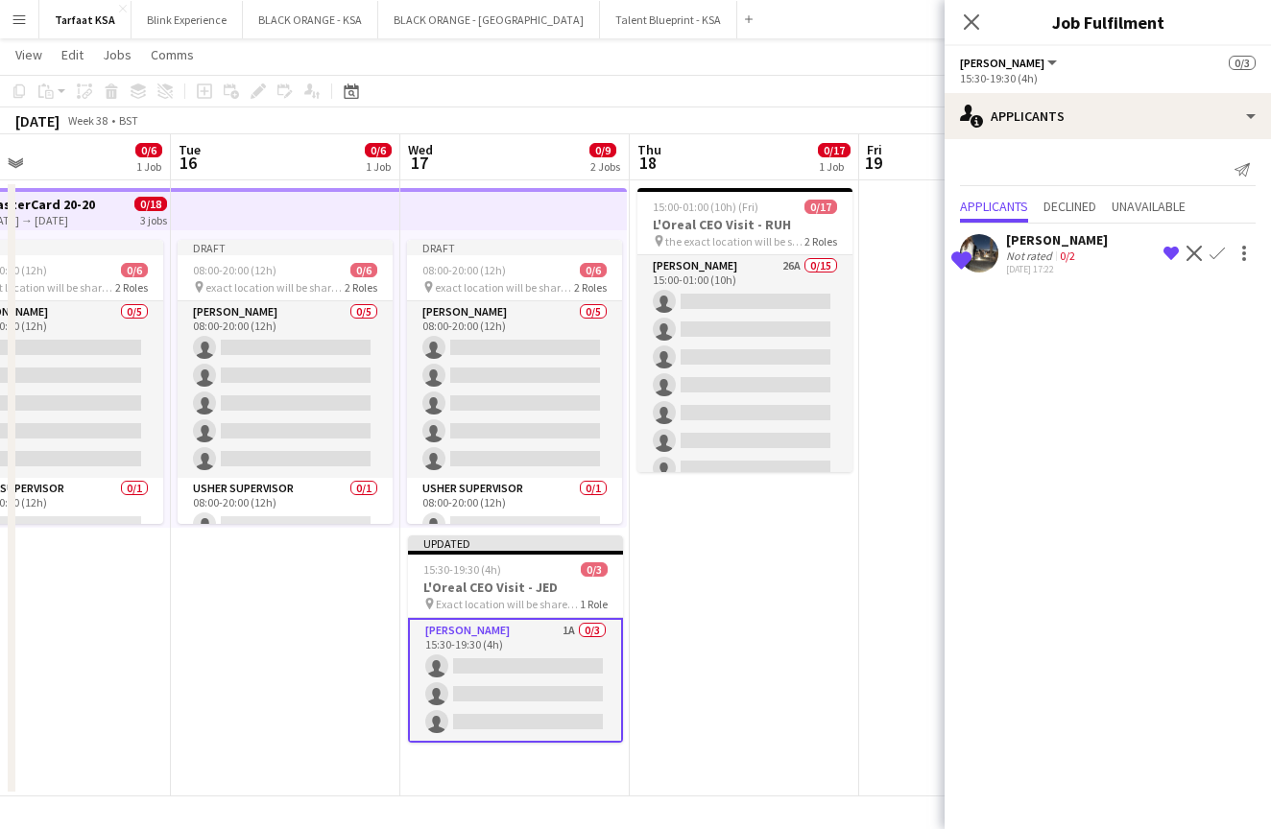
click at [982, 264] on app-user-avatar at bounding box center [979, 253] width 38 height 38
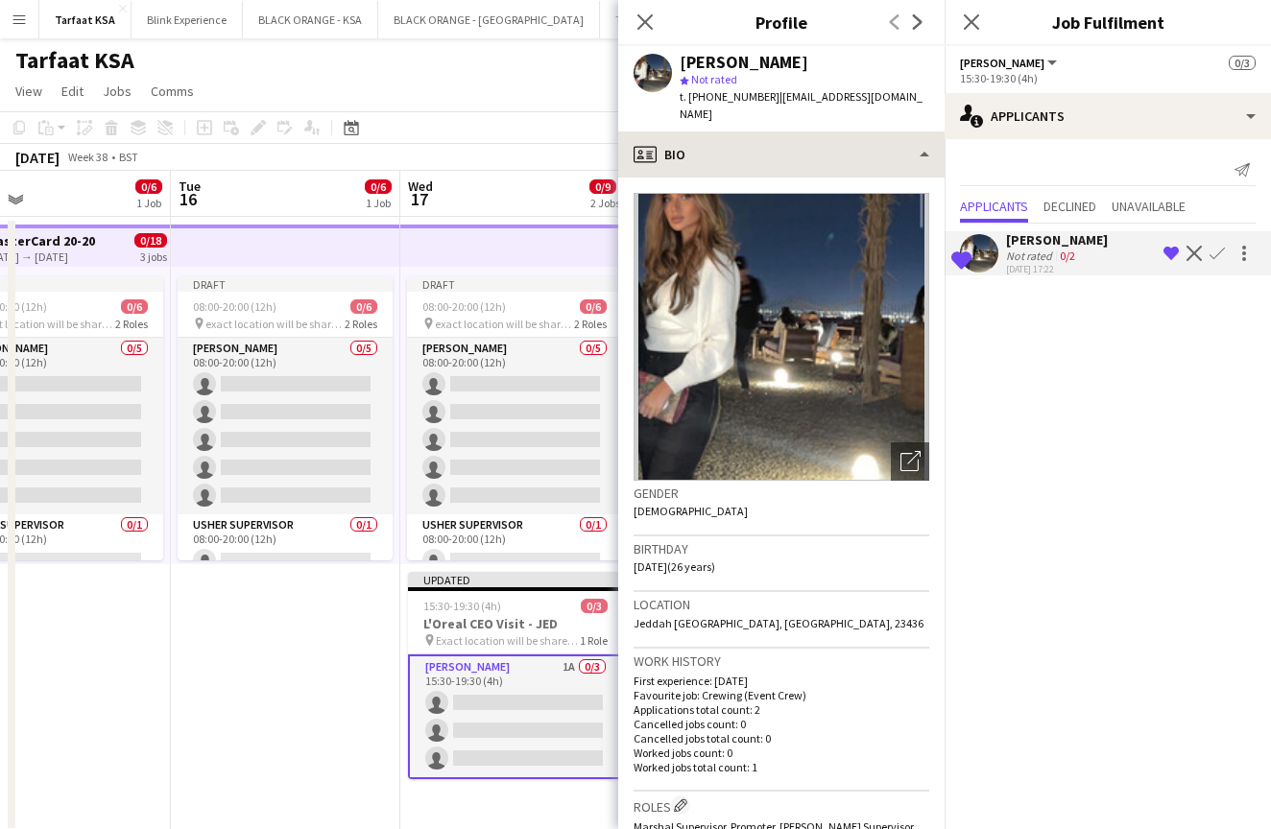
scroll to position [0, 0]
click at [969, 23] on icon "Close pop-in" at bounding box center [971, 21] width 18 height 18
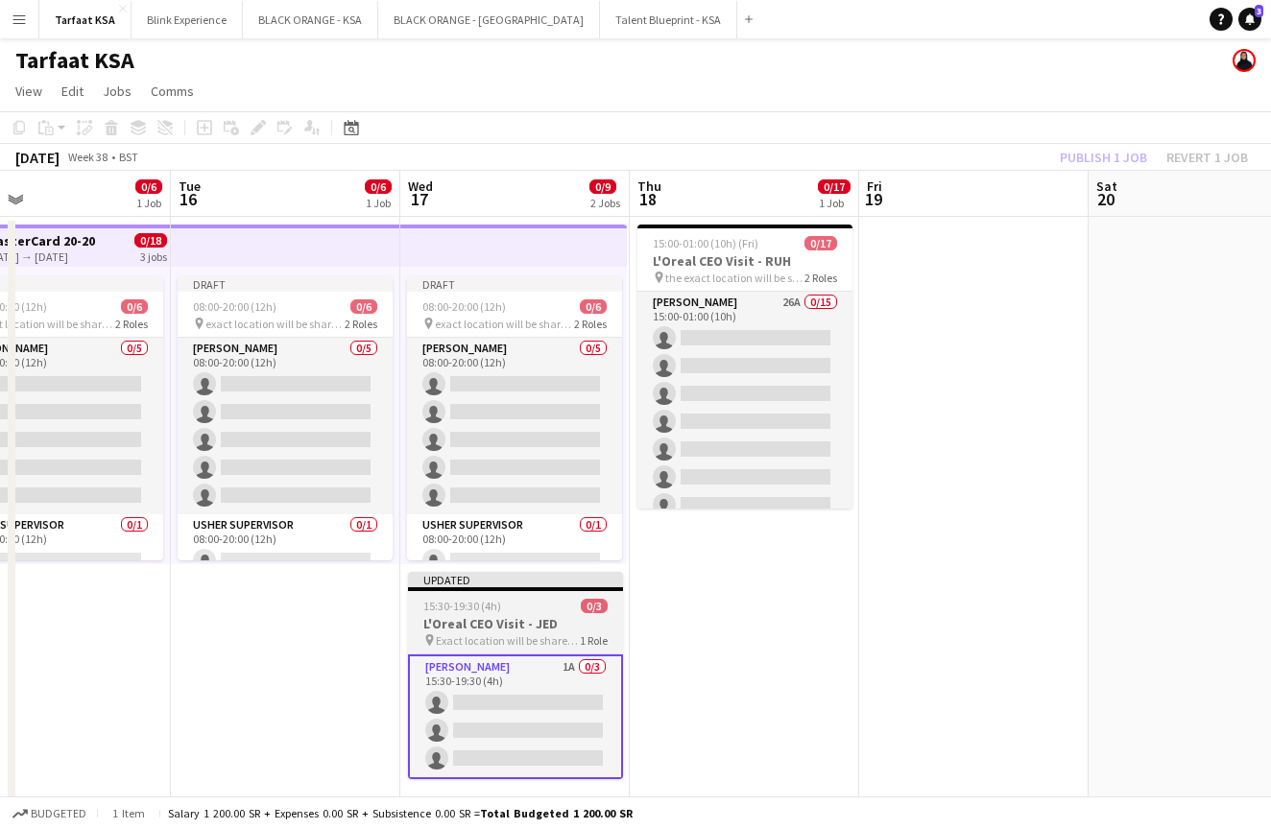
click at [484, 636] on span "Exact location will be shared later" at bounding box center [508, 641] width 144 height 14
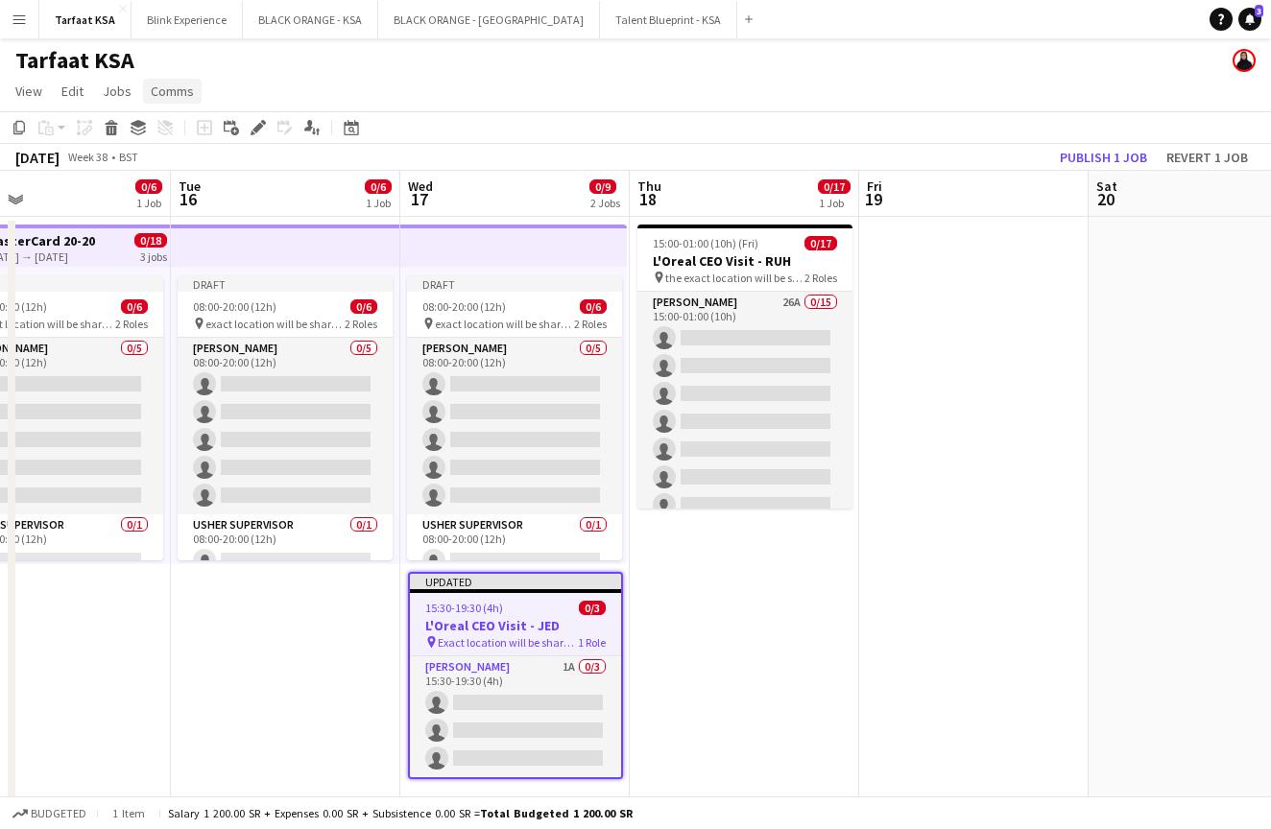
click at [164, 93] on span "Comms" at bounding box center [172, 91] width 43 height 17
click at [117, 87] on span "Jobs" at bounding box center [117, 91] width 29 height 17
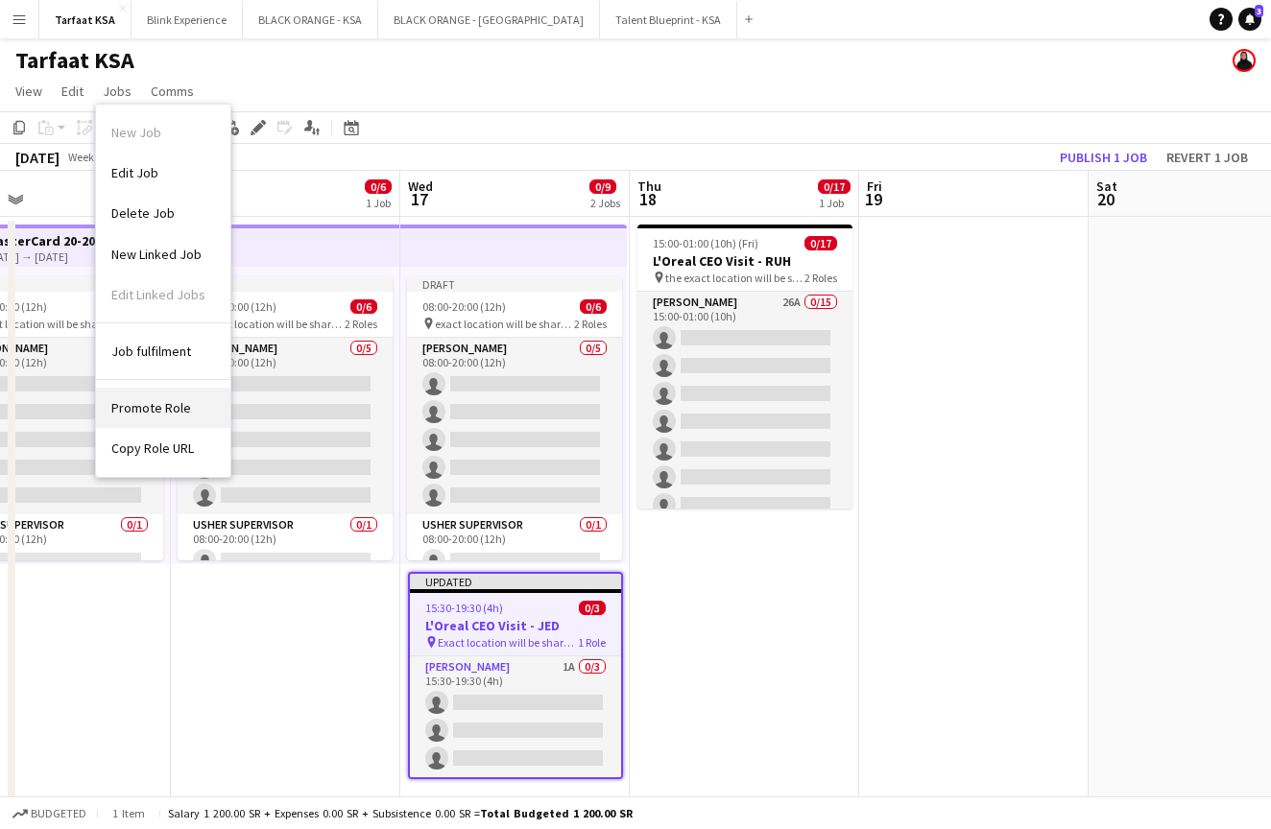
click at [135, 400] on span "Promote Role" at bounding box center [151, 407] width 80 height 17
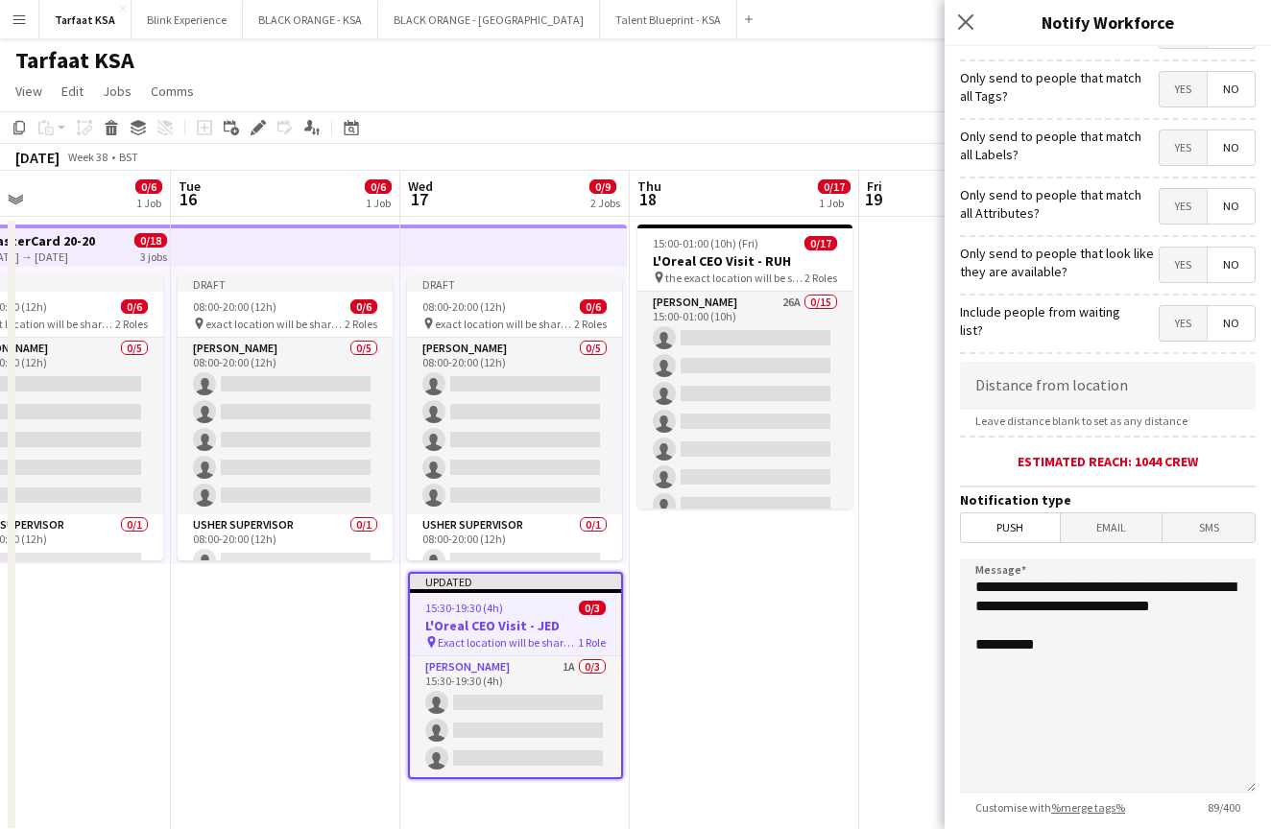
scroll to position [135, 0]
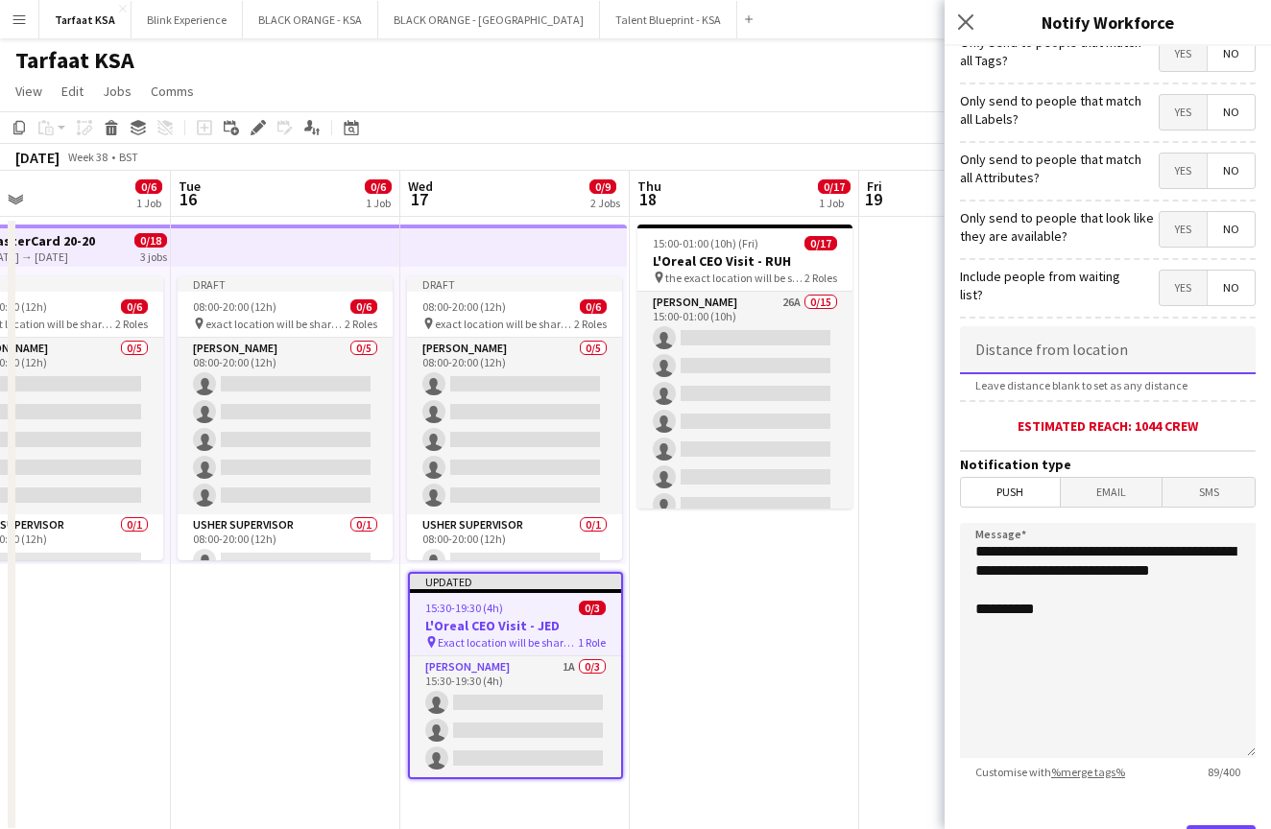
click at [1097, 354] on input at bounding box center [1108, 350] width 296 height 48
click at [534, 622] on h3 "L'Oreal CEO Visit - JED" at bounding box center [515, 625] width 211 height 17
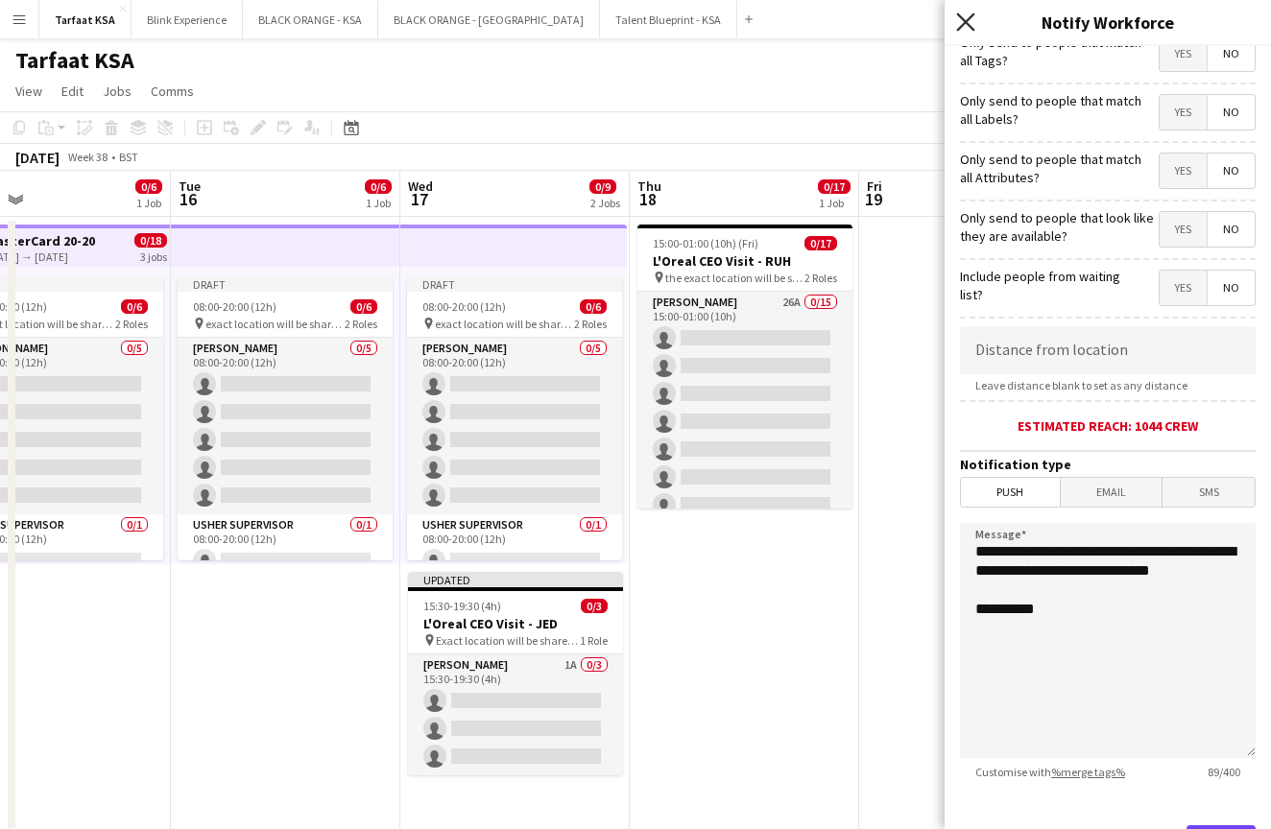
click at [966, 22] on icon at bounding box center [965, 21] width 18 height 18
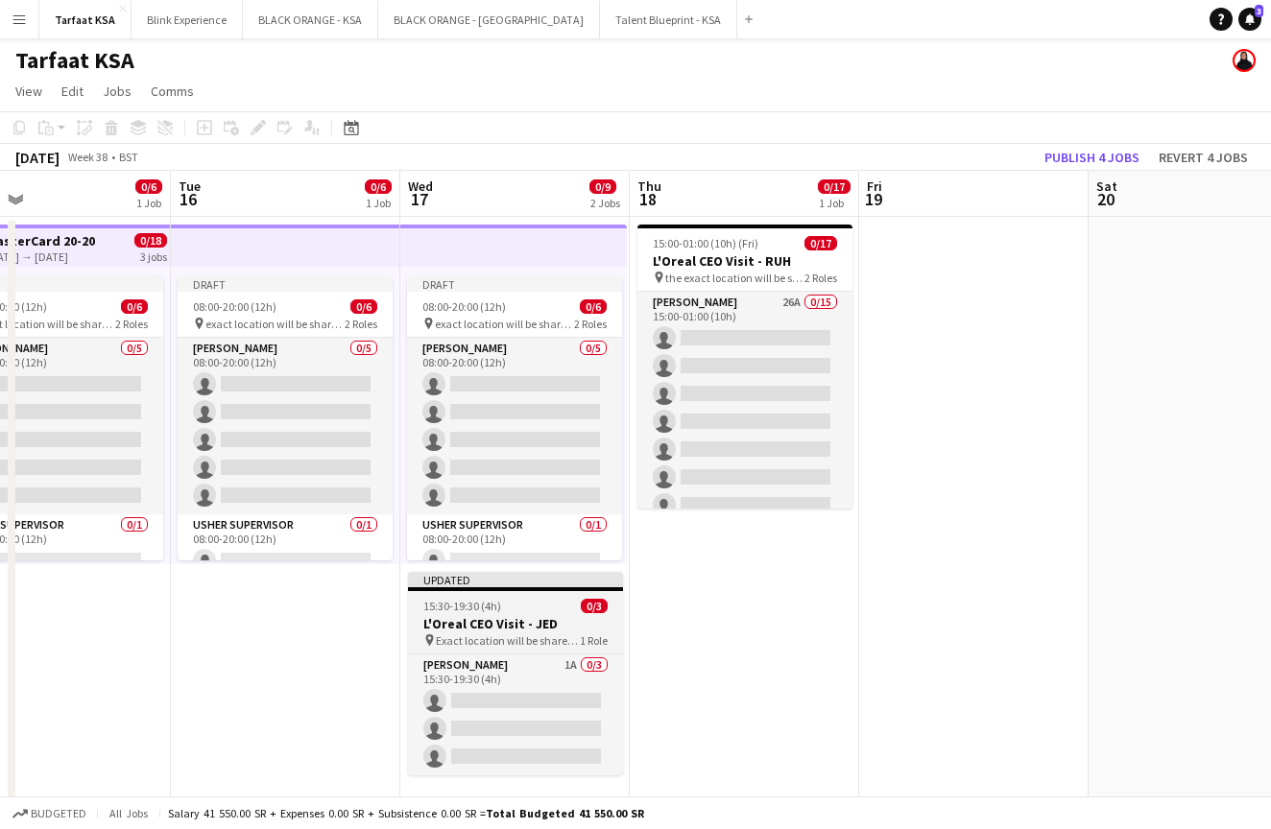
click at [552, 597] on app-job-card "Updated 15:30-19:30 (4h) 0/3 L'Oreal CEO Visit - [PERSON_NAME] pin Exact locati…" at bounding box center [515, 674] width 215 height 204
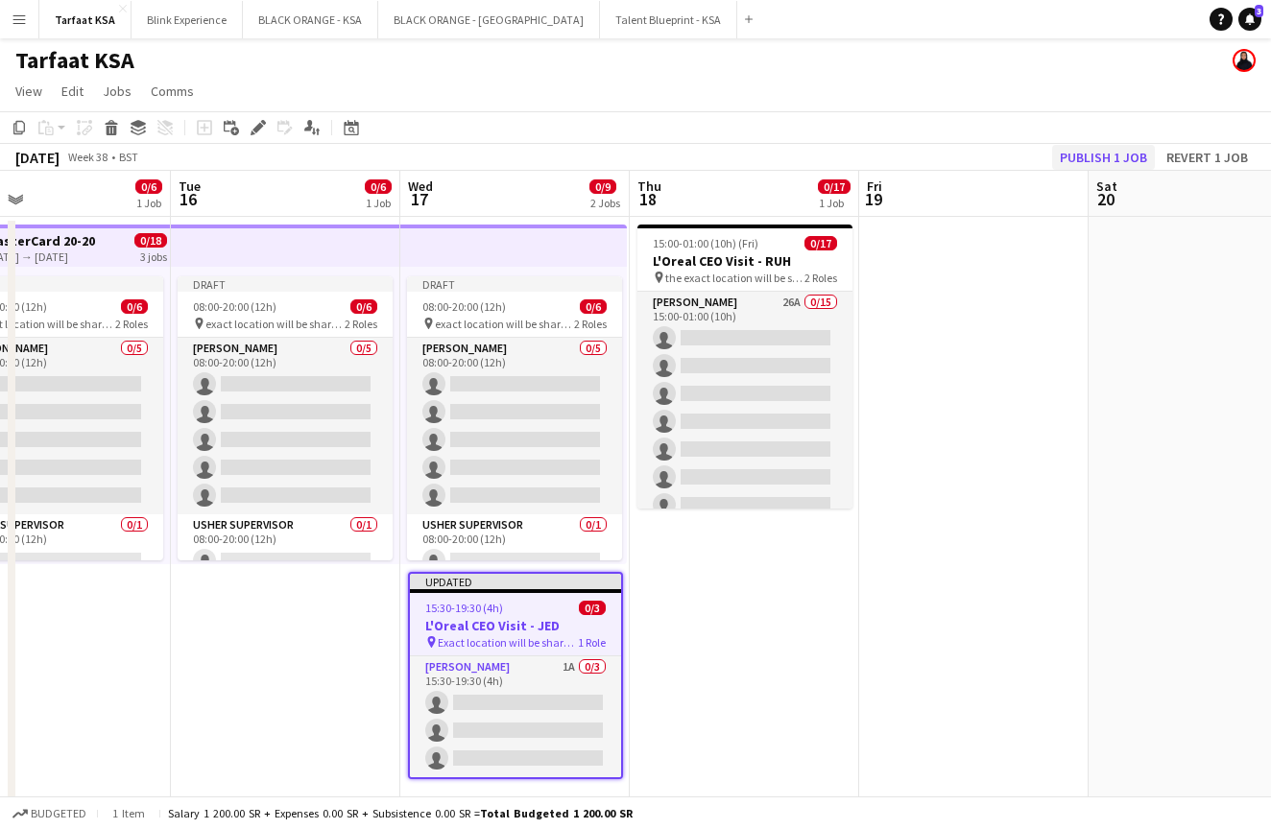
click at [1093, 153] on button "Publish 1 job" at bounding box center [1103, 157] width 103 height 25
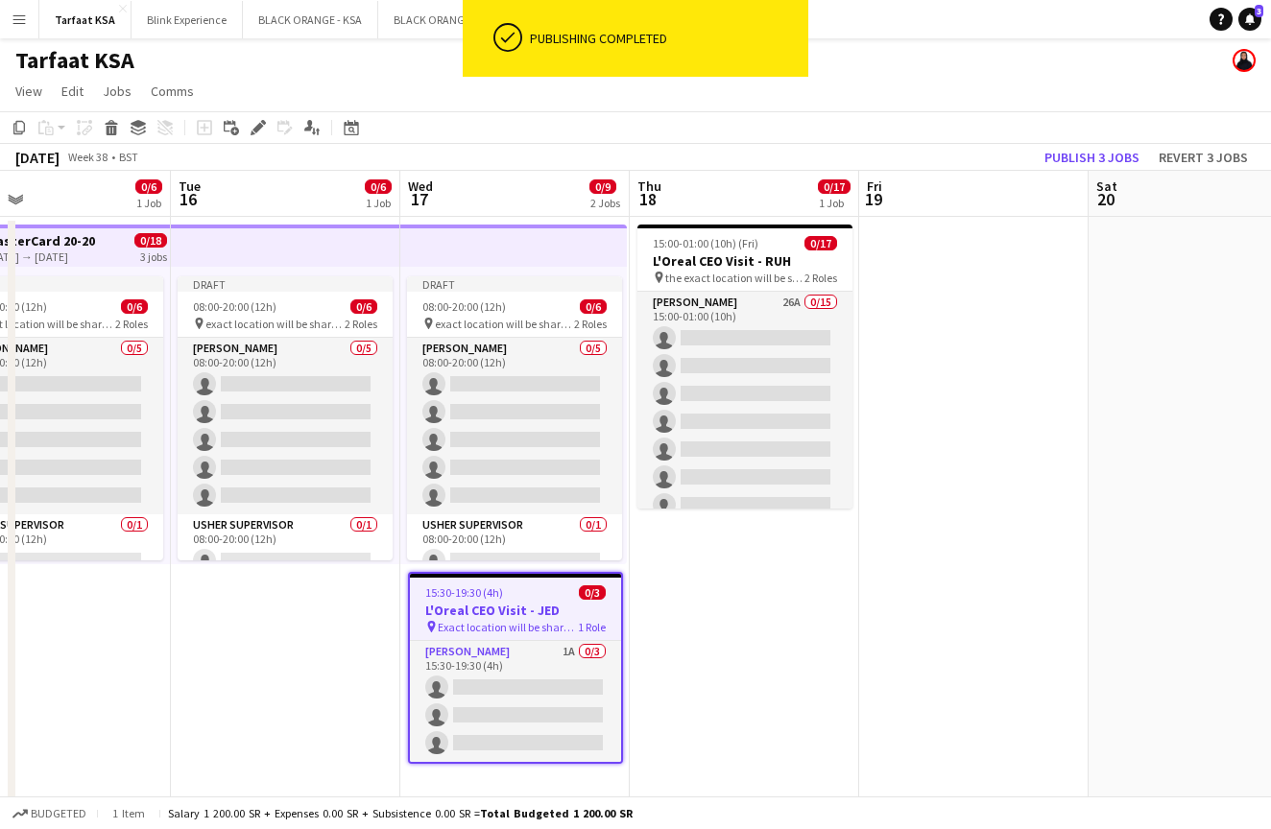
click at [516, 603] on h3 "L'Oreal CEO Visit - JED" at bounding box center [515, 610] width 211 height 17
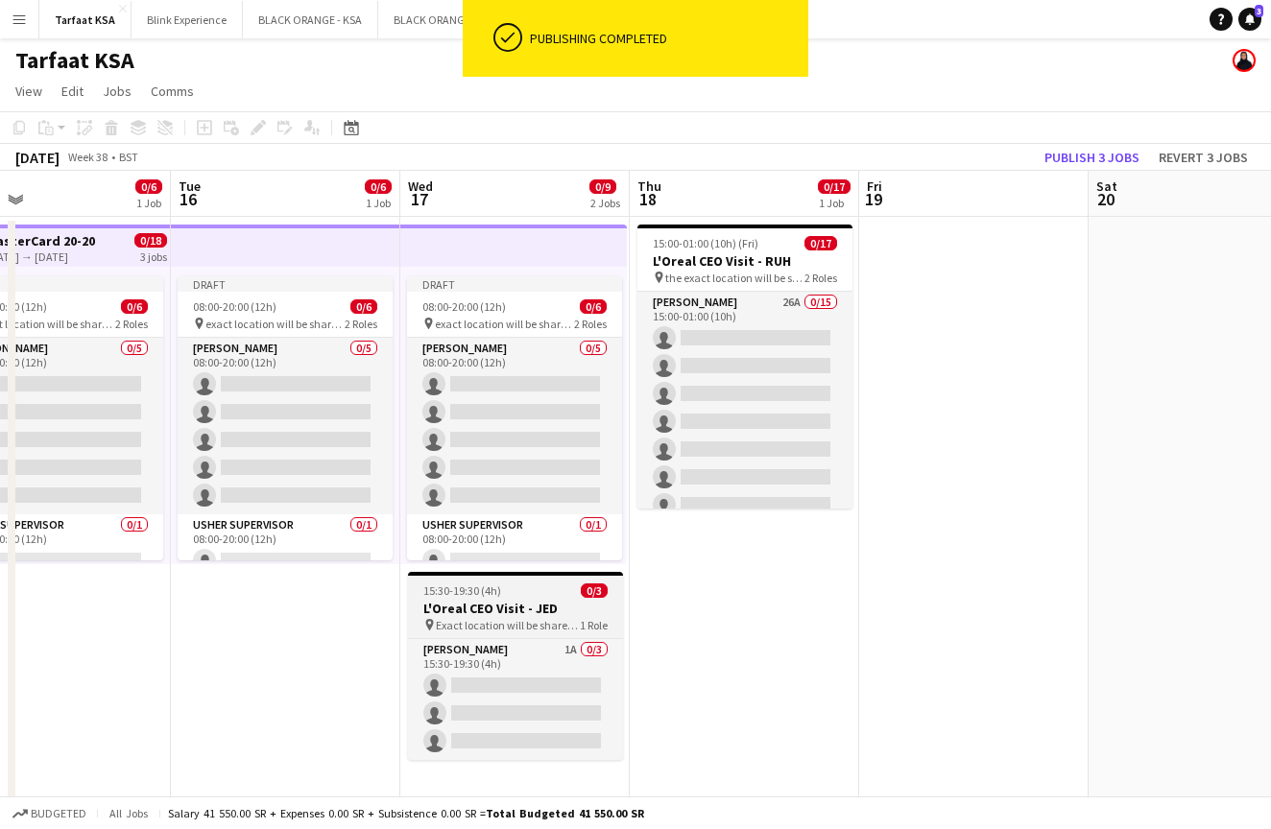
click at [460, 583] on app-job-card "15:30-19:30 (4h) 0/3 L'Oreal CEO Visit - [PERSON_NAME] pin Exact location will …" at bounding box center [515, 666] width 215 height 188
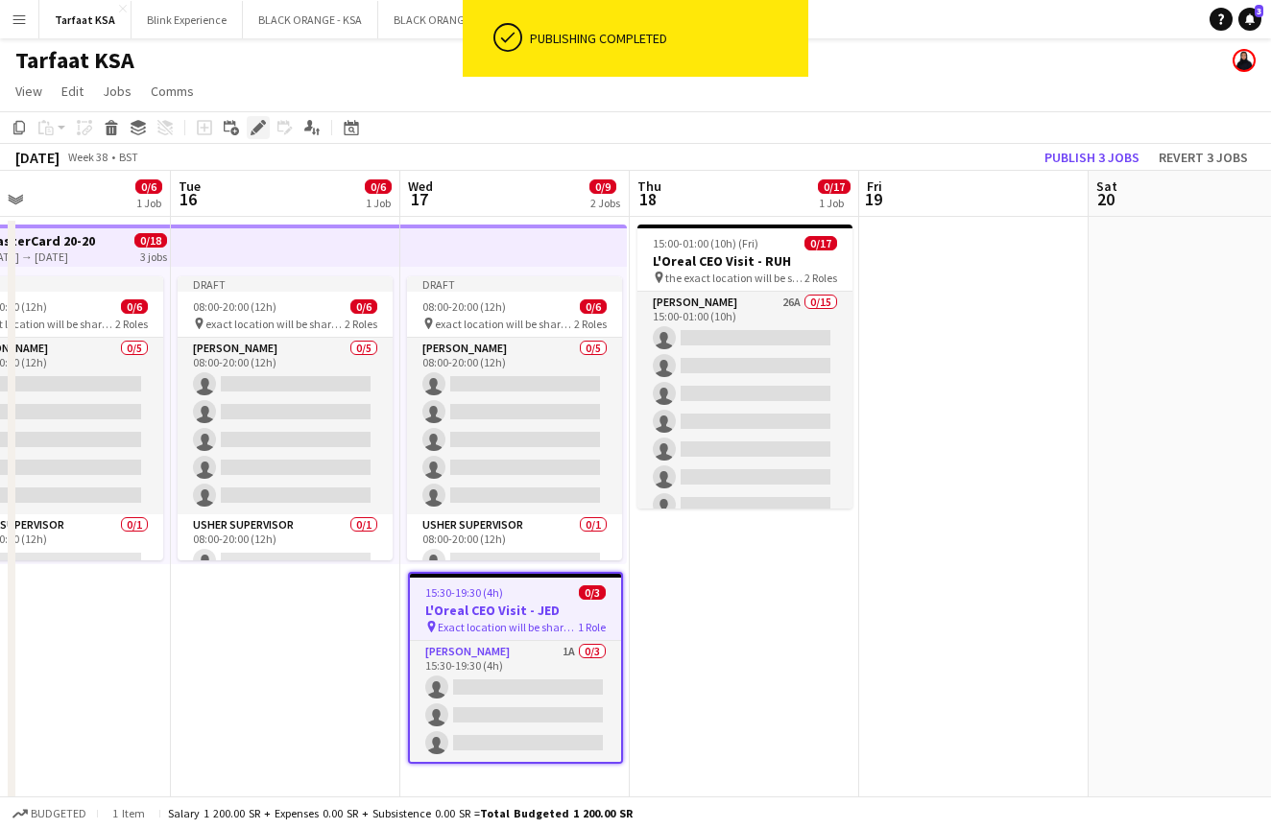
click at [259, 130] on icon at bounding box center [257, 128] width 11 height 11
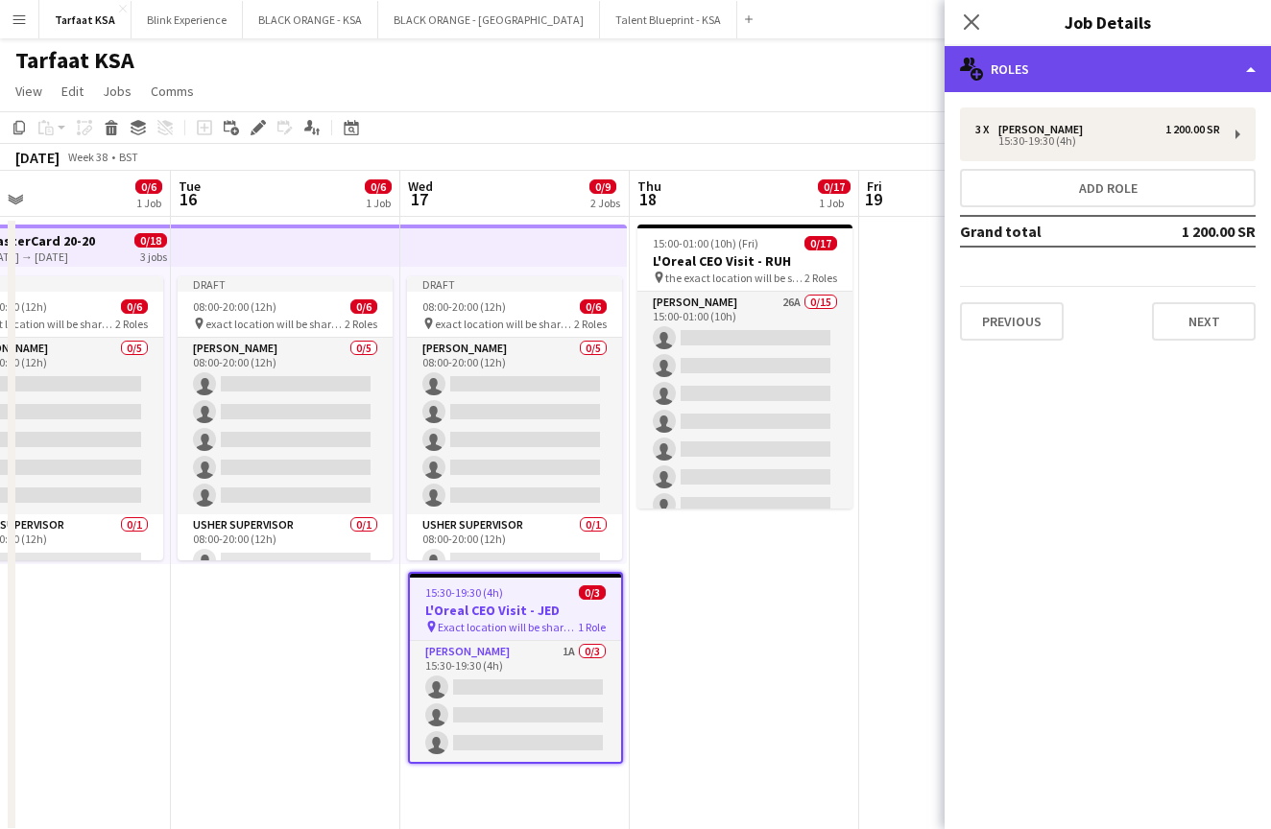
click at [1188, 60] on div "multiple-users-add Roles" at bounding box center [1108, 69] width 326 height 46
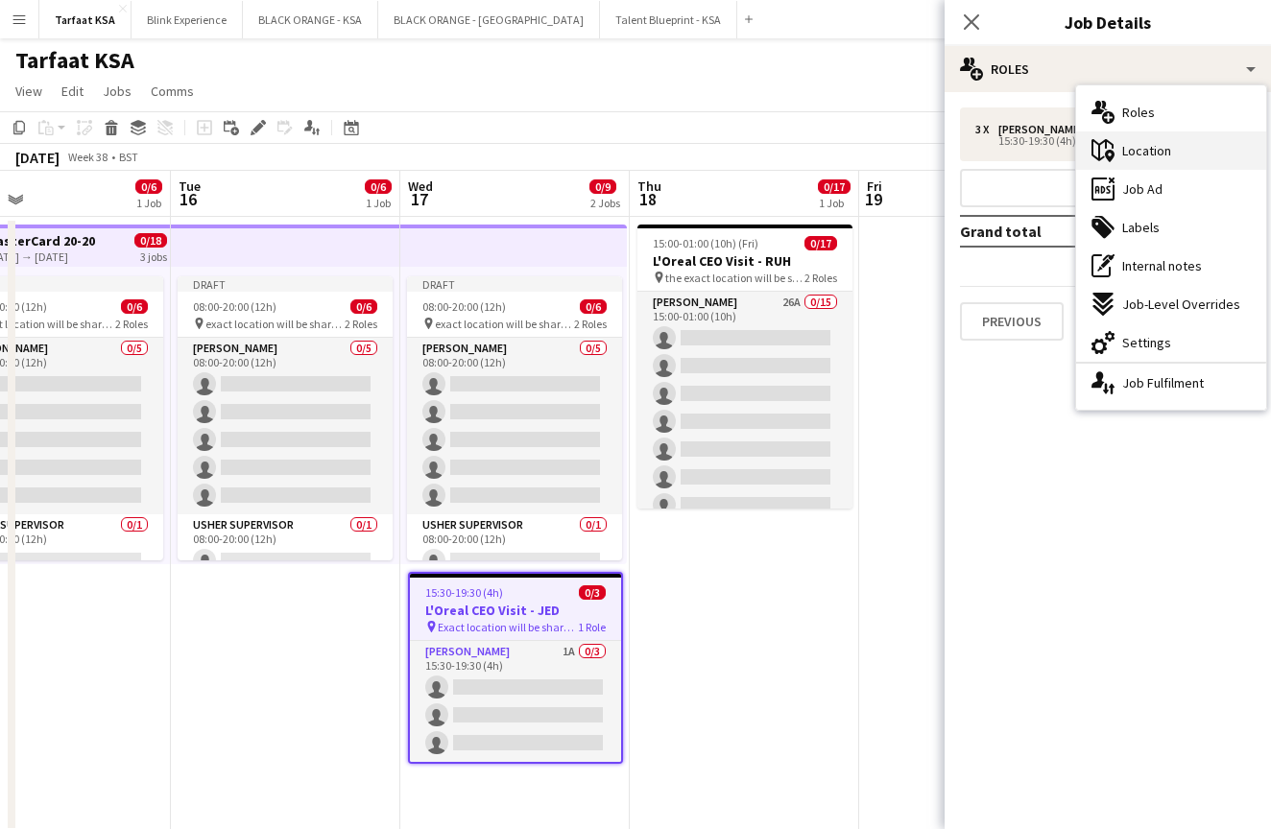
click at [1157, 149] on span "Location" at bounding box center [1146, 150] width 49 height 17
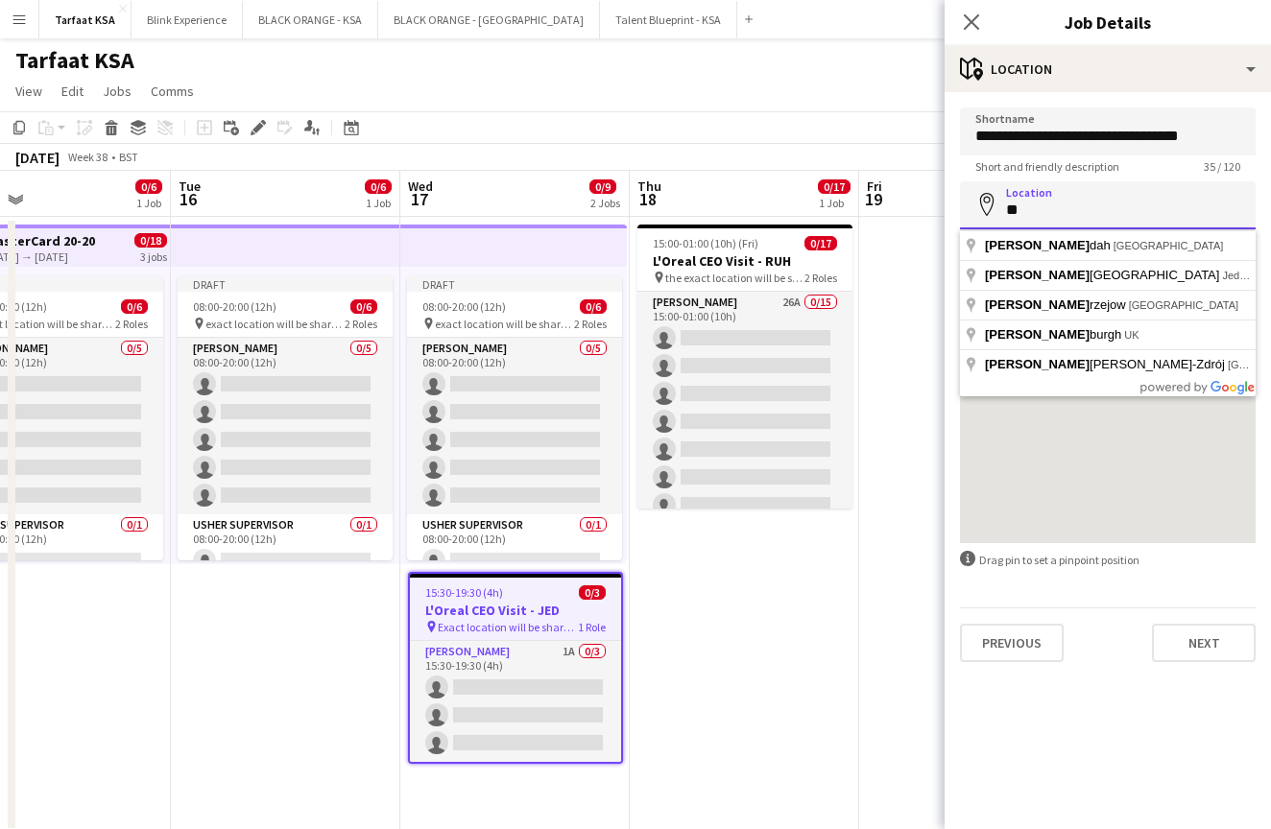
type input "*"
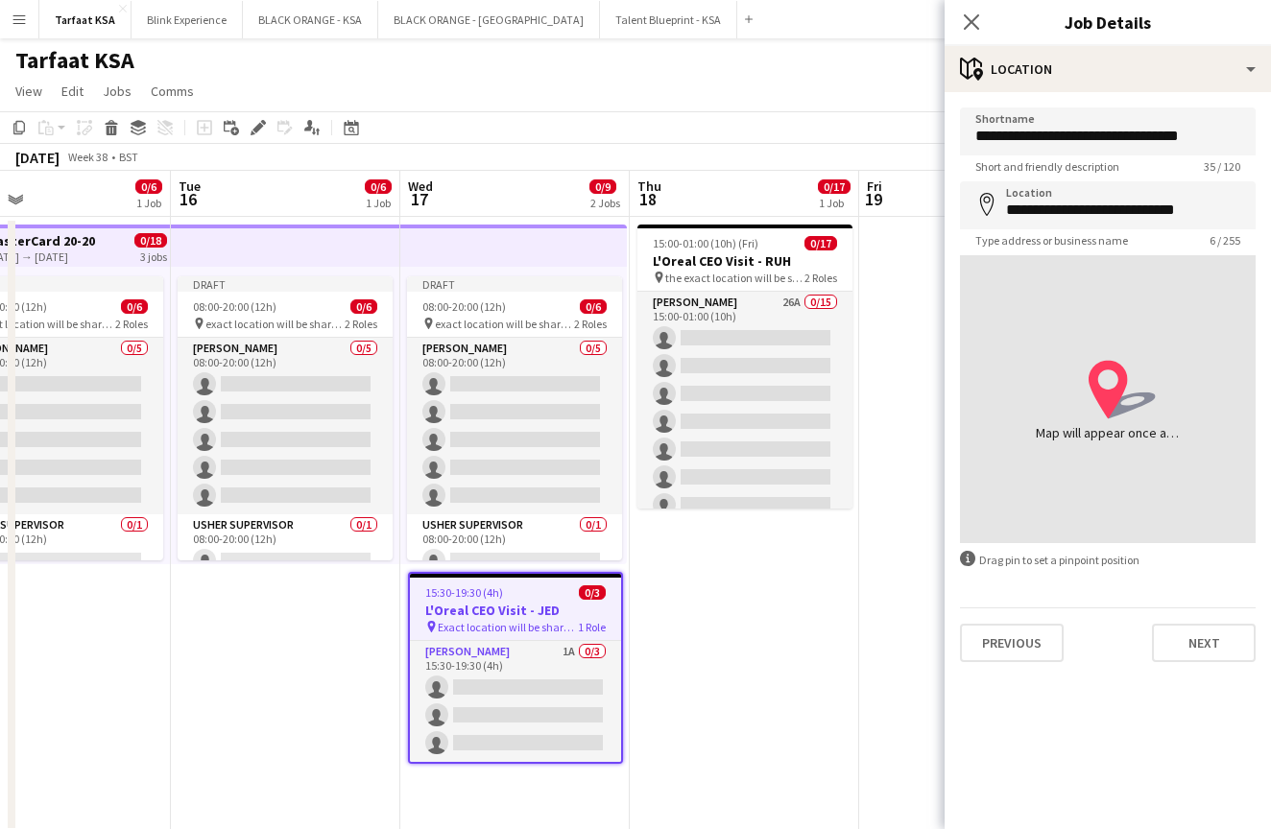
type input "**********"
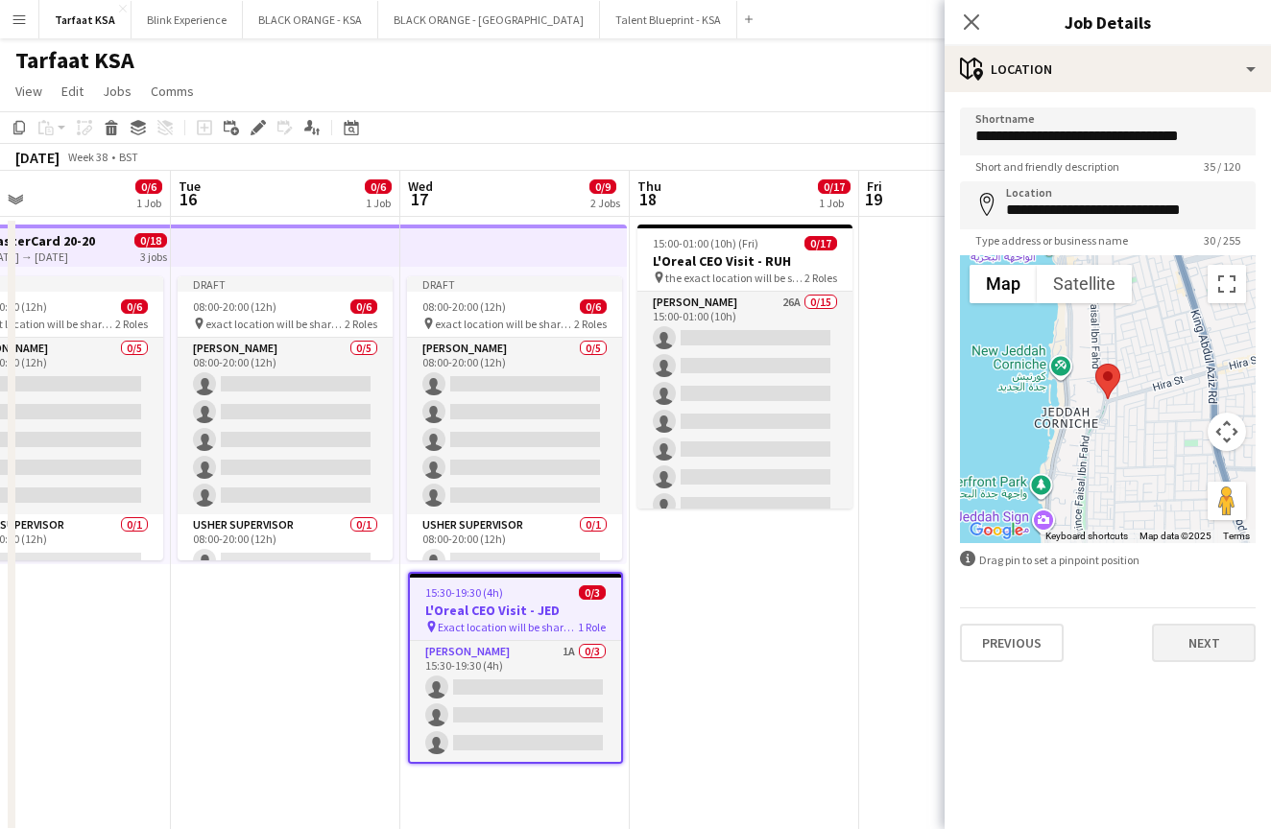
click at [1198, 641] on button "Next" at bounding box center [1204, 643] width 104 height 38
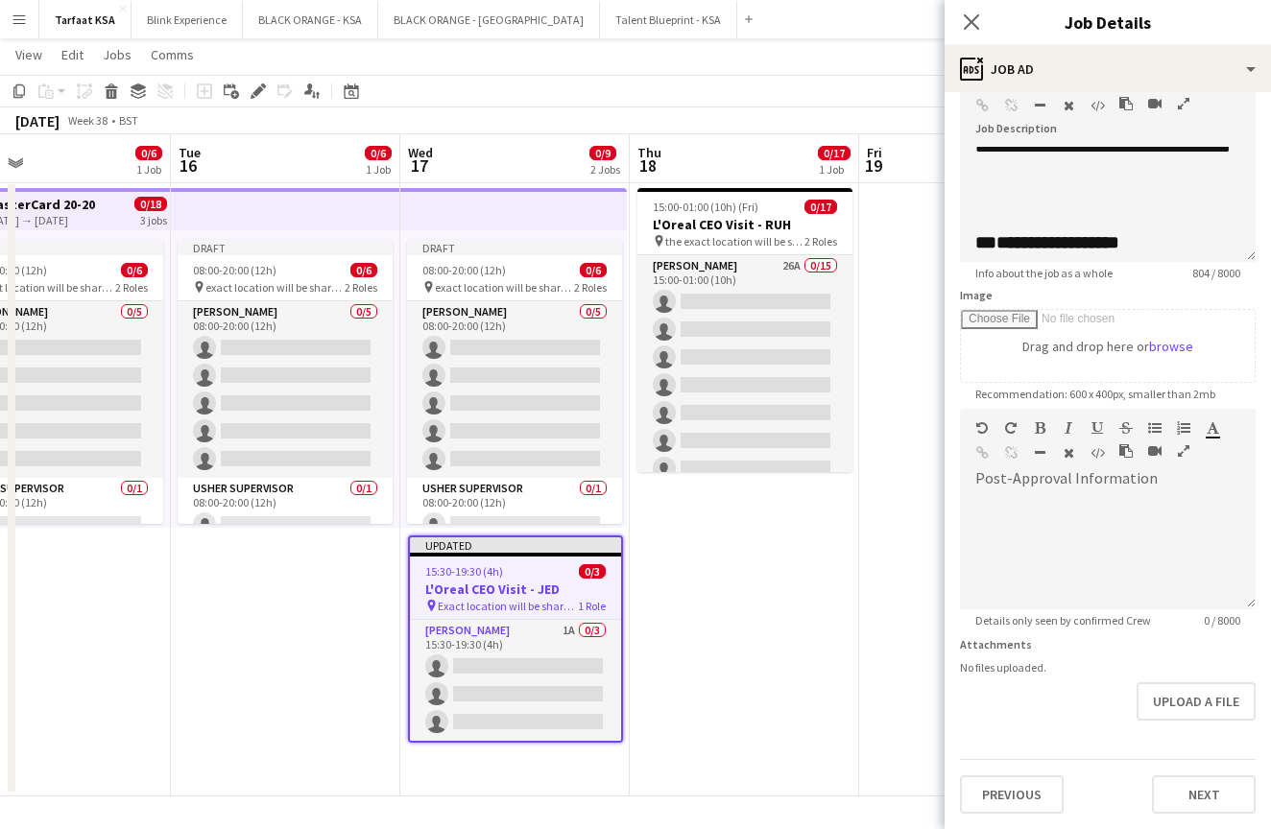
scroll to position [36, 0]
click at [1157, 777] on button "Next" at bounding box center [1204, 795] width 104 height 38
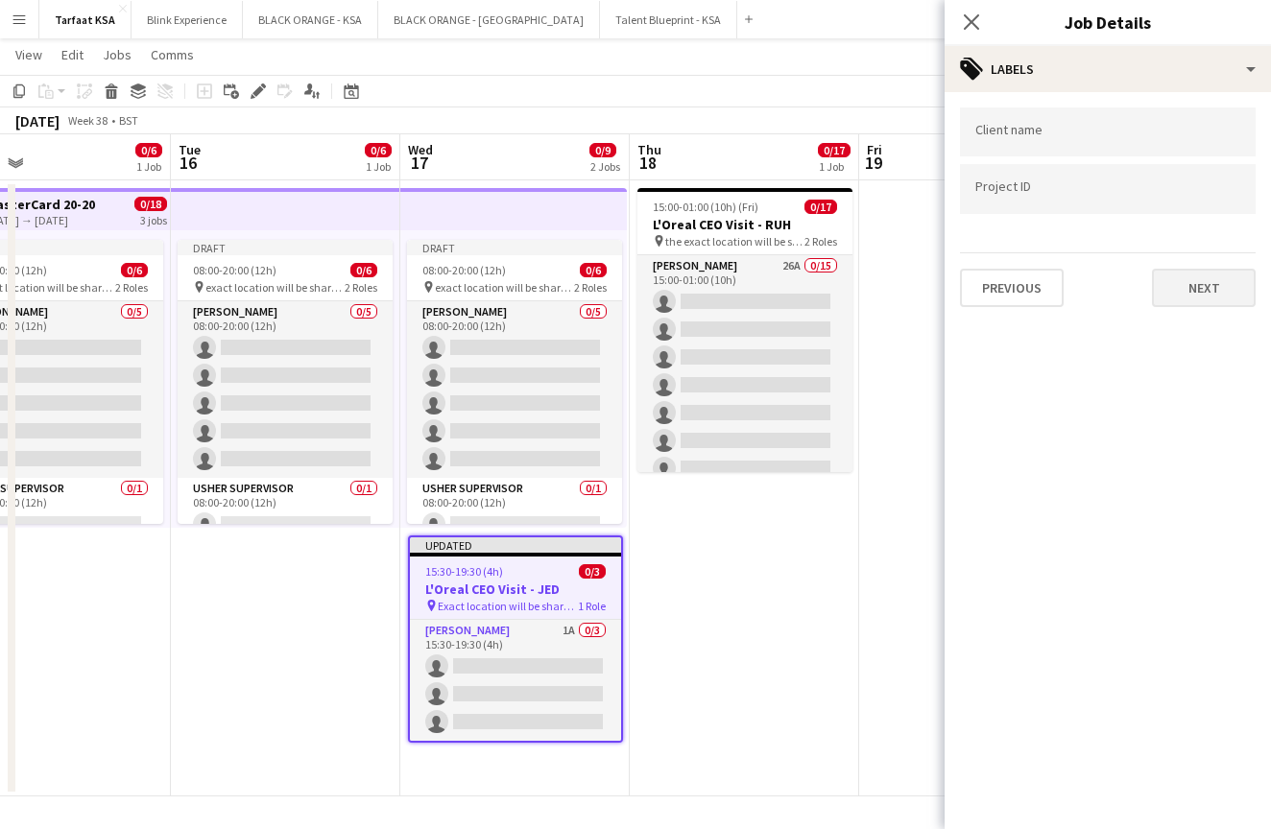
click at [1167, 289] on button "Next" at bounding box center [1204, 288] width 104 height 38
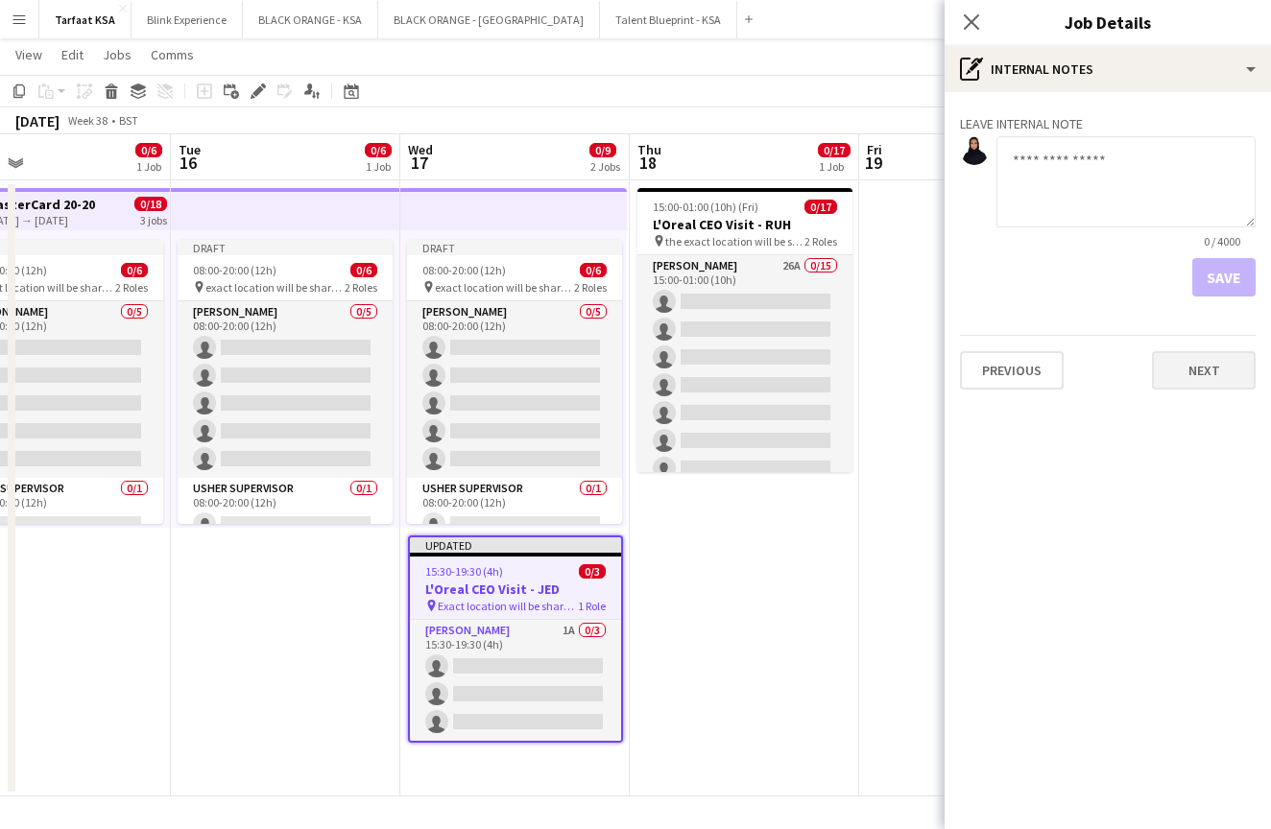
click at [1195, 377] on button "Next" at bounding box center [1204, 370] width 104 height 38
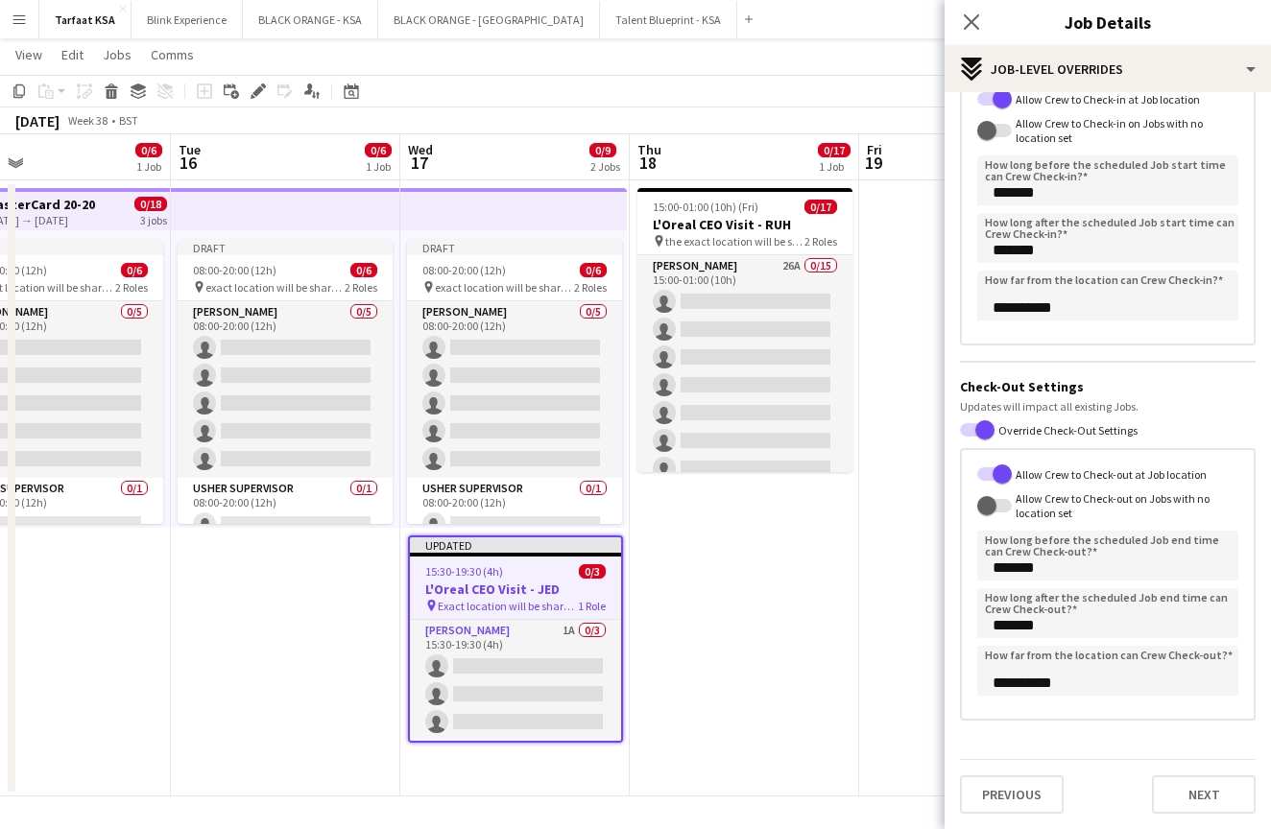
scroll to position [166, 0]
click at [1194, 792] on button "Next" at bounding box center [1204, 795] width 104 height 38
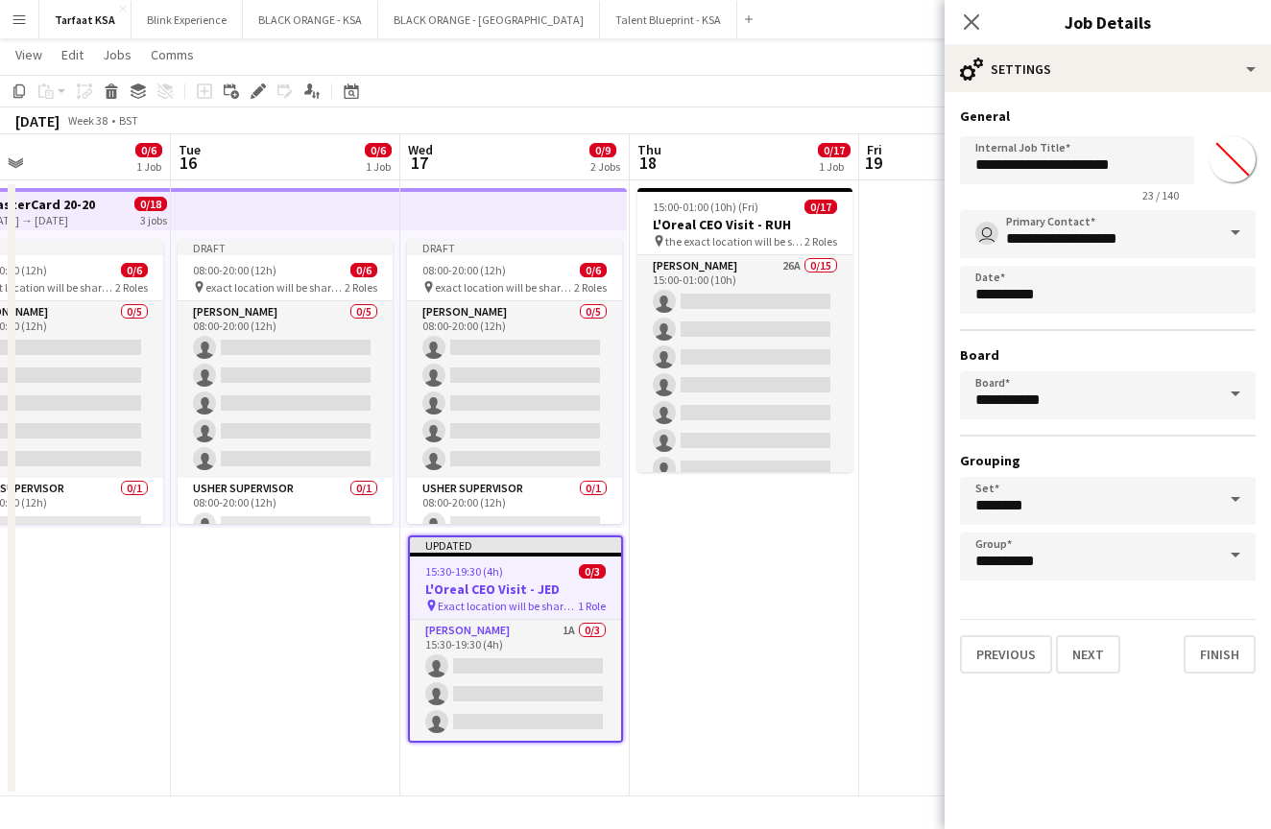
click at [1238, 160] on input "*******" at bounding box center [1232, 159] width 69 height 69
click at [1252, 193] on div "**********" at bounding box center [1108, 166] width 296 height 74
click at [1227, 665] on button "Finish" at bounding box center [1220, 655] width 72 height 38
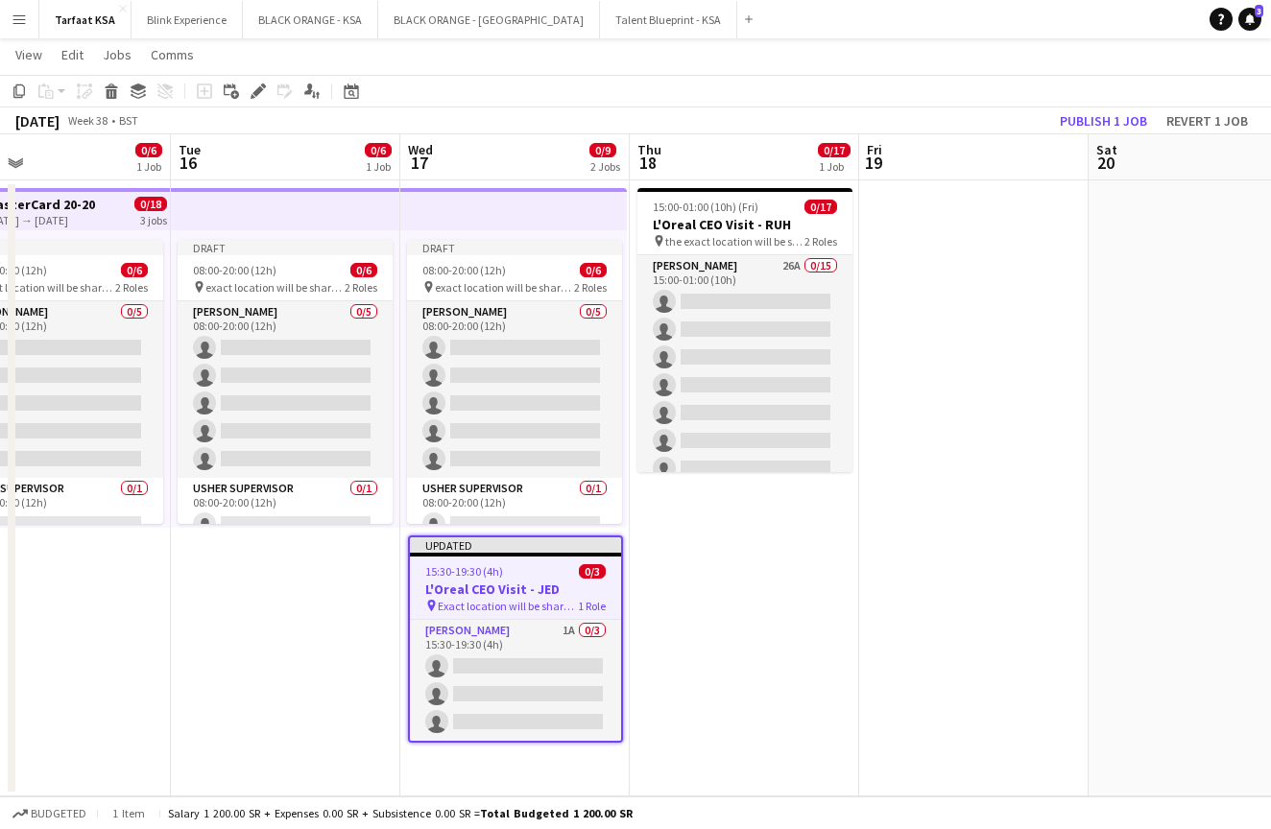
click at [867, 557] on app-date-cell at bounding box center [973, 488] width 229 height 616
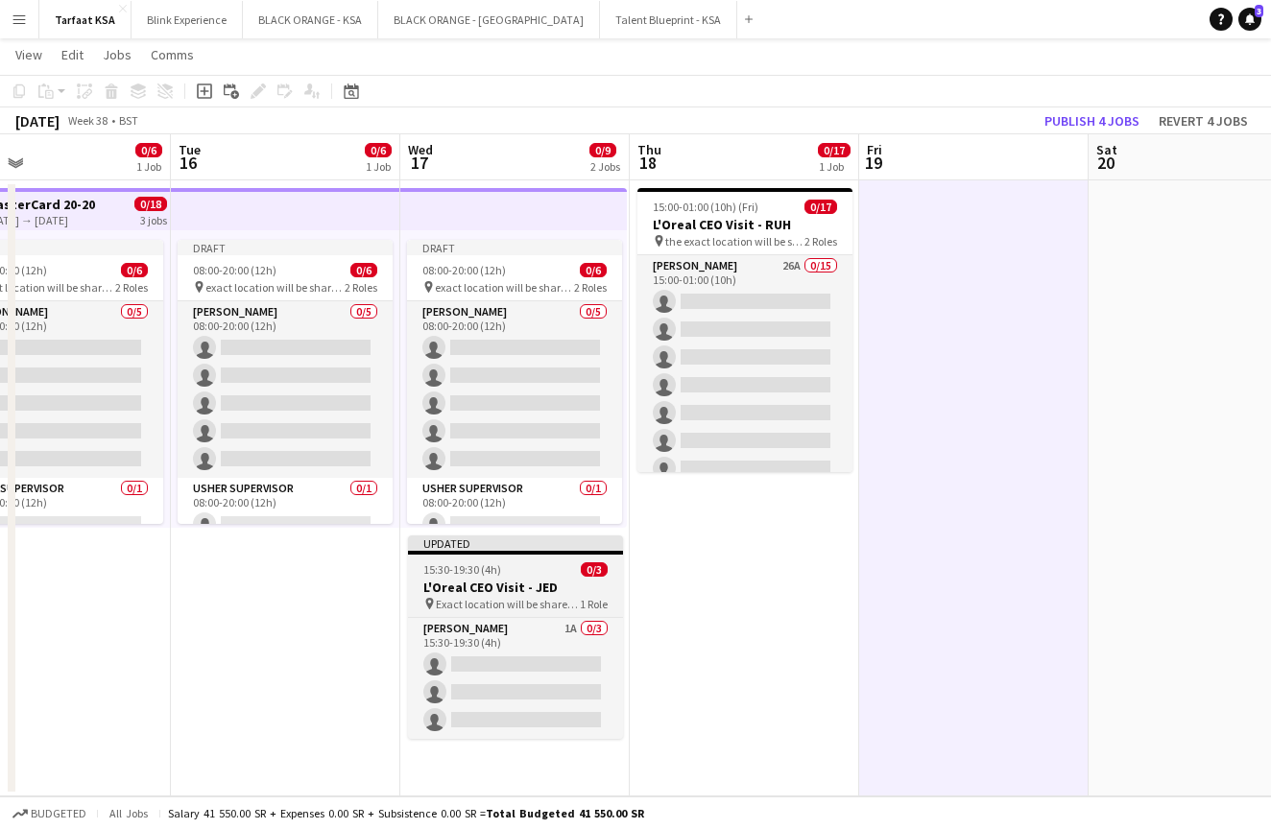
click at [539, 563] on app-job-card "Updated 15:30-19:30 (4h) 0/3 L'Oreal CEO Visit - [PERSON_NAME] pin Exact locati…" at bounding box center [515, 638] width 215 height 204
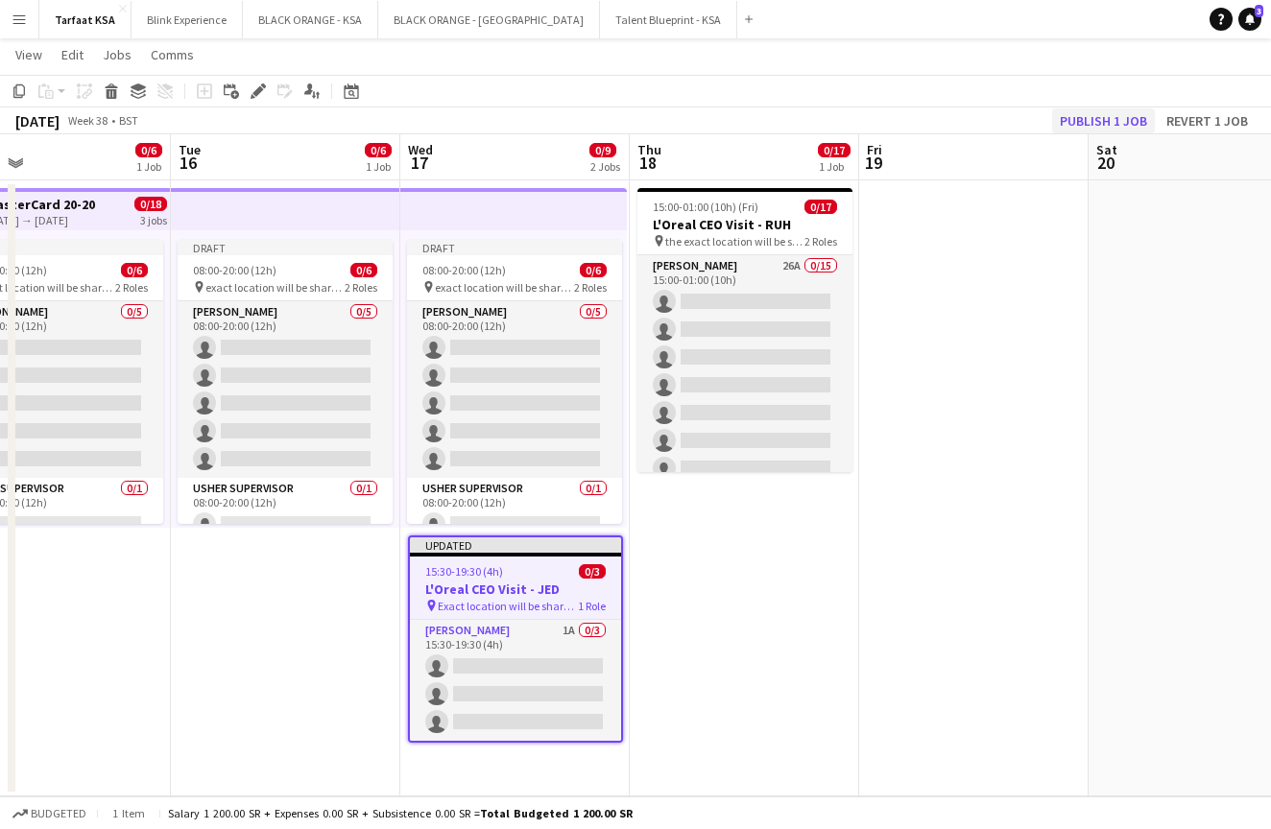
click at [1097, 120] on button "Publish 1 job" at bounding box center [1103, 120] width 103 height 25
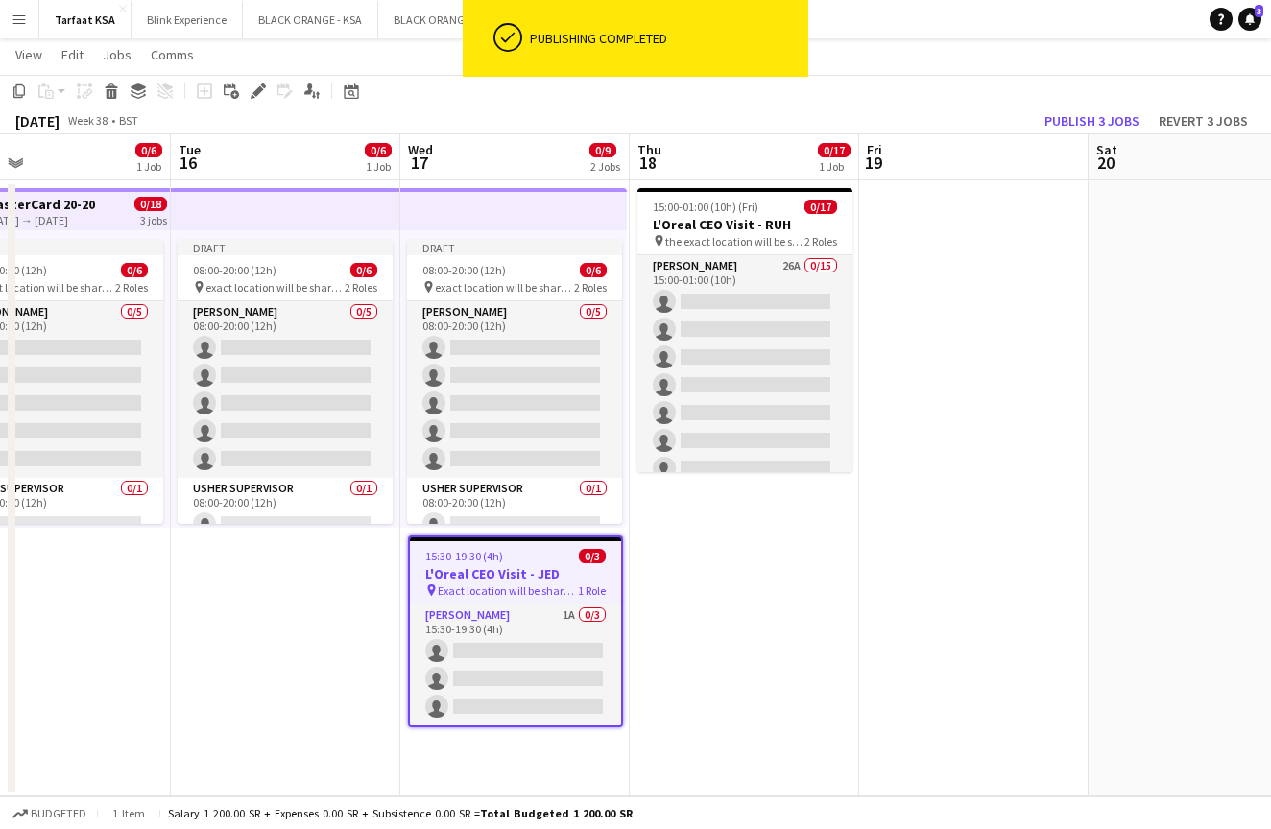
click at [667, 596] on app-date-cell "15:00-01:00 (10h) (Fri) 0/17 L'Oreal CEO Visit - RUH pin the exact location wil…" at bounding box center [744, 488] width 229 height 616
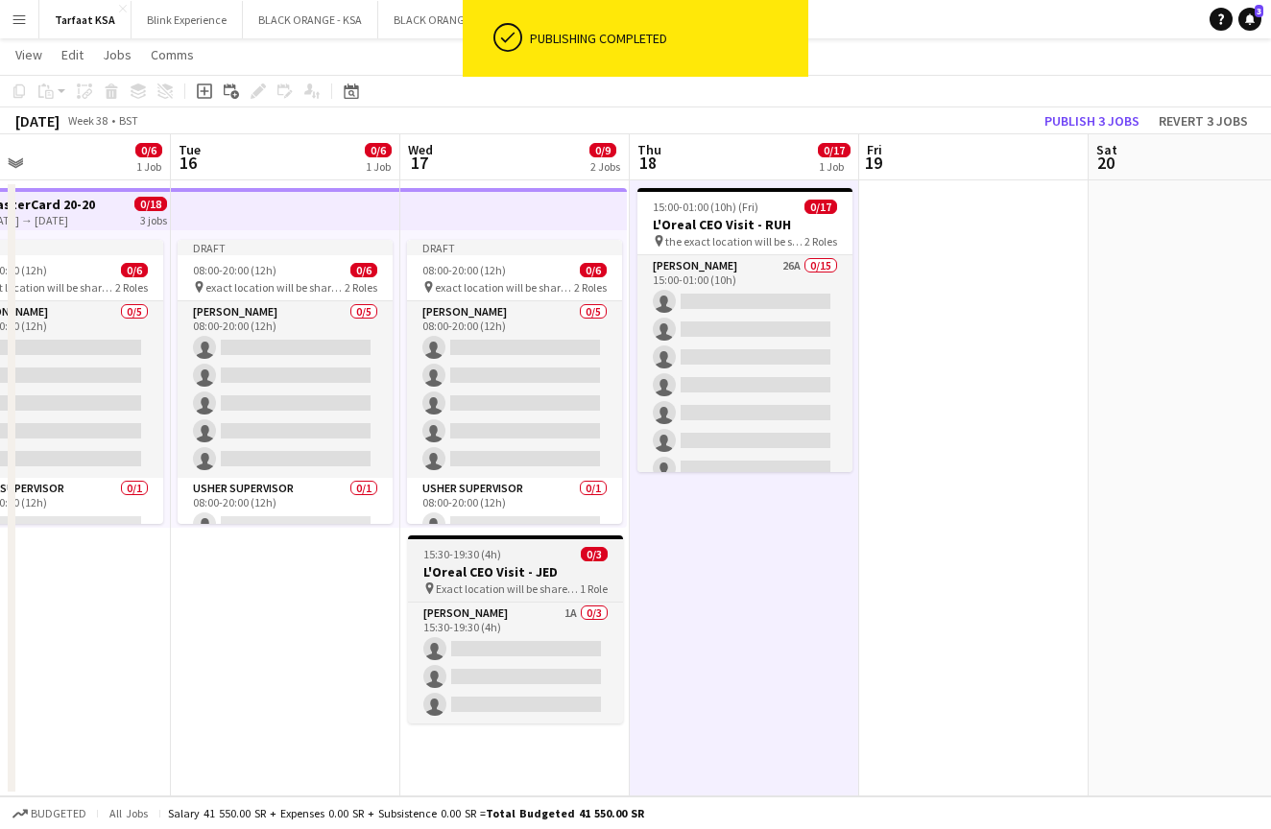
click at [540, 562] on app-job-card "15:30-19:30 (4h) 0/3 L'Oreal CEO Visit - [PERSON_NAME] pin Exact location will …" at bounding box center [515, 630] width 215 height 188
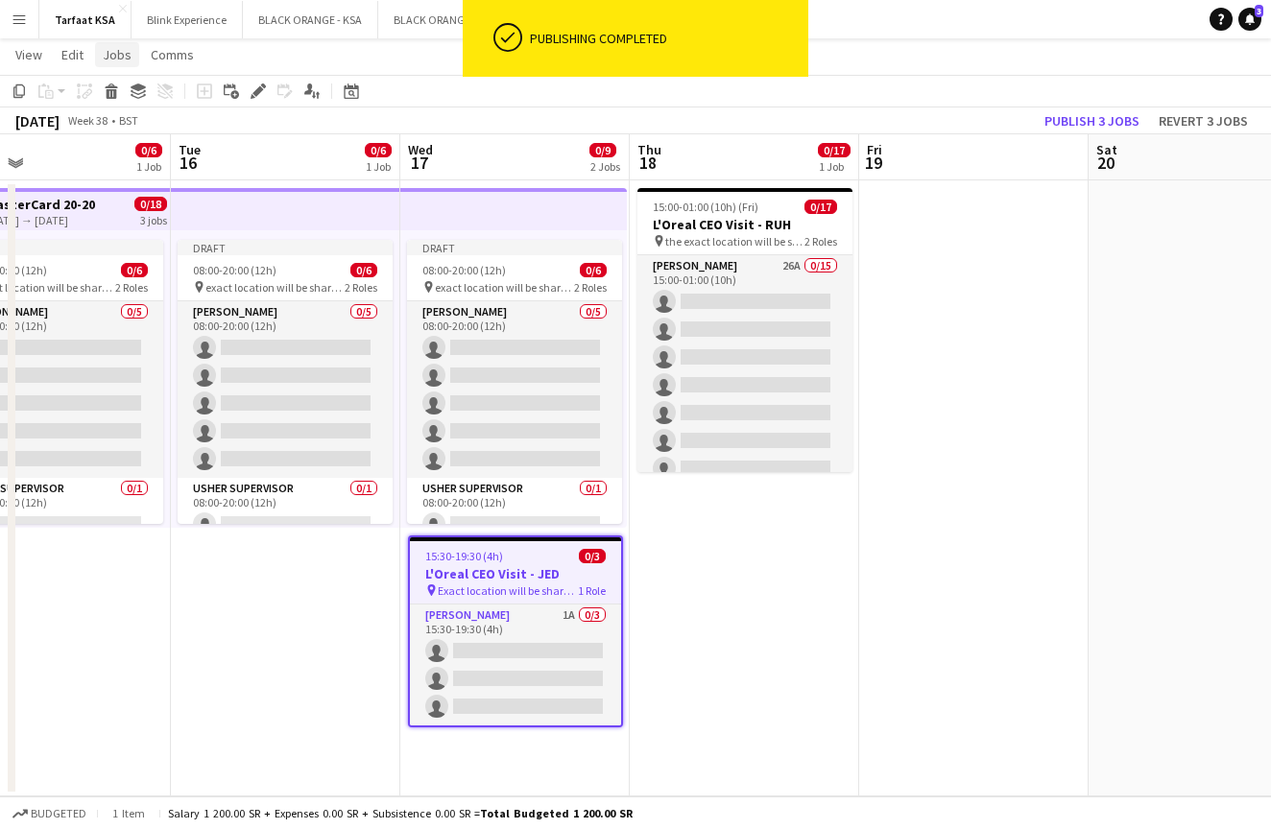
click at [105, 61] on span "Jobs" at bounding box center [117, 54] width 29 height 17
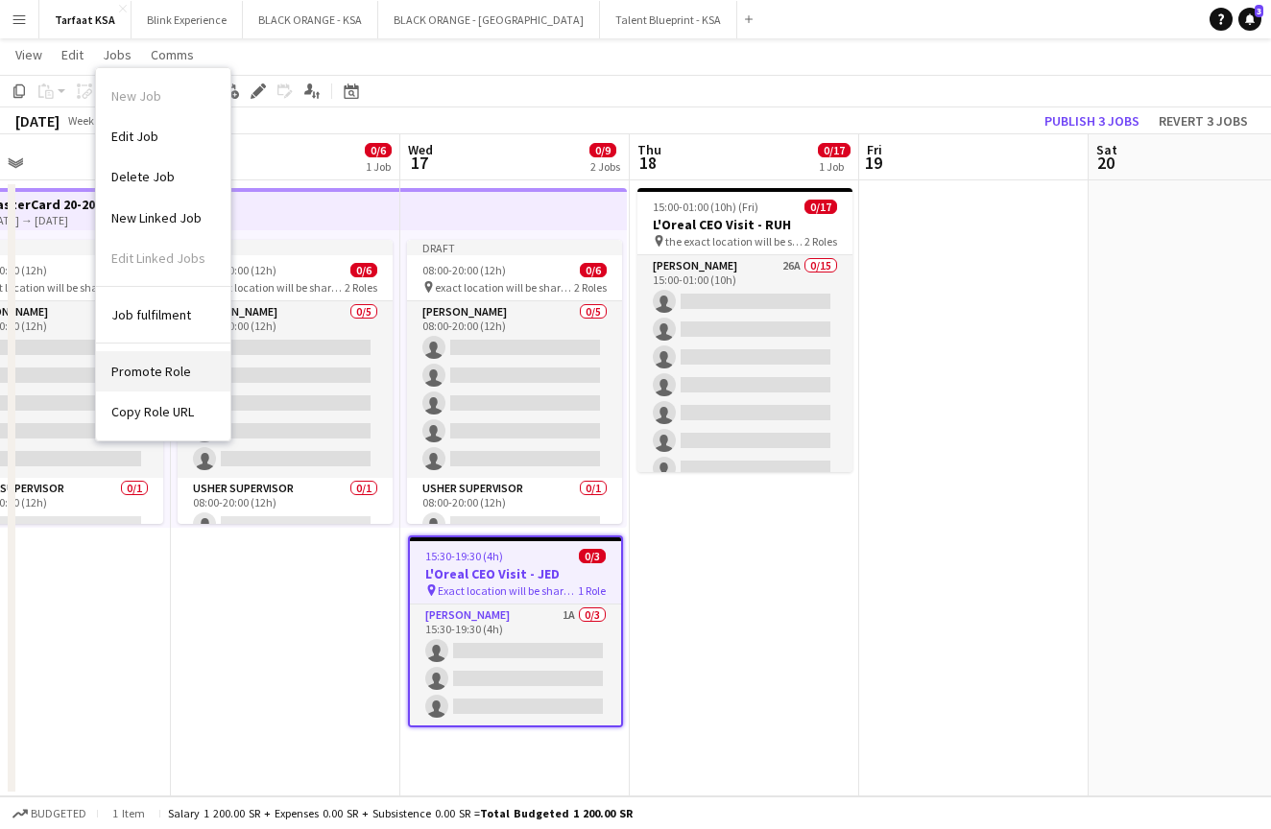
click at [140, 376] on span "Promote Role" at bounding box center [151, 371] width 80 height 17
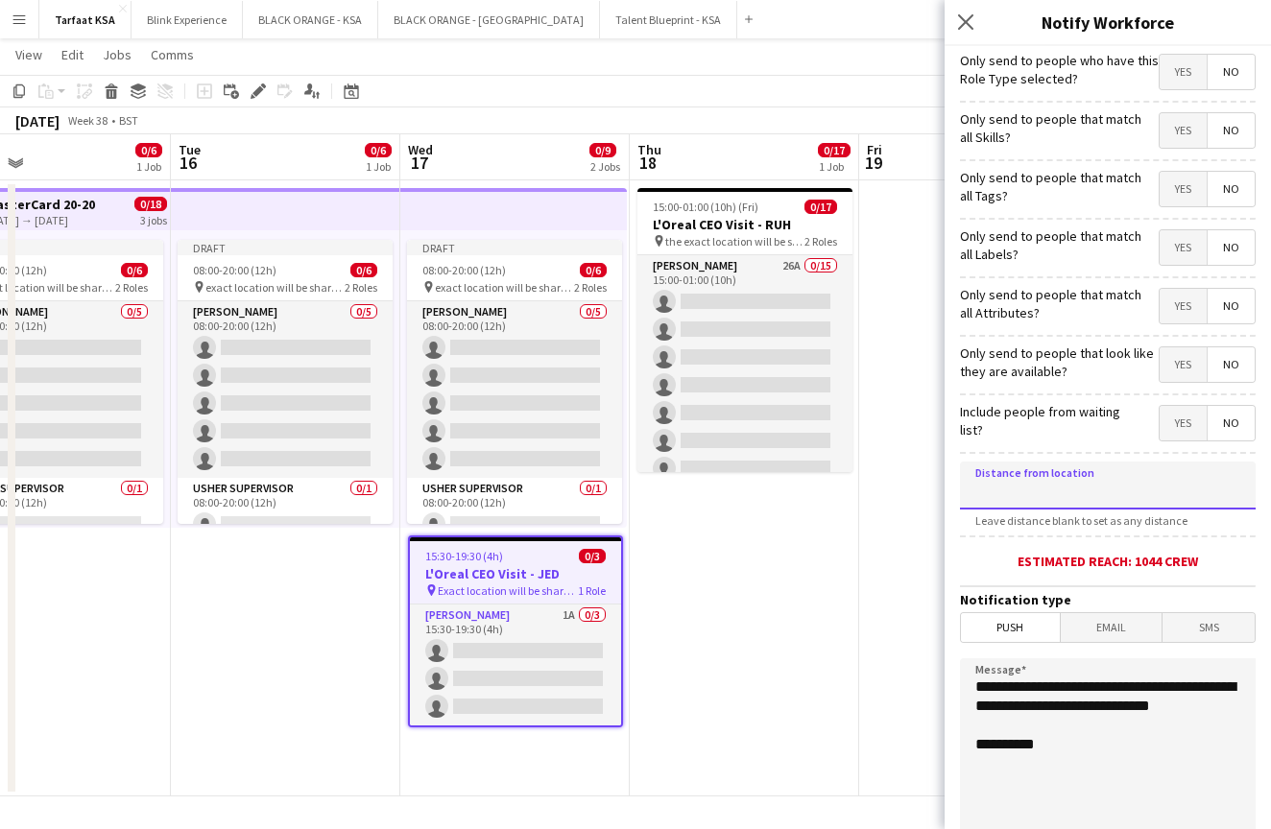
click at [1062, 482] on input at bounding box center [1108, 486] width 296 height 48
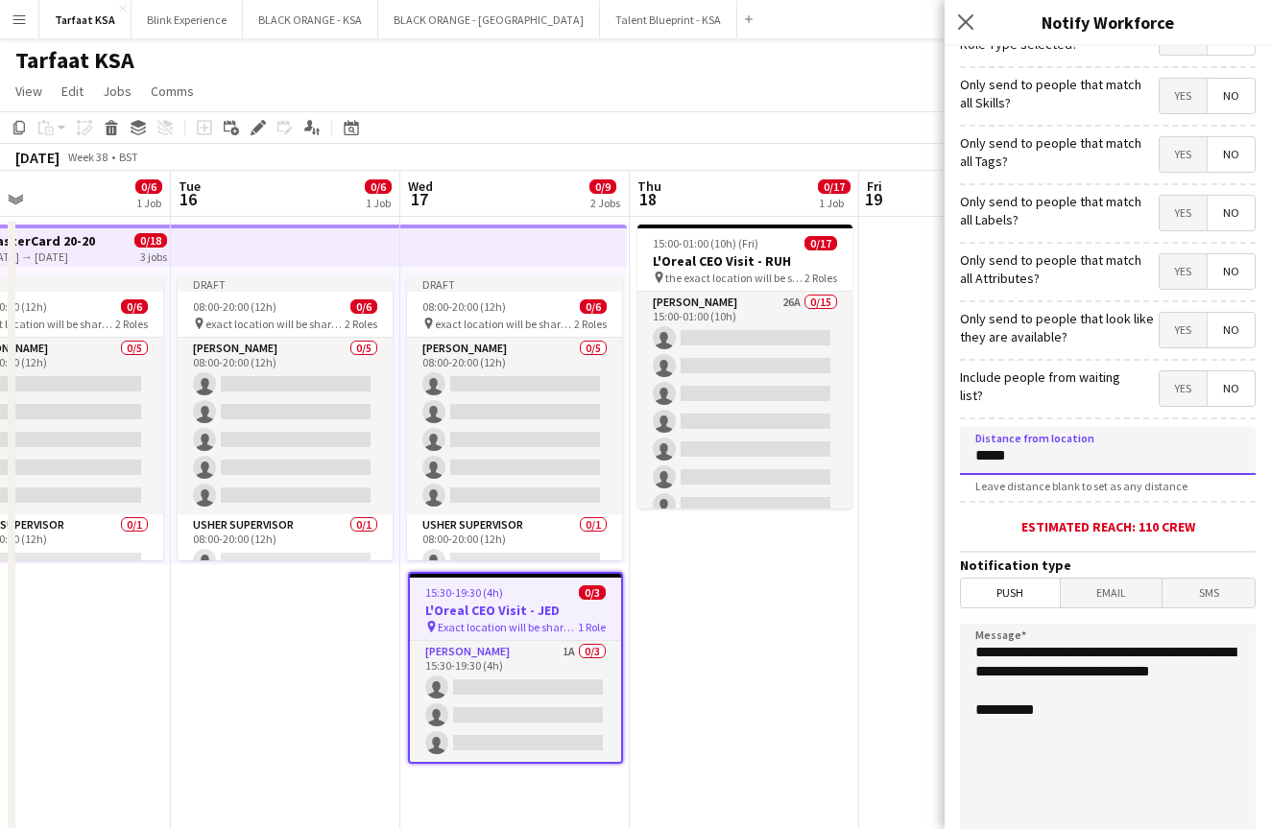
type input "*****"
click at [1210, 491] on div "Leave distance blank to set as any distance" at bounding box center [1108, 486] width 296 height 14
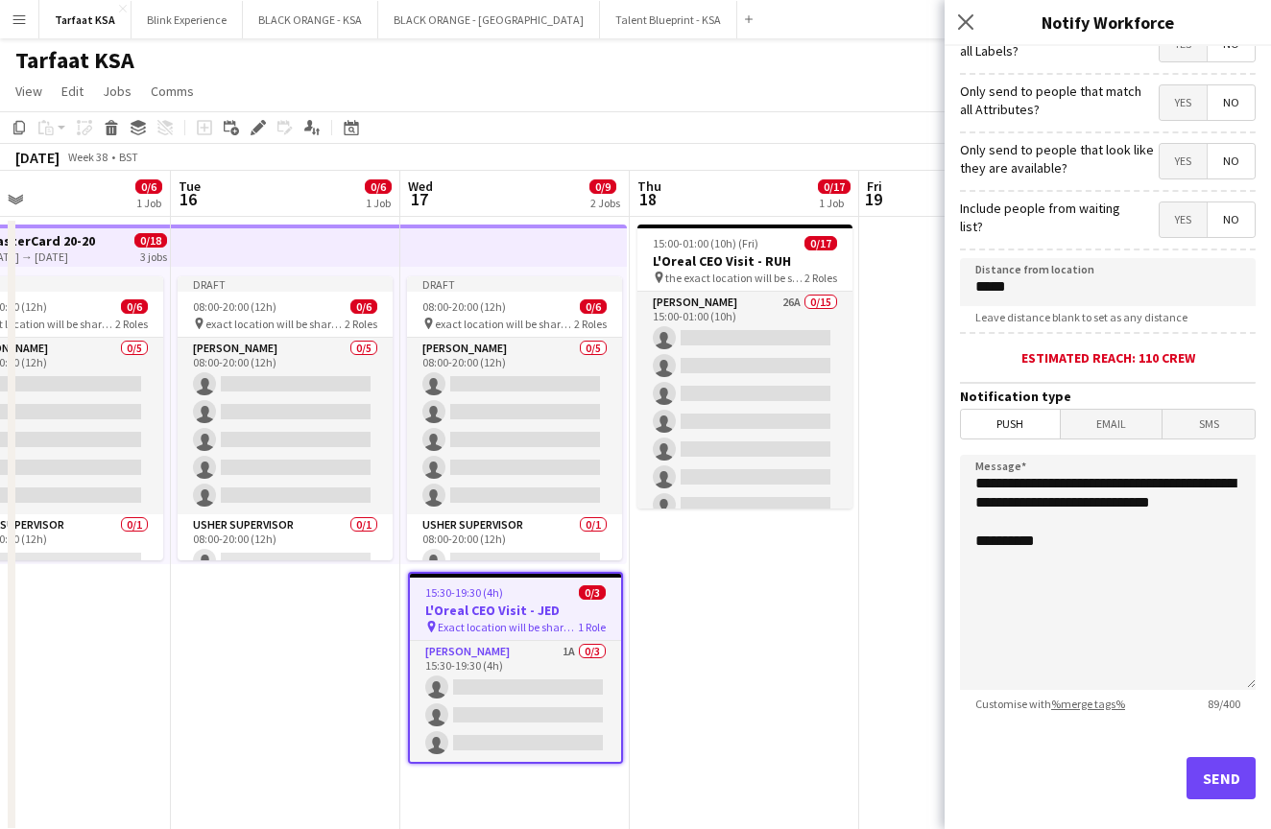
scroll to position [224, 0]
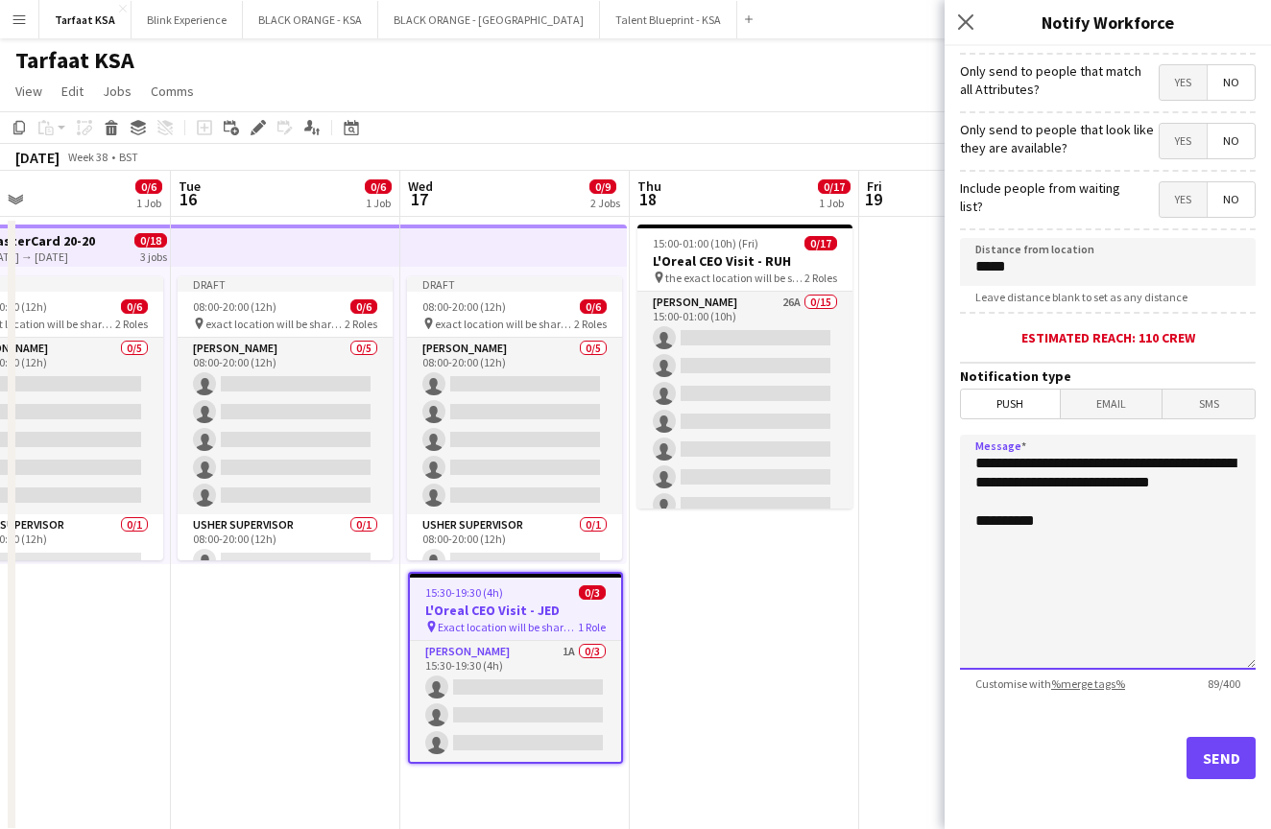
drag, startPoint x: 1051, startPoint y: 487, endPoint x: 1093, endPoint y: 456, distance: 52.2
click at [1093, 456] on textarea "**********" at bounding box center [1108, 552] width 296 height 235
click at [977, 465] on textarea "**********" at bounding box center [1108, 552] width 296 height 235
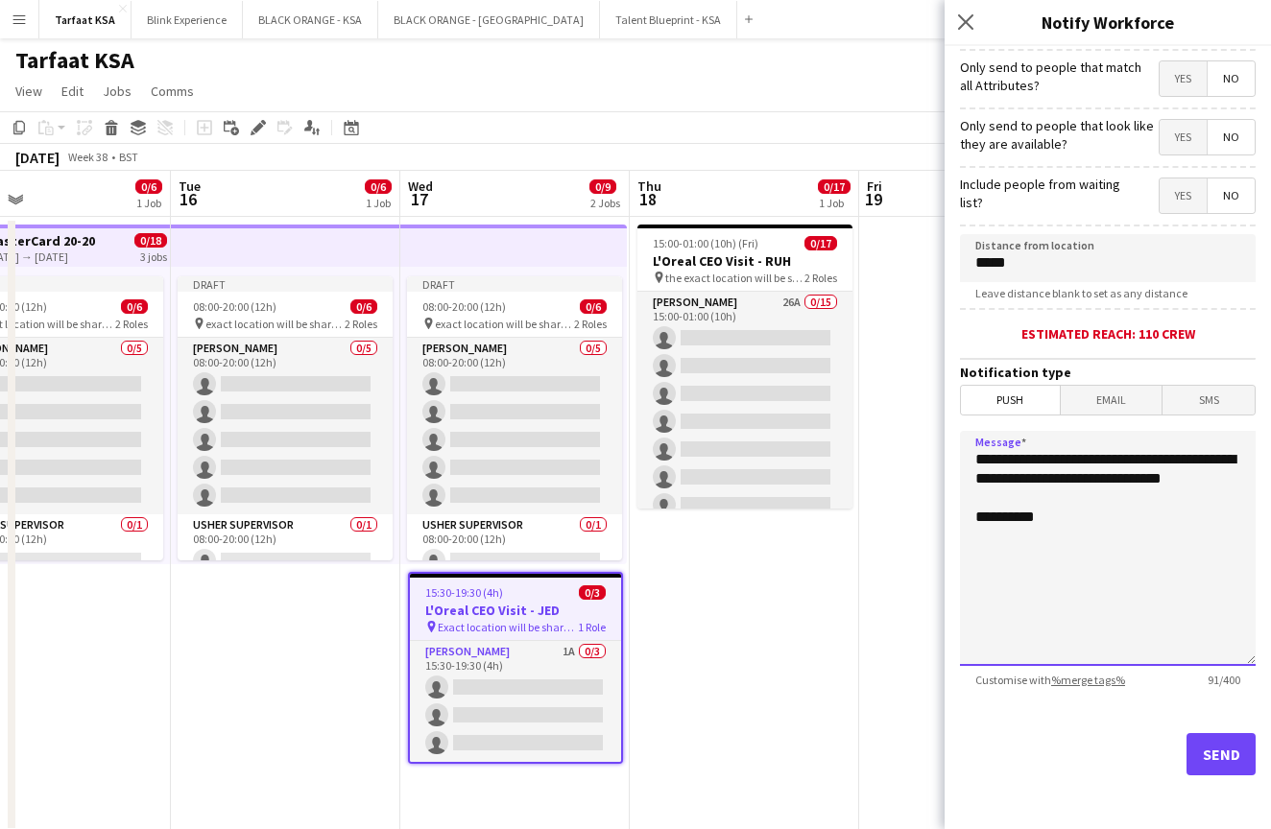
scroll to position [228, 0]
click at [1245, 482] on textarea "**********" at bounding box center [1108, 548] width 296 height 235
paste textarea "**"
type textarea "**********"
click at [1203, 758] on button "Send" at bounding box center [1221, 754] width 69 height 42
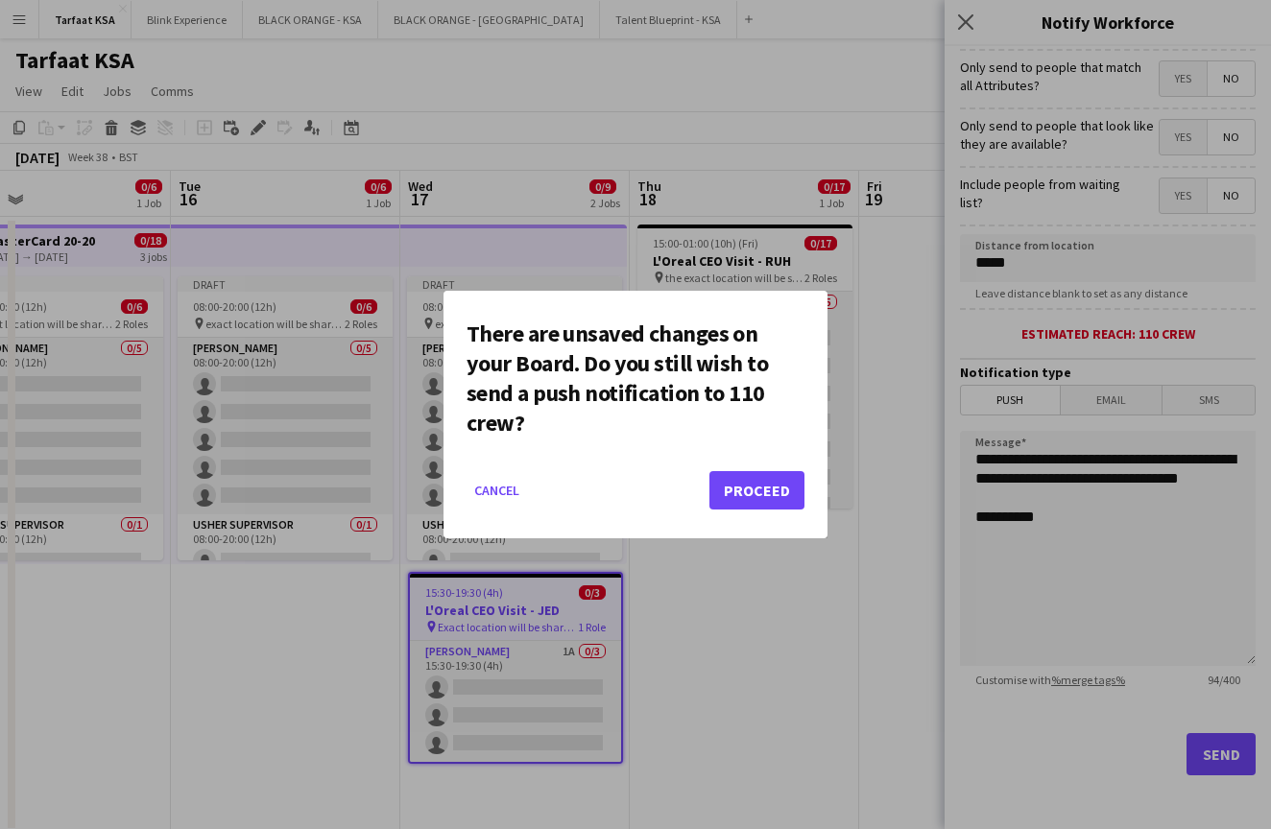
click at [737, 489] on button "Proceed" at bounding box center [756, 490] width 95 height 38
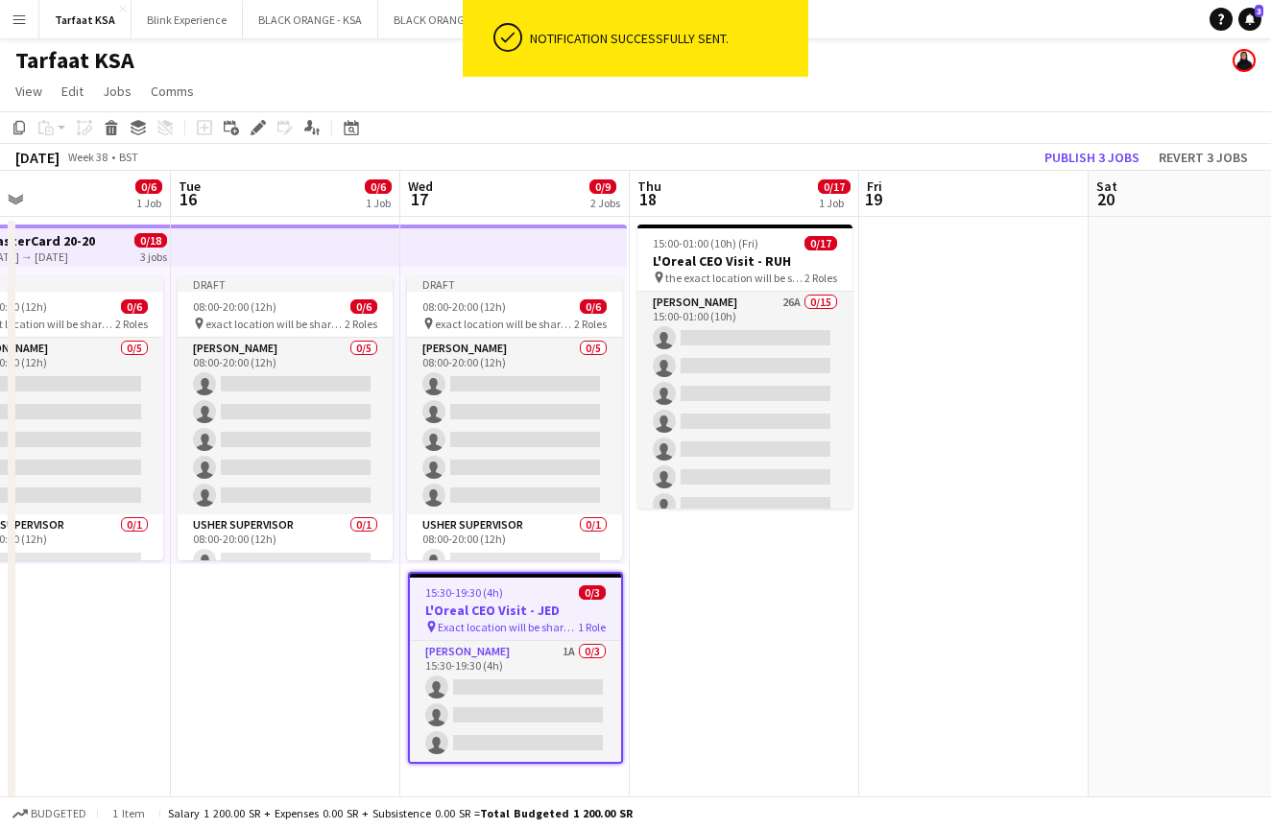
click at [762, 624] on app-date-cell "15:00-01:00 (10h) (Fri) 0/17 L'Oreal CEO Visit - RUH pin the exact location wil…" at bounding box center [744, 525] width 229 height 616
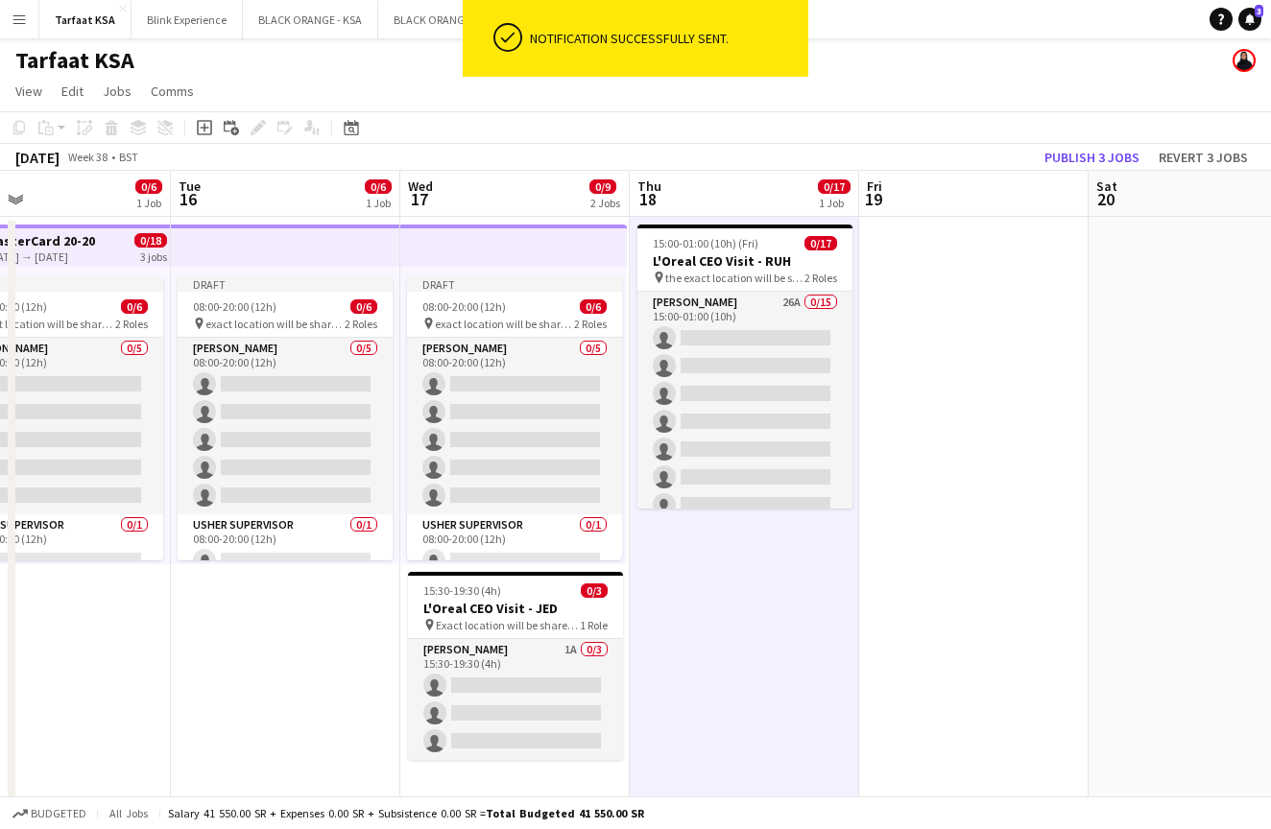
click at [284, 649] on app-date-cell "Draft 08:00-20:00 (12h) 0/6 pin exact location will be shared later 2 Roles [PE…" at bounding box center [285, 525] width 229 height 616
